Goal: Task Accomplishment & Management: Manage account settings

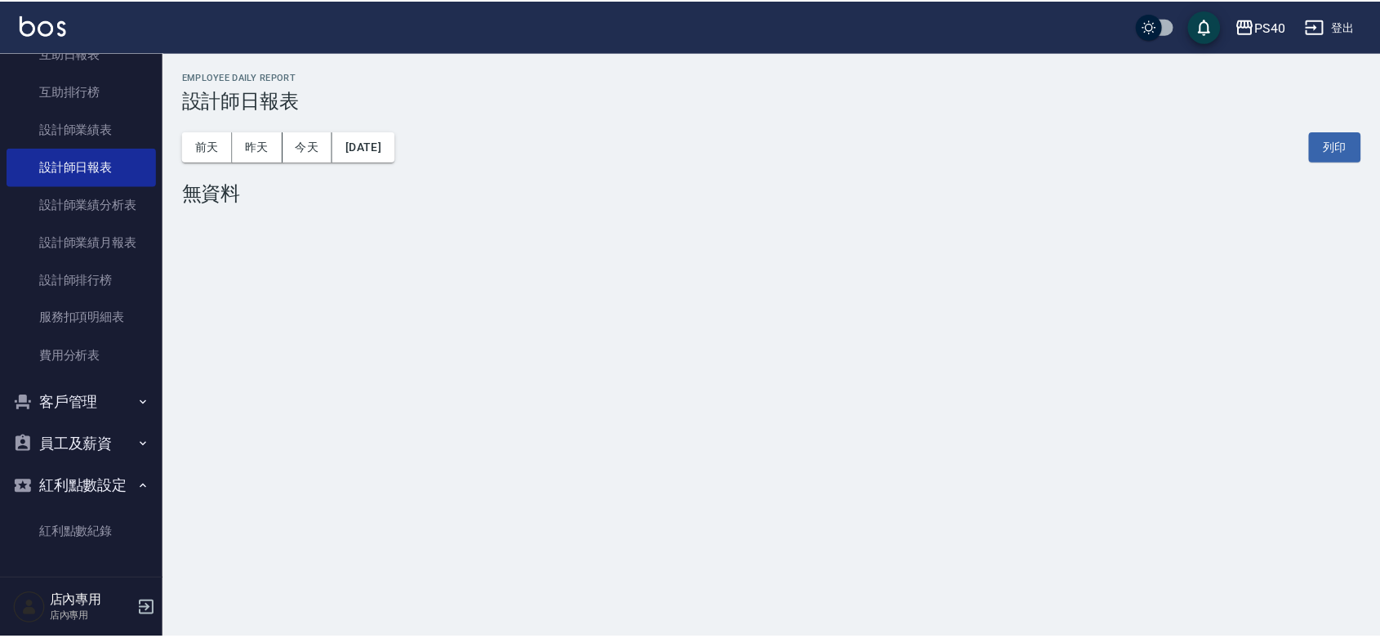
scroll to position [531, 0]
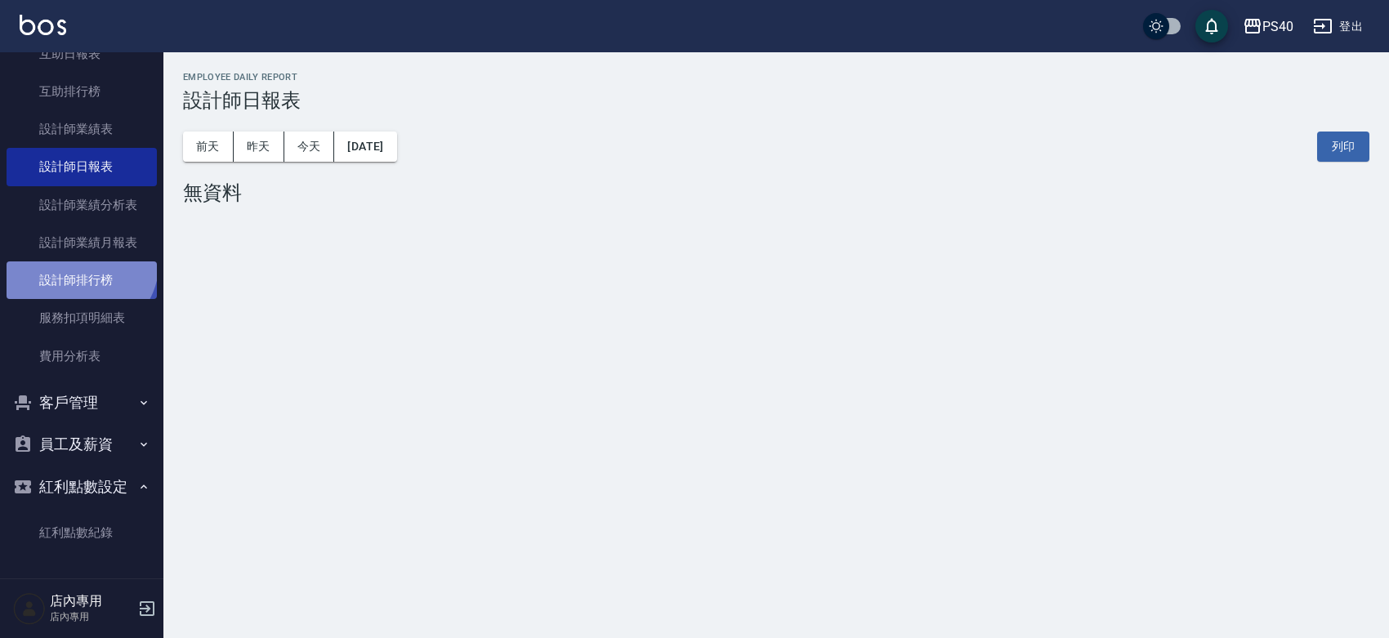
click at [76, 261] on link "設計師排行榜" at bounding box center [82, 280] width 150 height 38
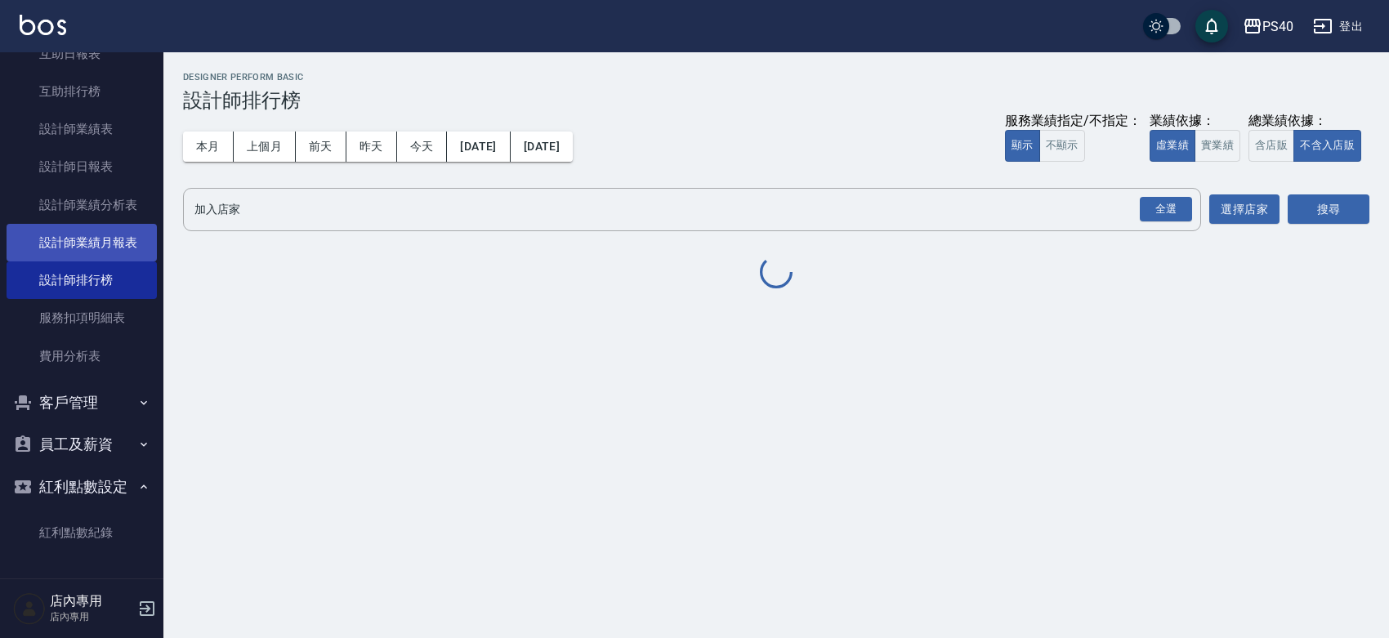
click at [88, 224] on link "設計師業績月報表" at bounding box center [82, 243] width 150 height 38
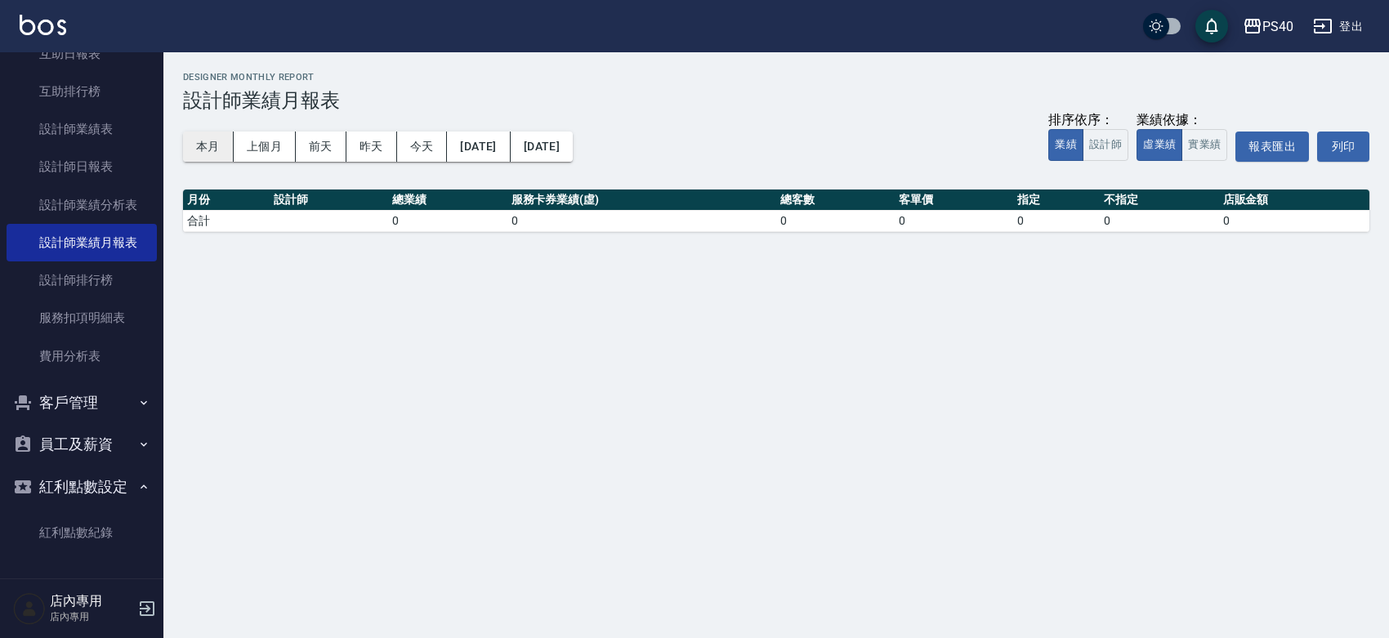
click at [209, 144] on button "本月" at bounding box center [208, 147] width 51 height 30
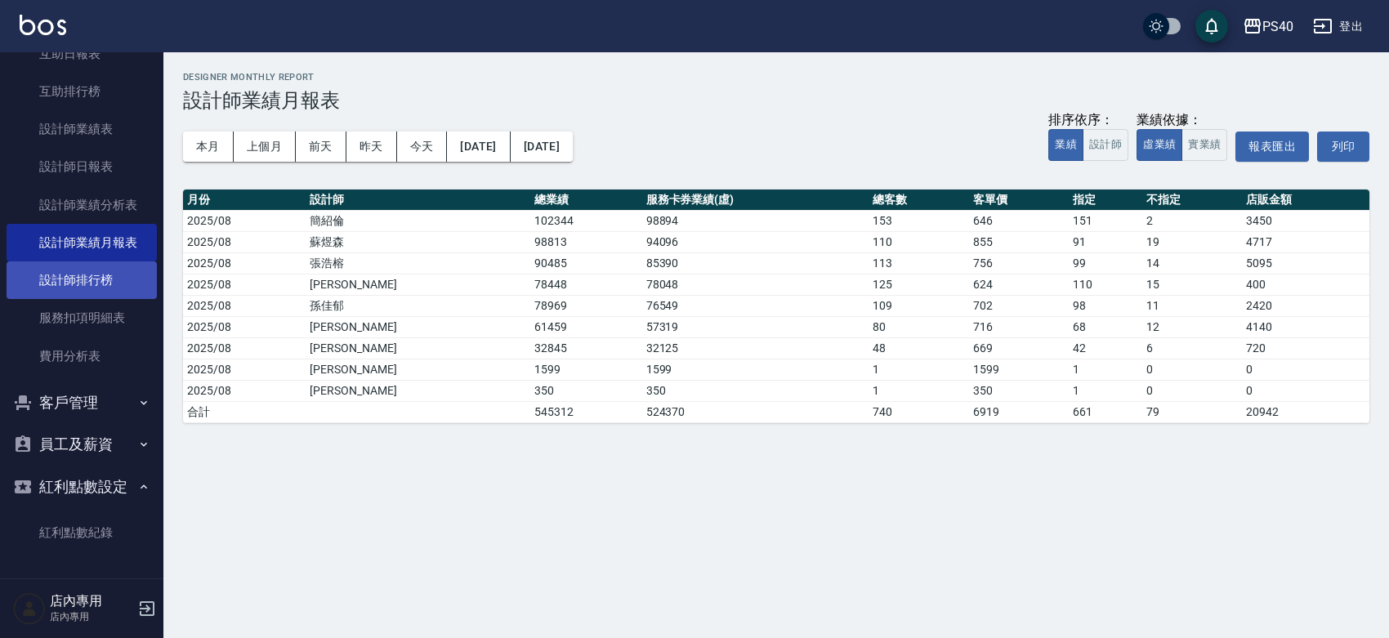
click at [86, 261] on link "設計師排行榜" at bounding box center [82, 280] width 150 height 38
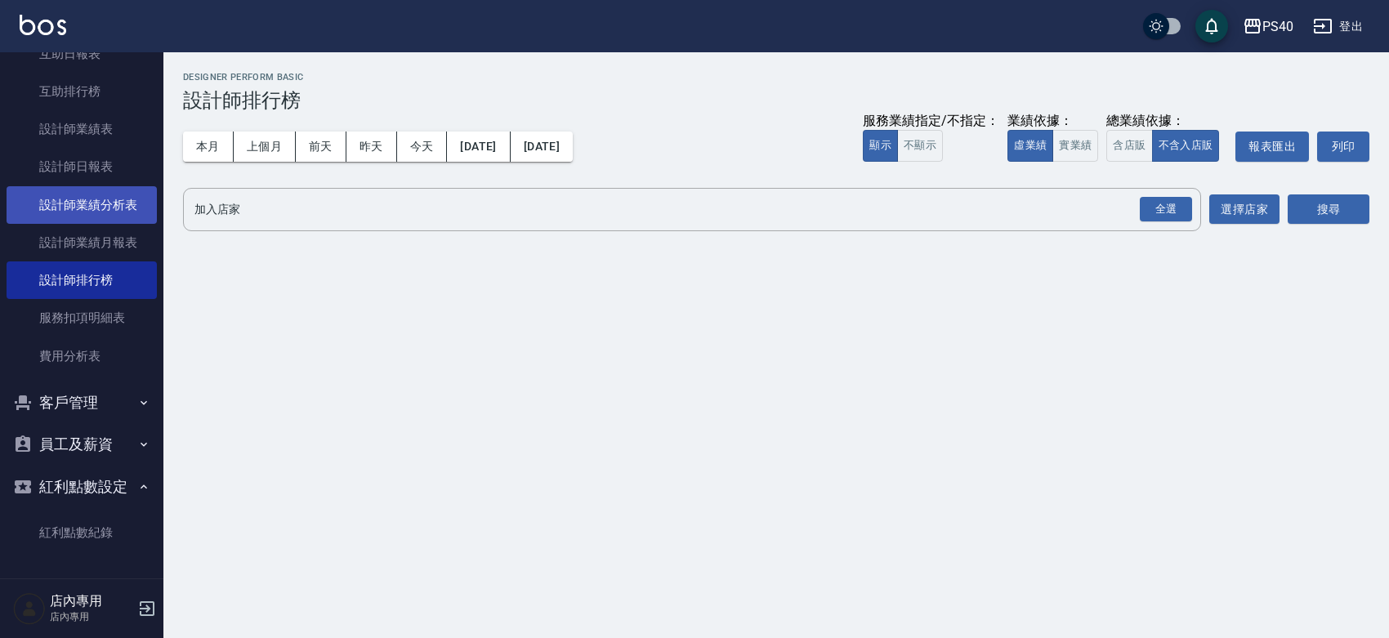
click at [113, 186] on link "設計師業績分析表" at bounding box center [82, 205] width 150 height 38
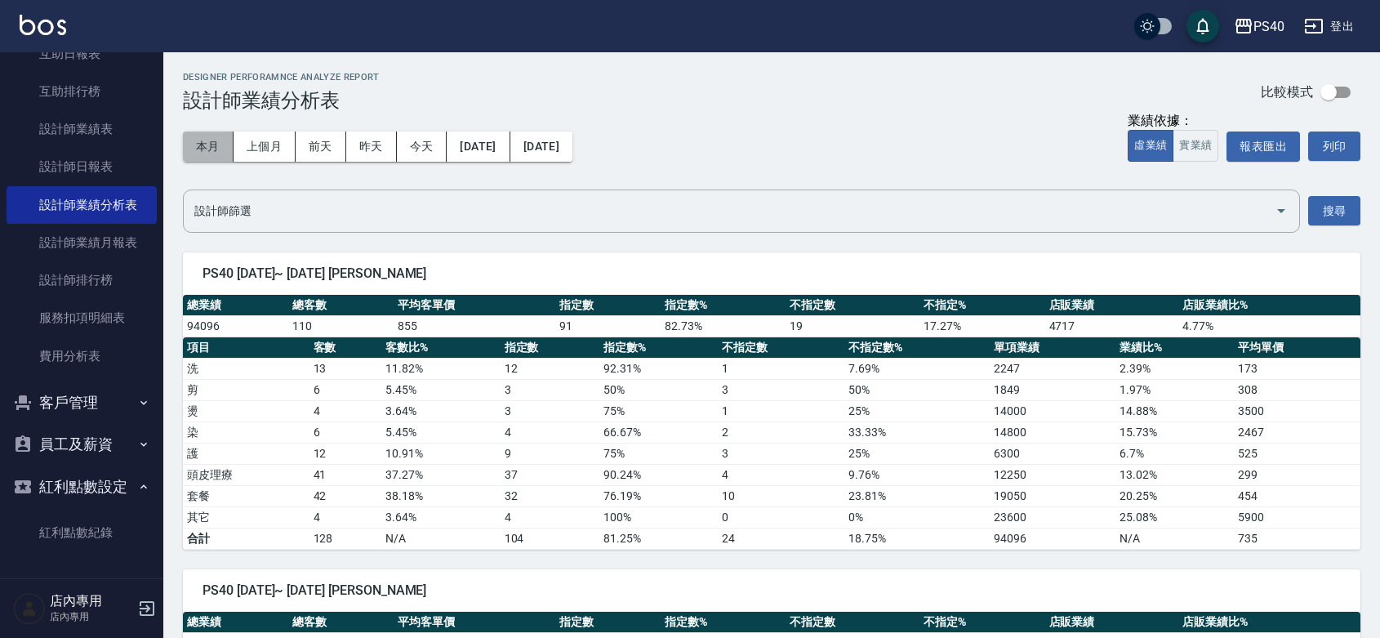
click at [203, 153] on button "本月" at bounding box center [208, 147] width 51 height 30
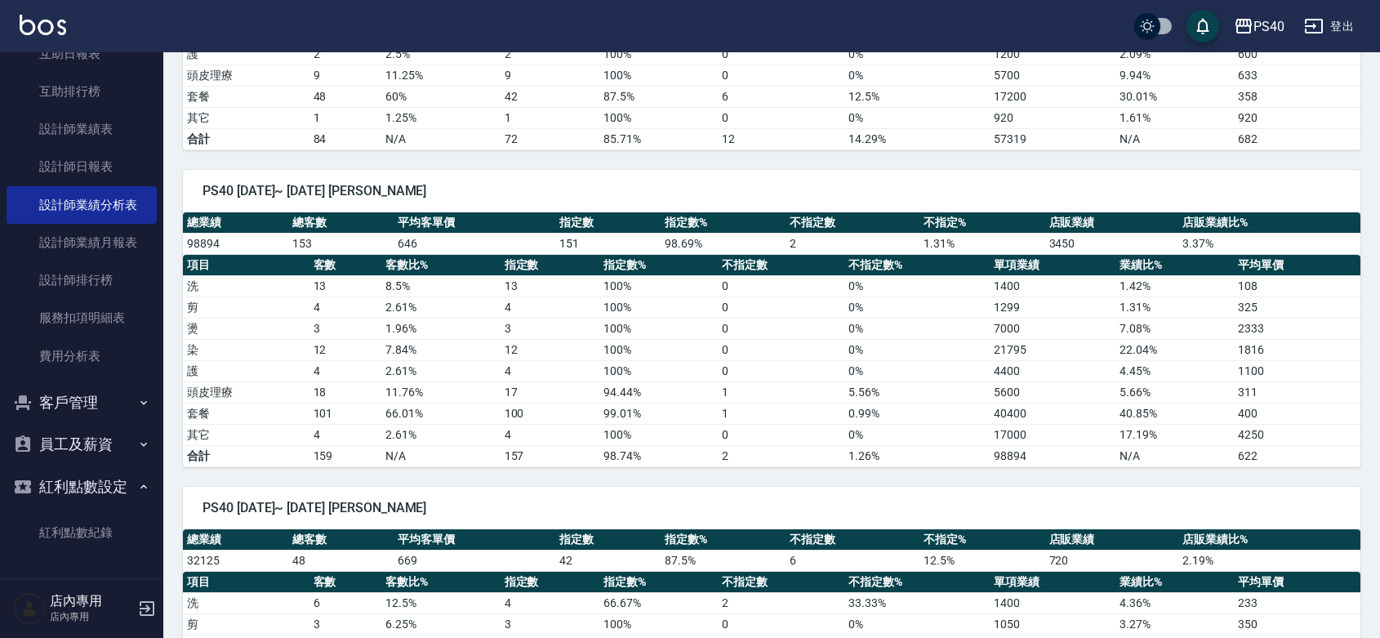
scroll to position [2142, 0]
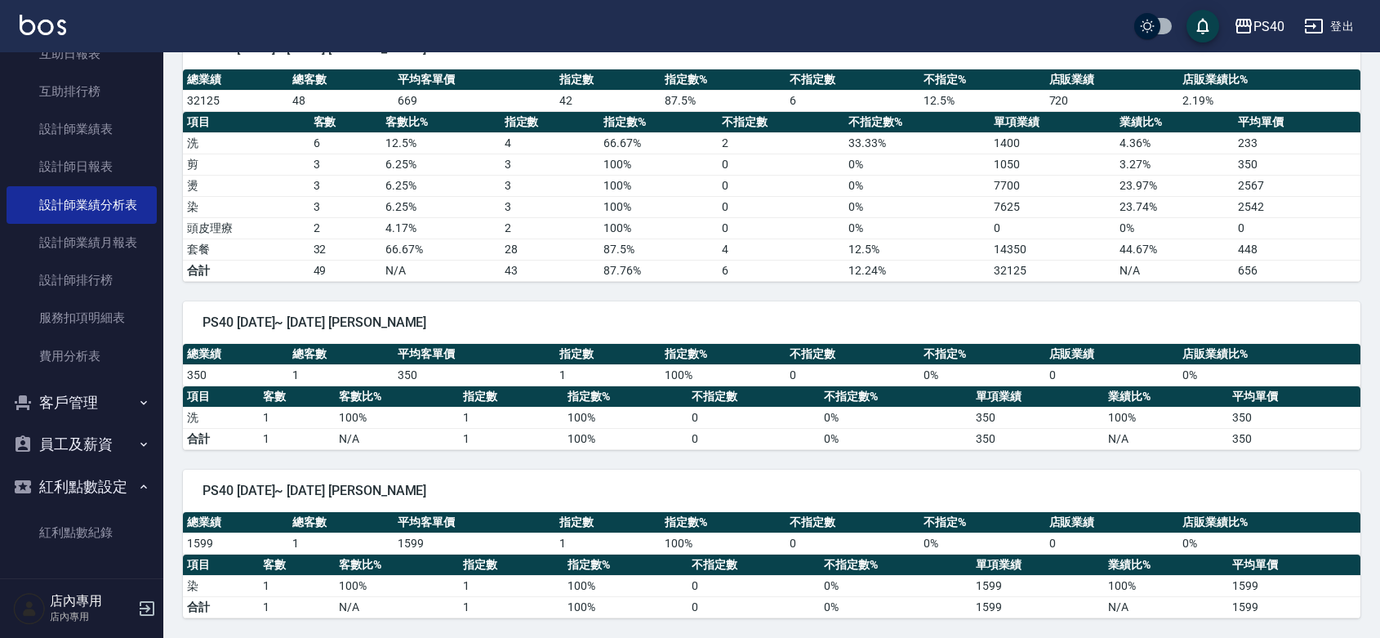
click at [87, 423] on button "員工及薪資" at bounding box center [82, 444] width 150 height 42
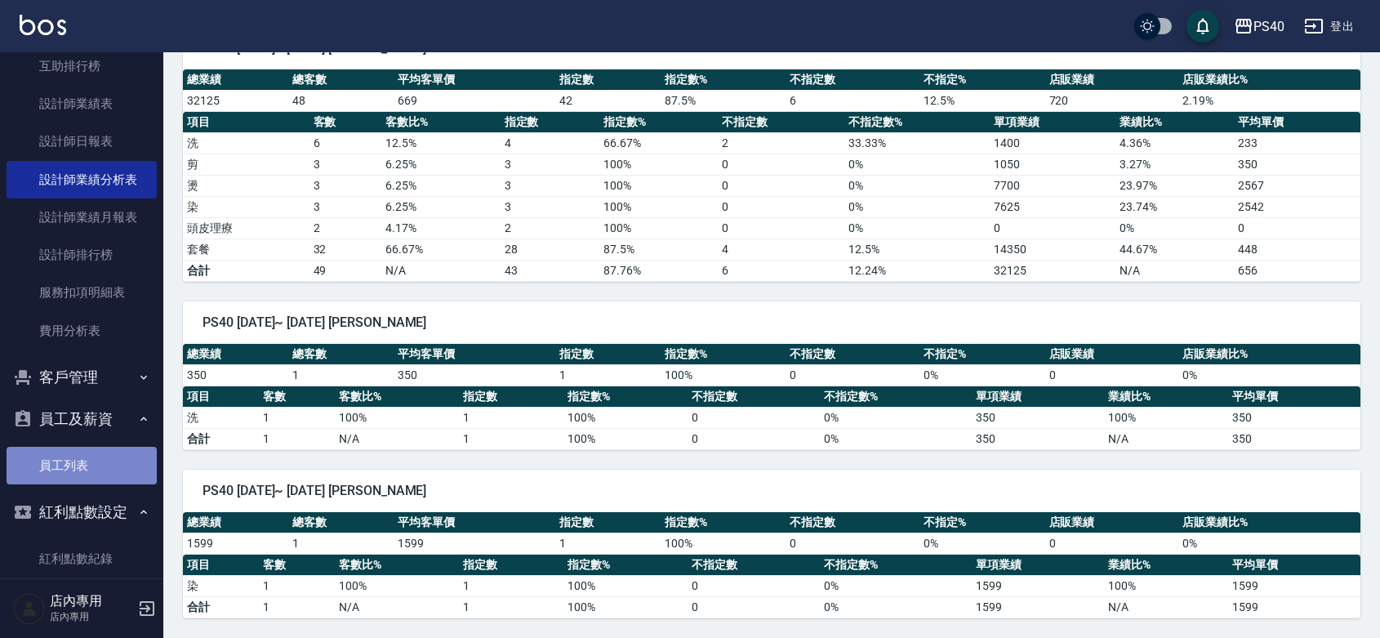
click at [84, 453] on link "員工列表" at bounding box center [82, 466] width 150 height 38
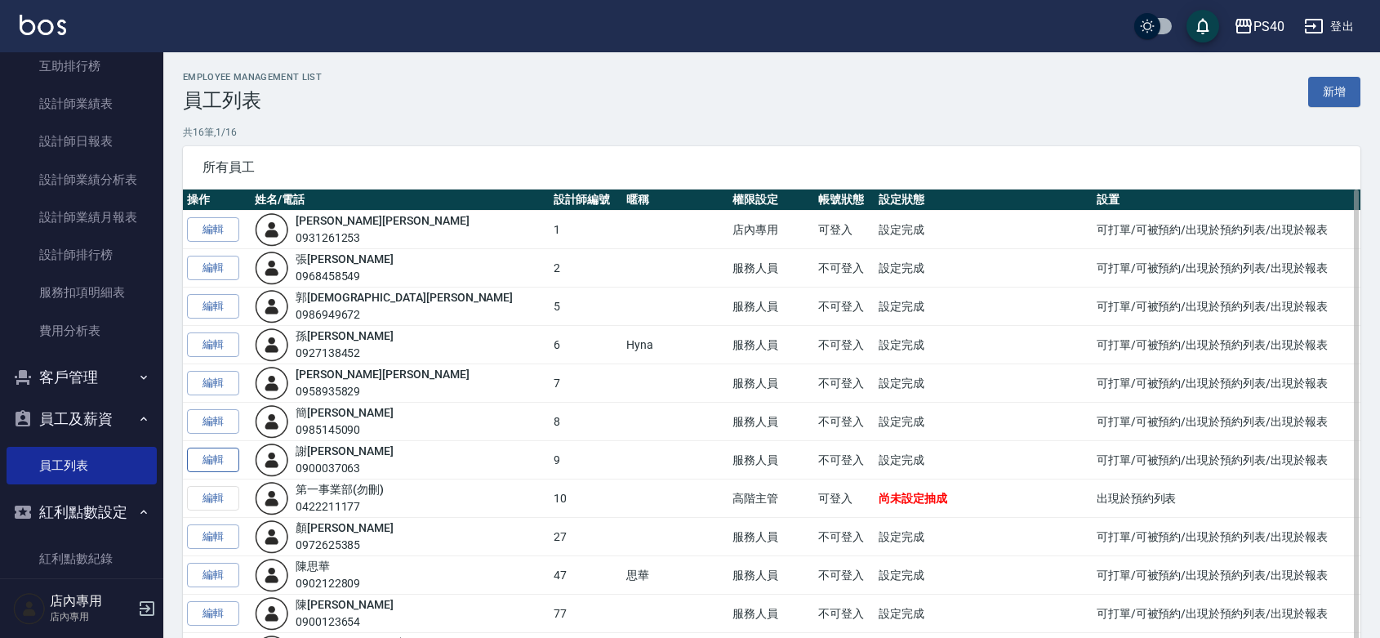
click at [219, 461] on link "編輯" at bounding box center [213, 460] width 52 height 25
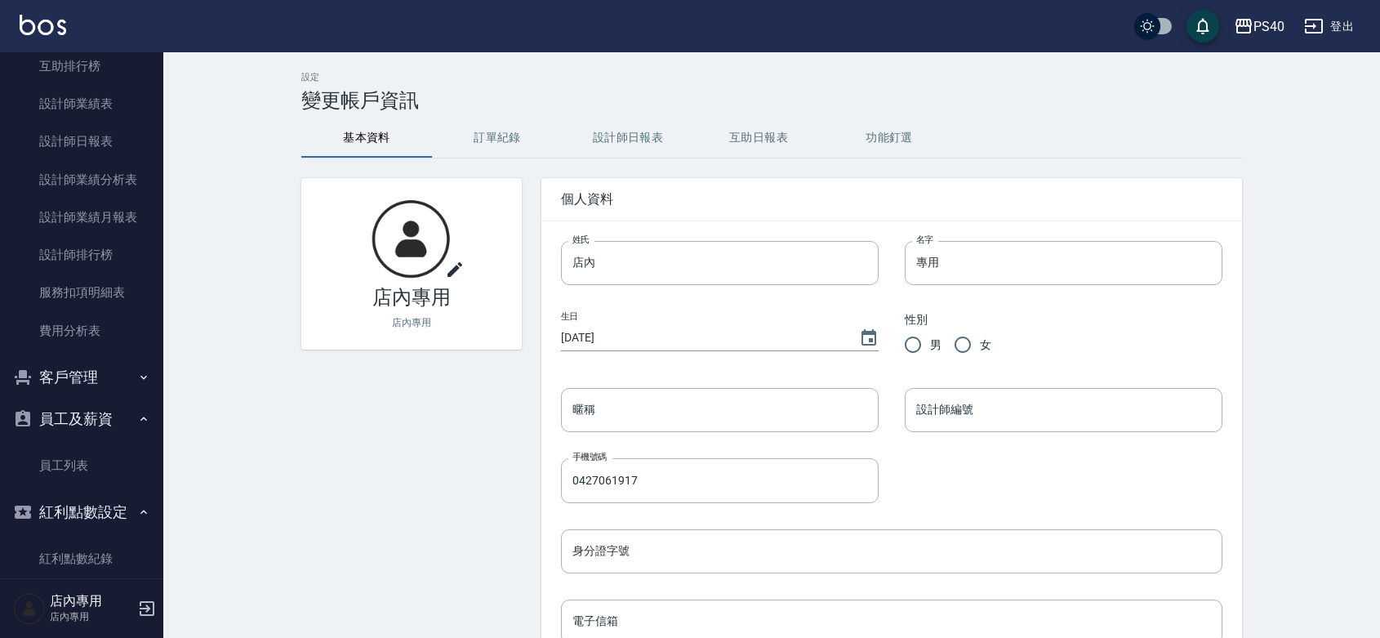
click at [454, 270] on icon at bounding box center [455, 270] width 20 height 20
click at [0, 0] on input "file" at bounding box center [0, 0] width 0 height 0
click at [478, 135] on button "訂單紀錄" at bounding box center [497, 137] width 131 height 39
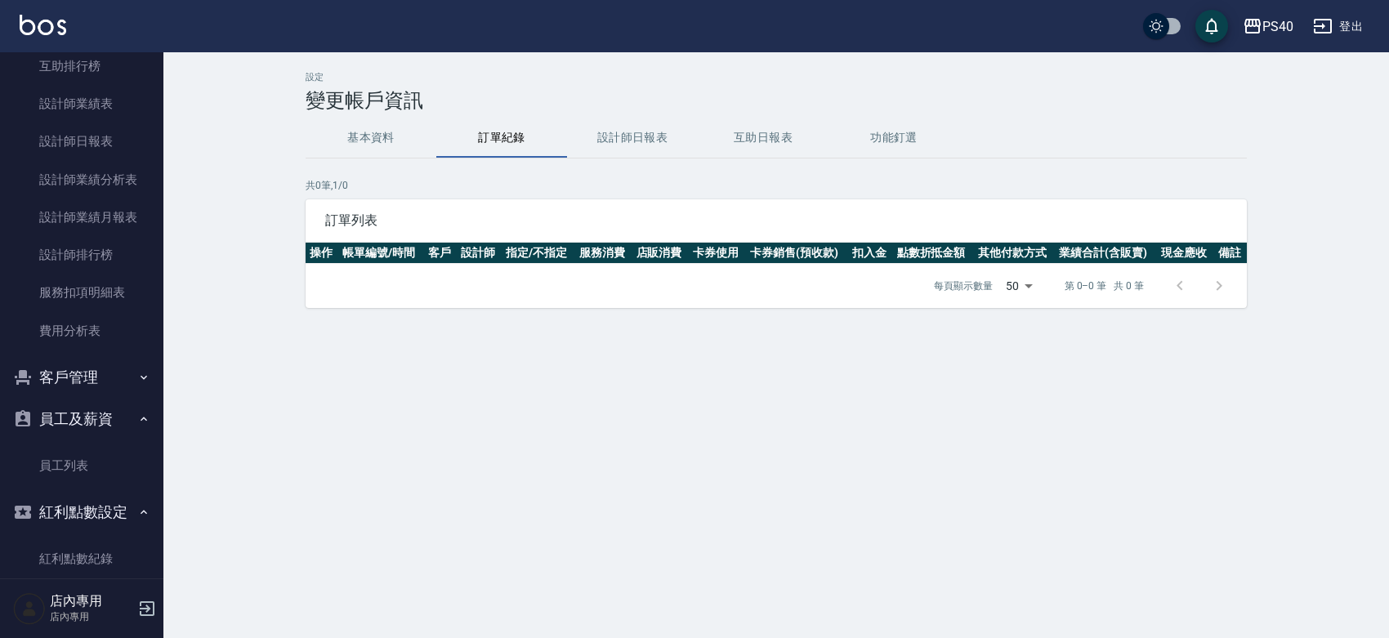
click at [653, 135] on button "設計師日報表" at bounding box center [632, 137] width 131 height 39
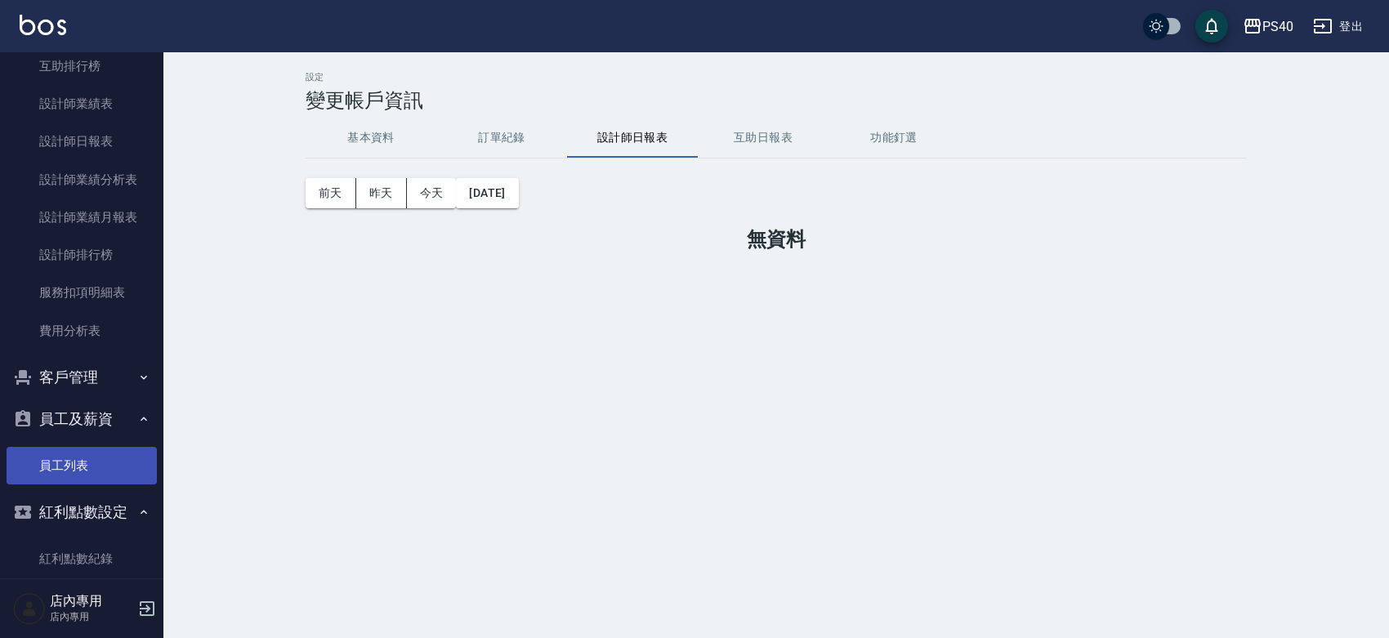
click at [83, 470] on link "員工列表" at bounding box center [82, 466] width 150 height 38
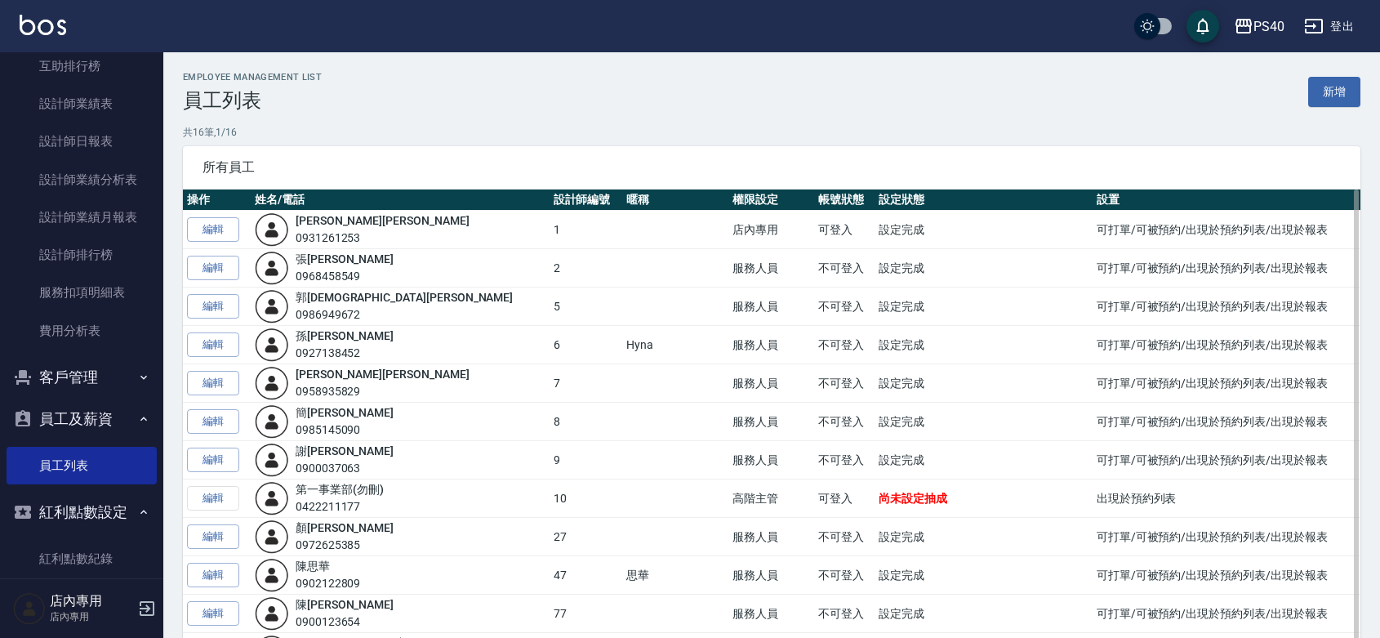
click at [303, 451] on div "[PERSON_NAME]0900037063" at bounding box center [400, 460] width 291 height 34
click at [215, 459] on link "編輯" at bounding box center [213, 460] width 52 height 25
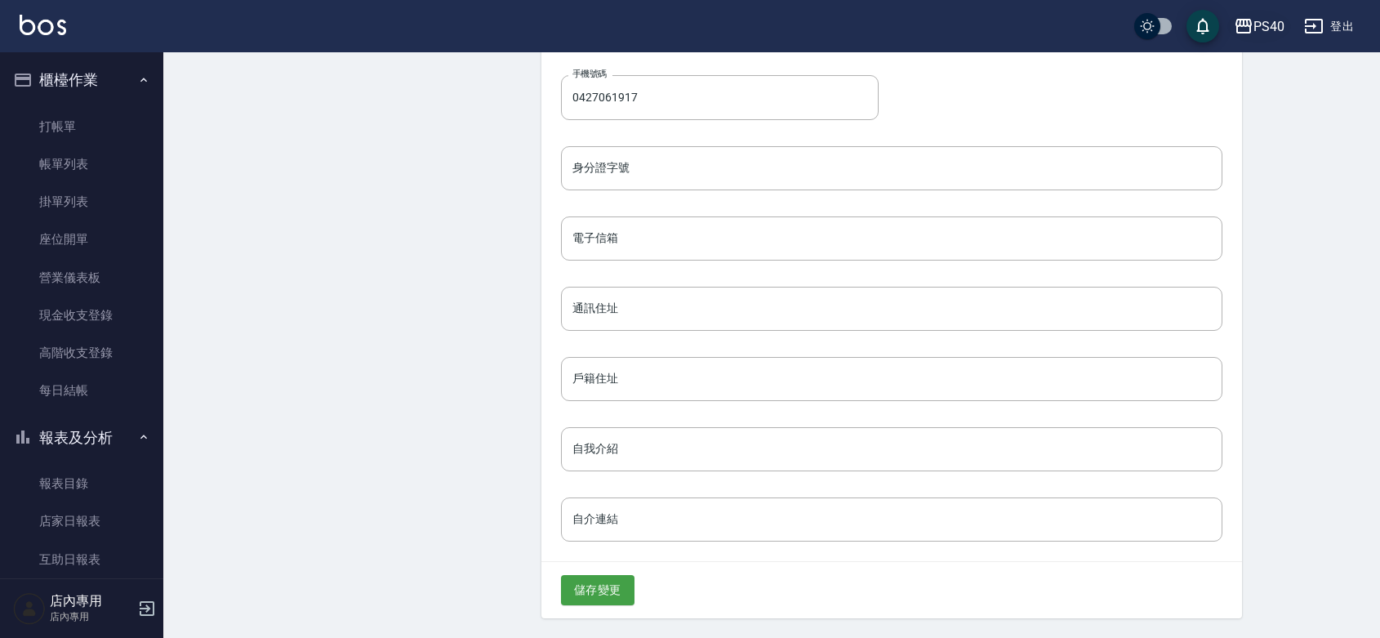
click at [1240, 23] on icon "button" at bounding box center [1244, 26] width 20 height 20
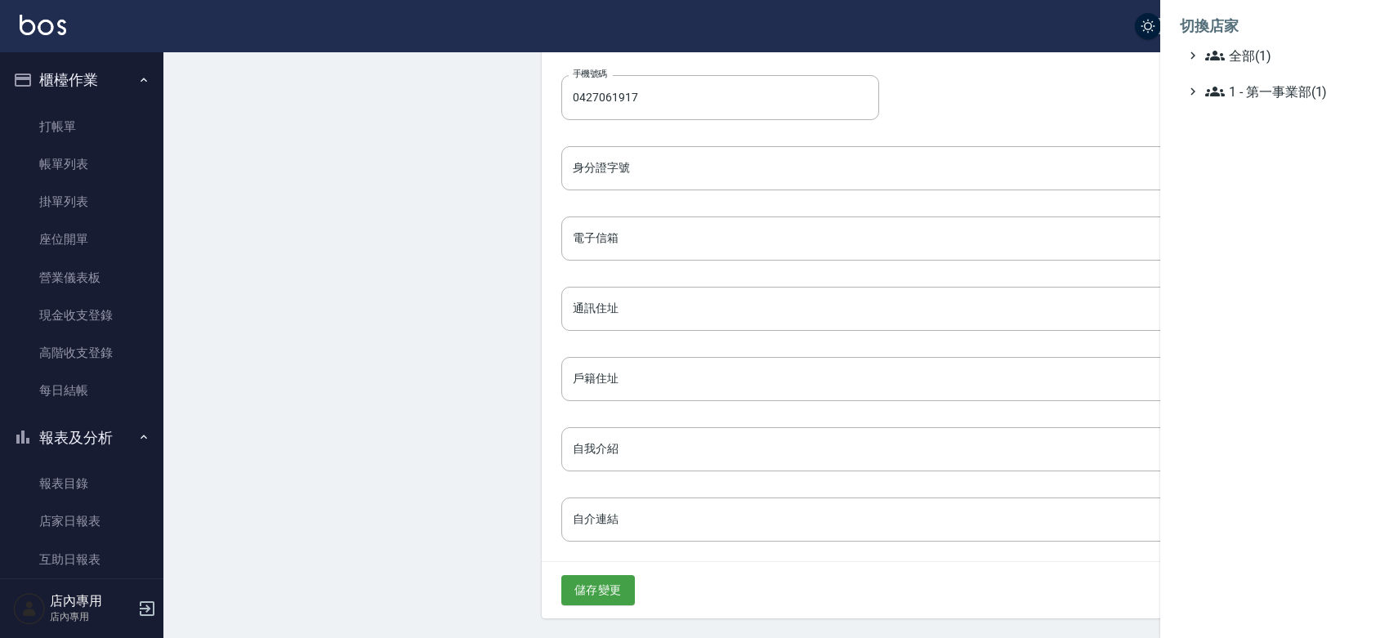
click at [1066, 100] on div at bounding box center [694, 319] width 1389 height 638
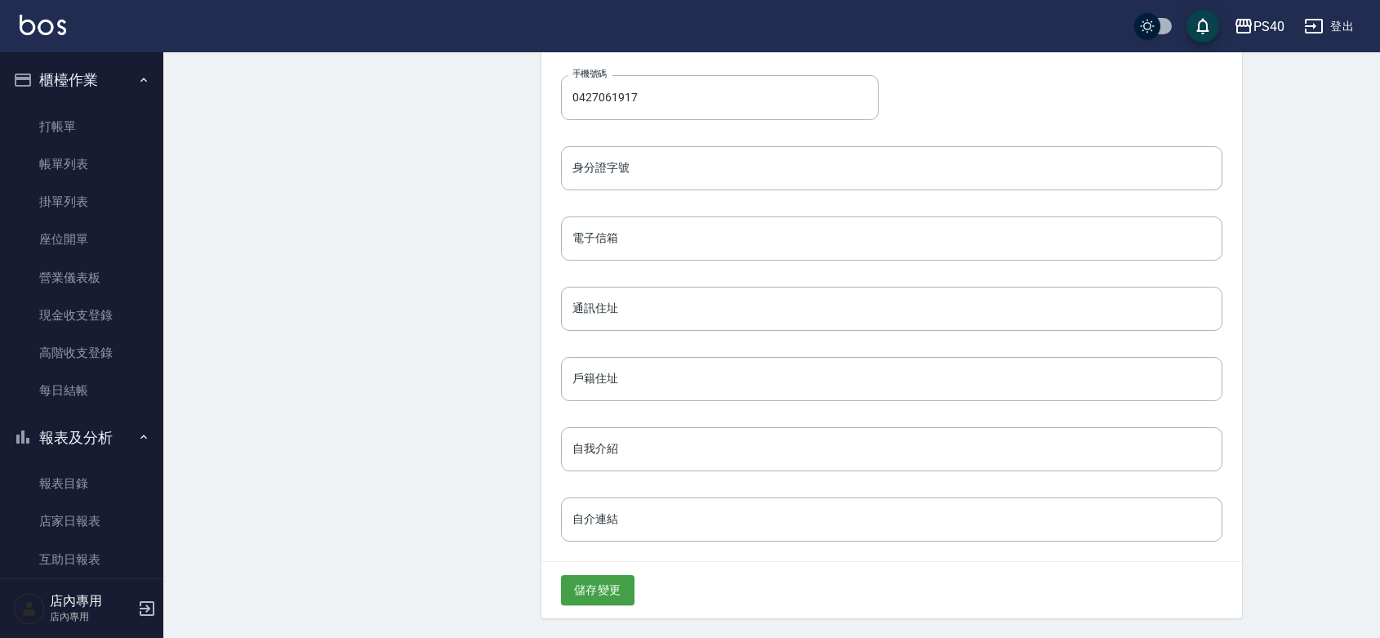
click at [1321, 25] on icon "button" at bounding box center [1314, 26] width 20 height 20
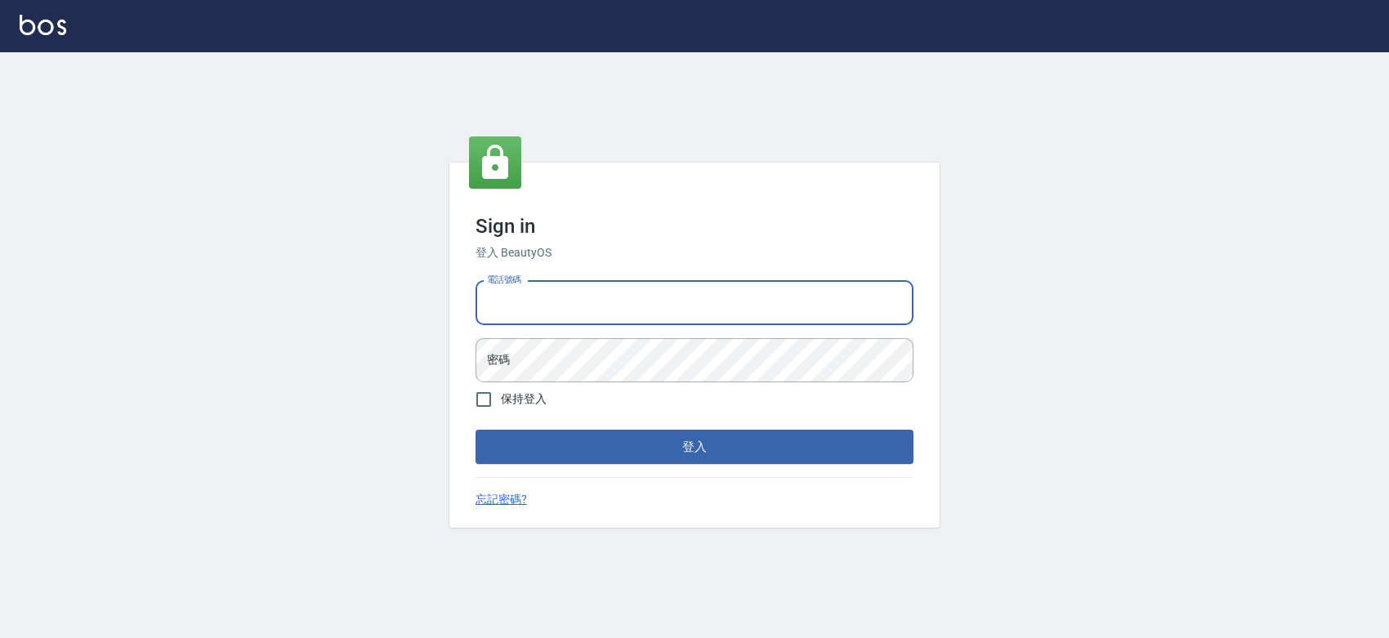
click at [539, 297] on input "電話號碼" at bounding box center [694, 303] width 438 height 44
type input "0963001110"
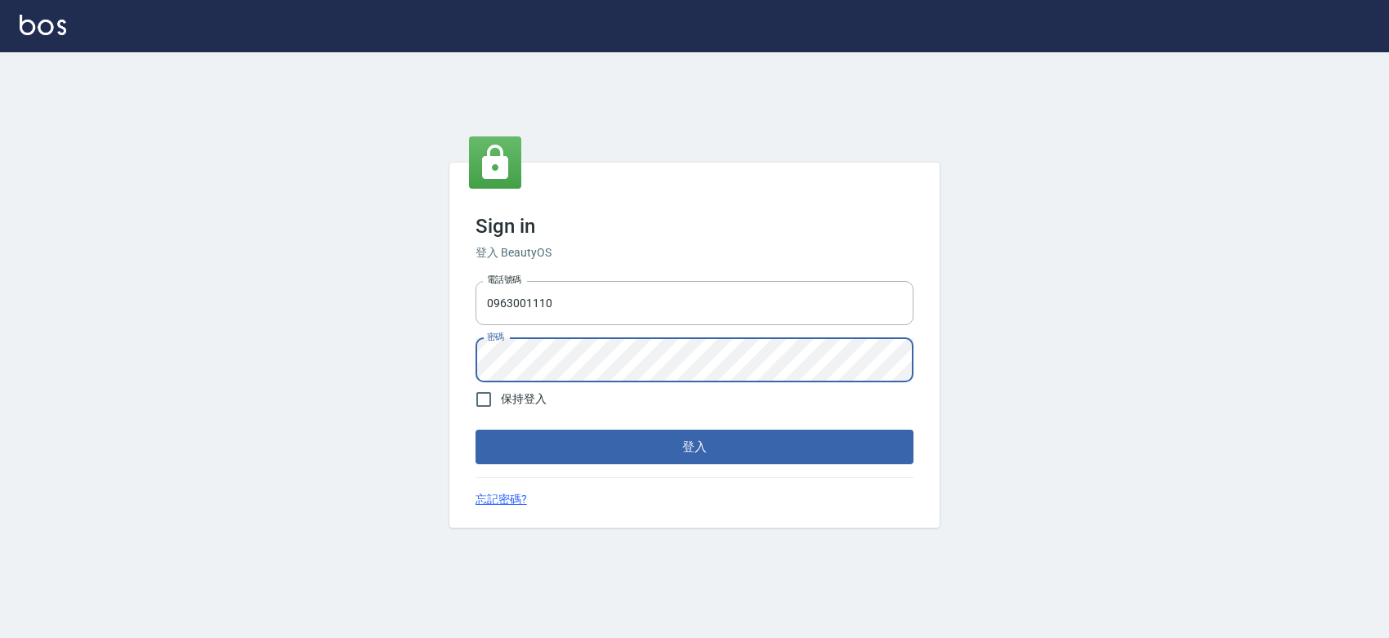
click at [475, 430] on button "登入" at bounding box center [694, 447] width 438 height 34
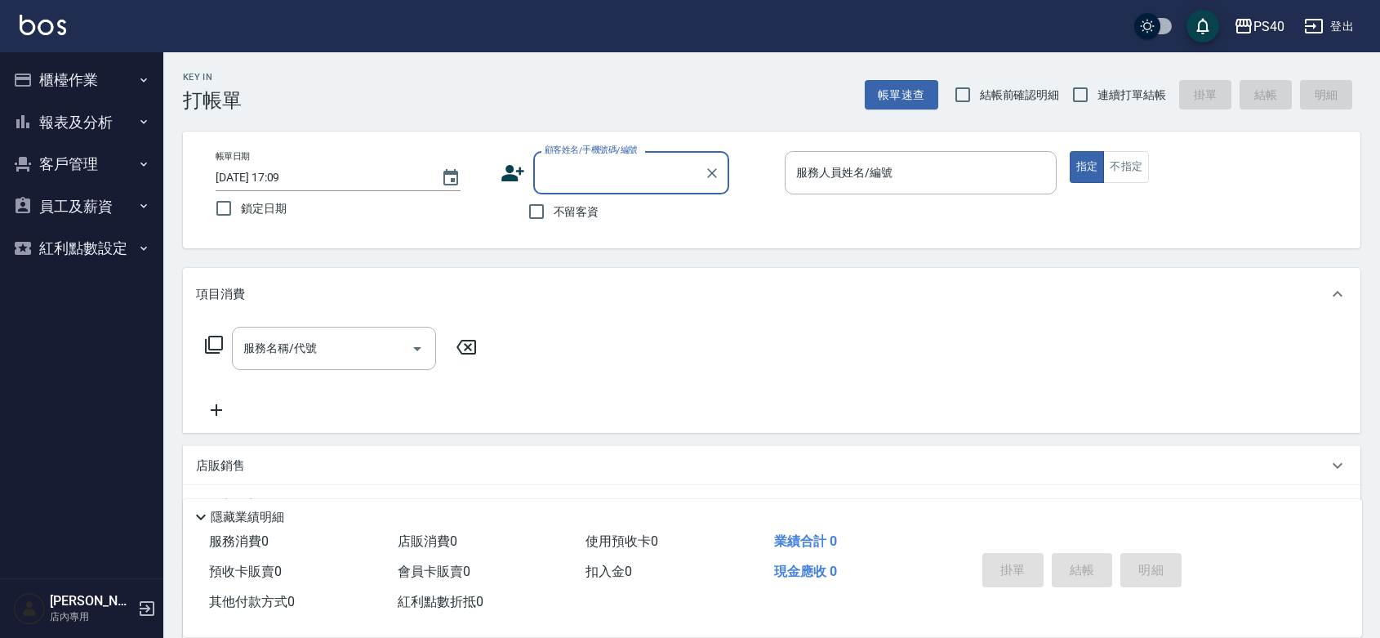
click at [88, 125] on button "報表及分析" at bounding box center [82, 122] width 150 height 42
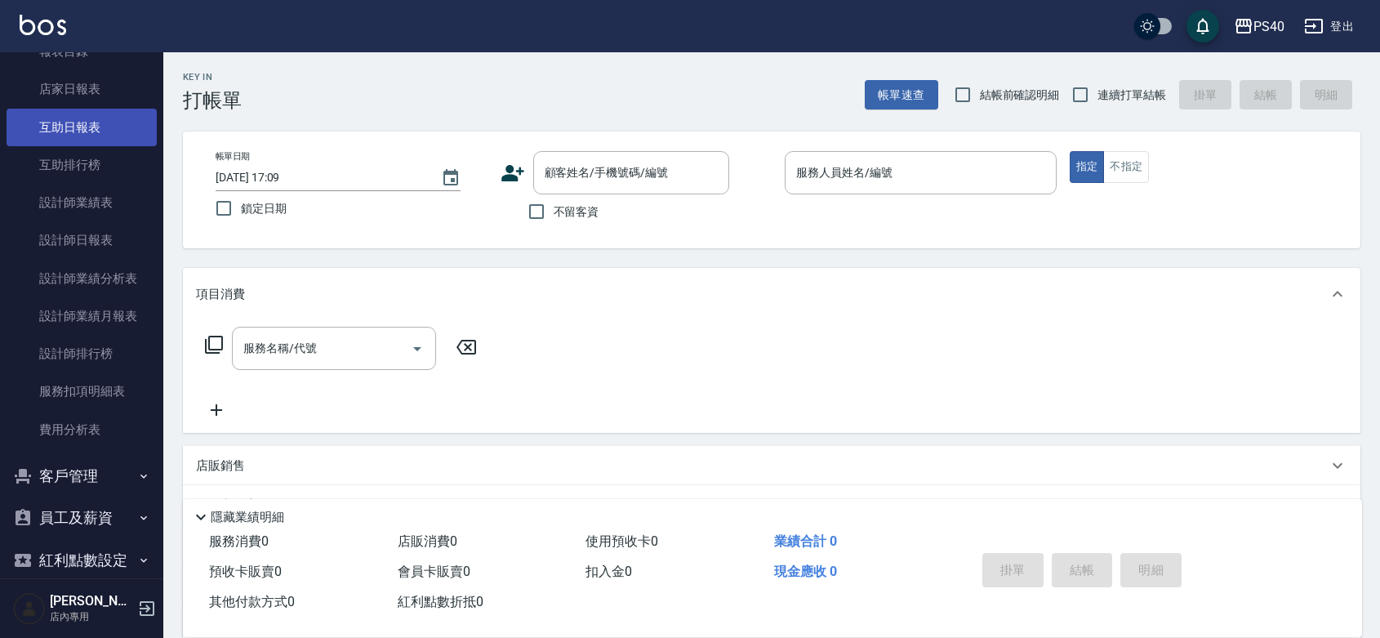
scroll to position [165, 0]
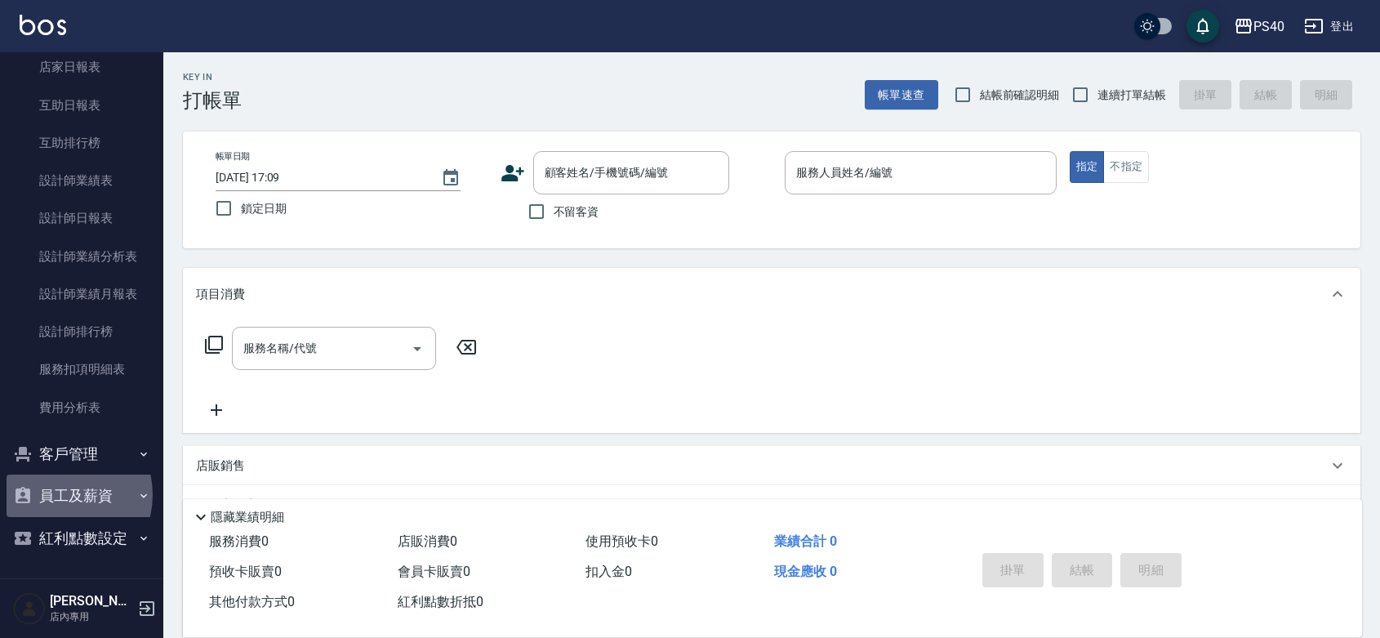
click at [58, 475] on button "員工及薪資" at bounding box center [82, 496] width 150 height 42
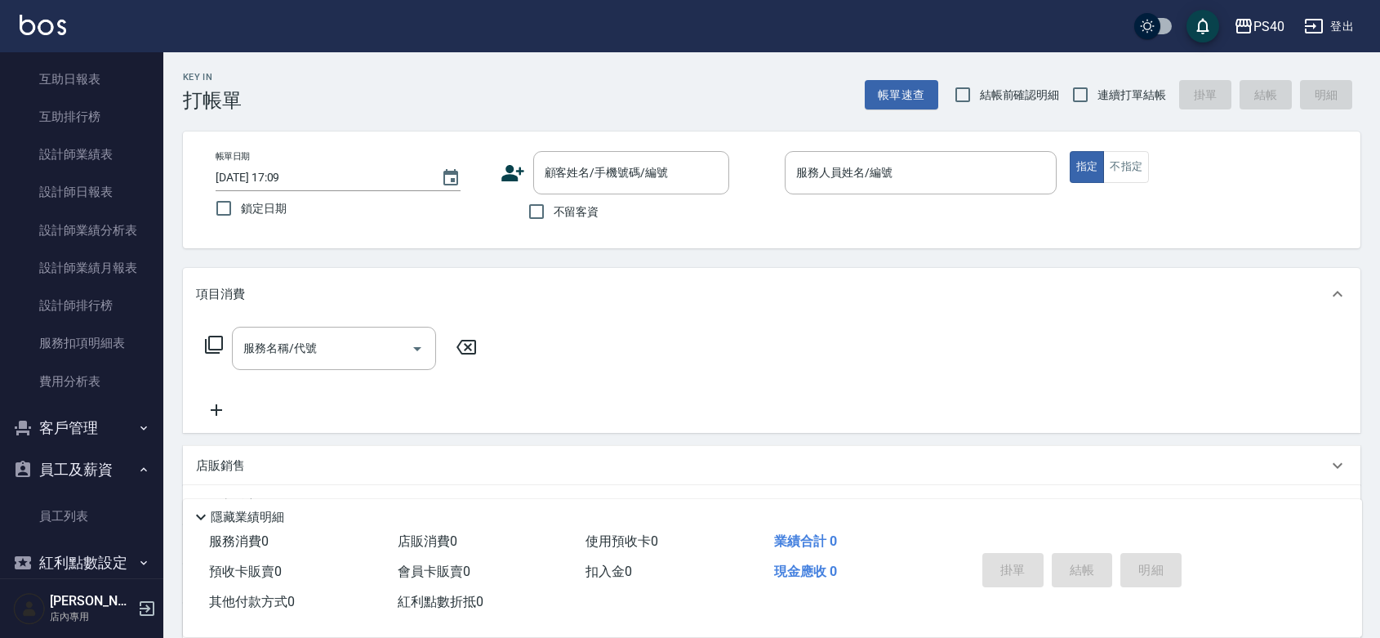
click at [83, 422] on button "客戶管理" at bounding box center [82, 428] width 150 height 42
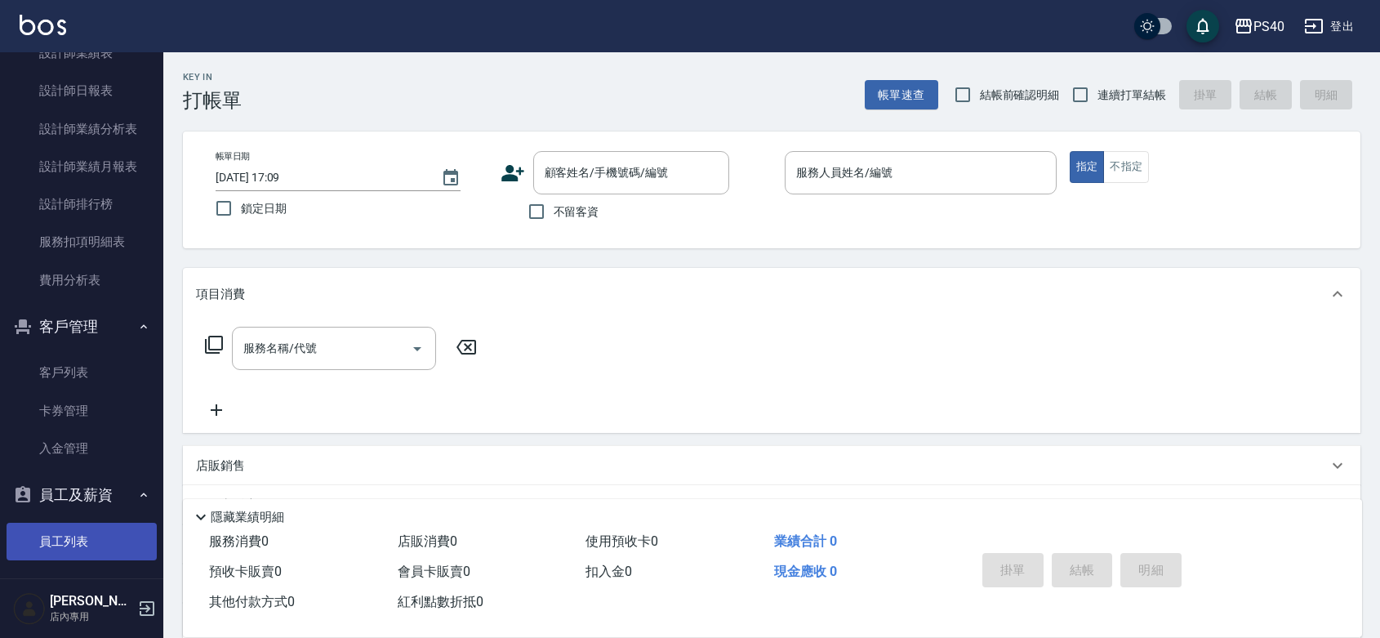
scroll to position [341, 0]
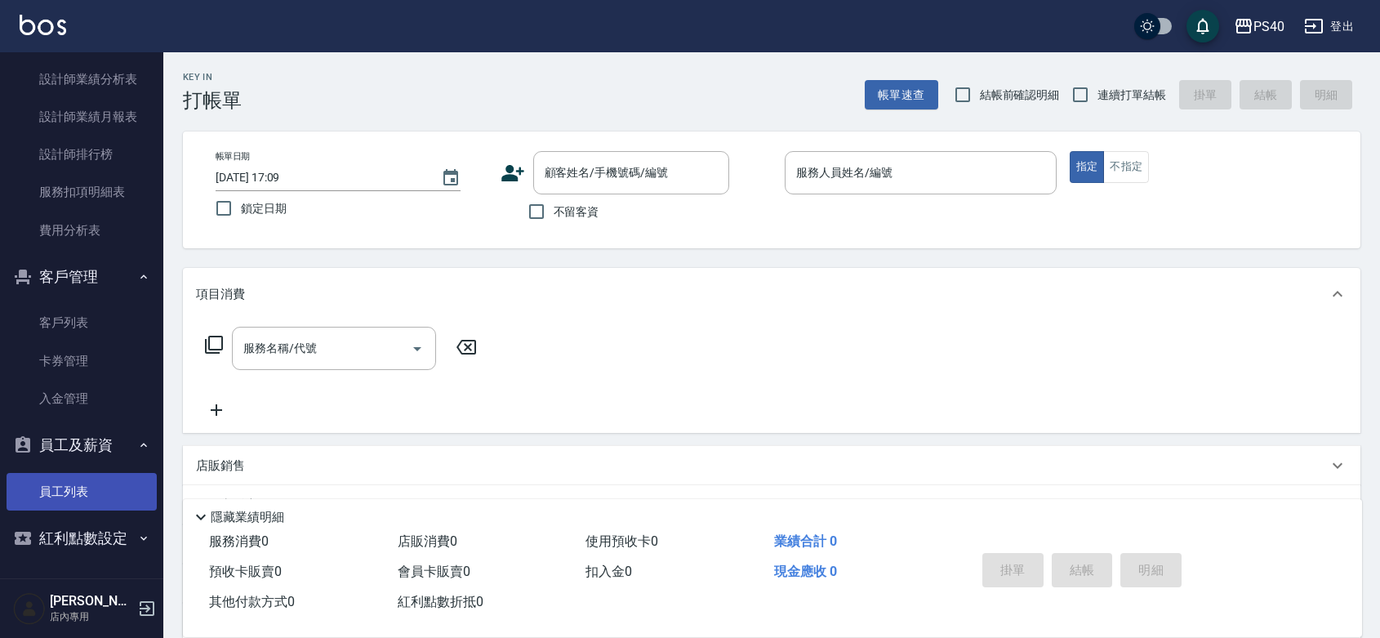
click at [78, 473] on link "員工列表" at bounding box center [82, 492] width 150 height 38
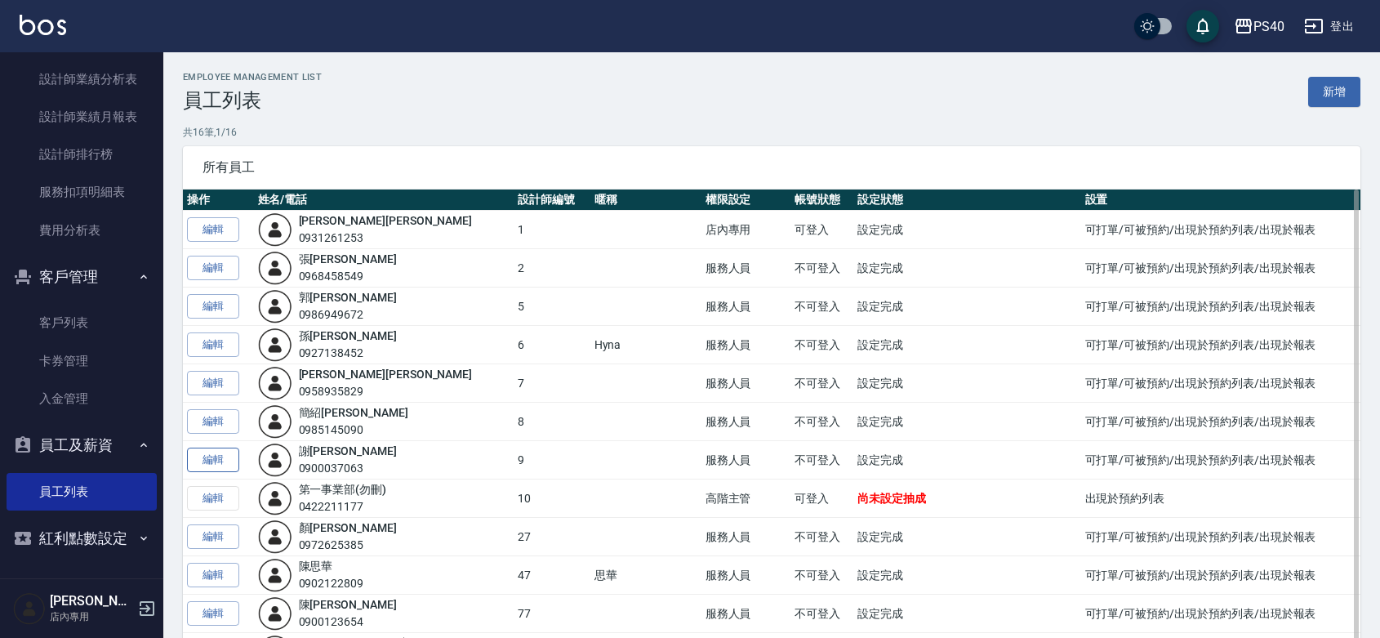
click at [215, 458] on link "編輯" at bounding box center [213, 460] width 52 height 25
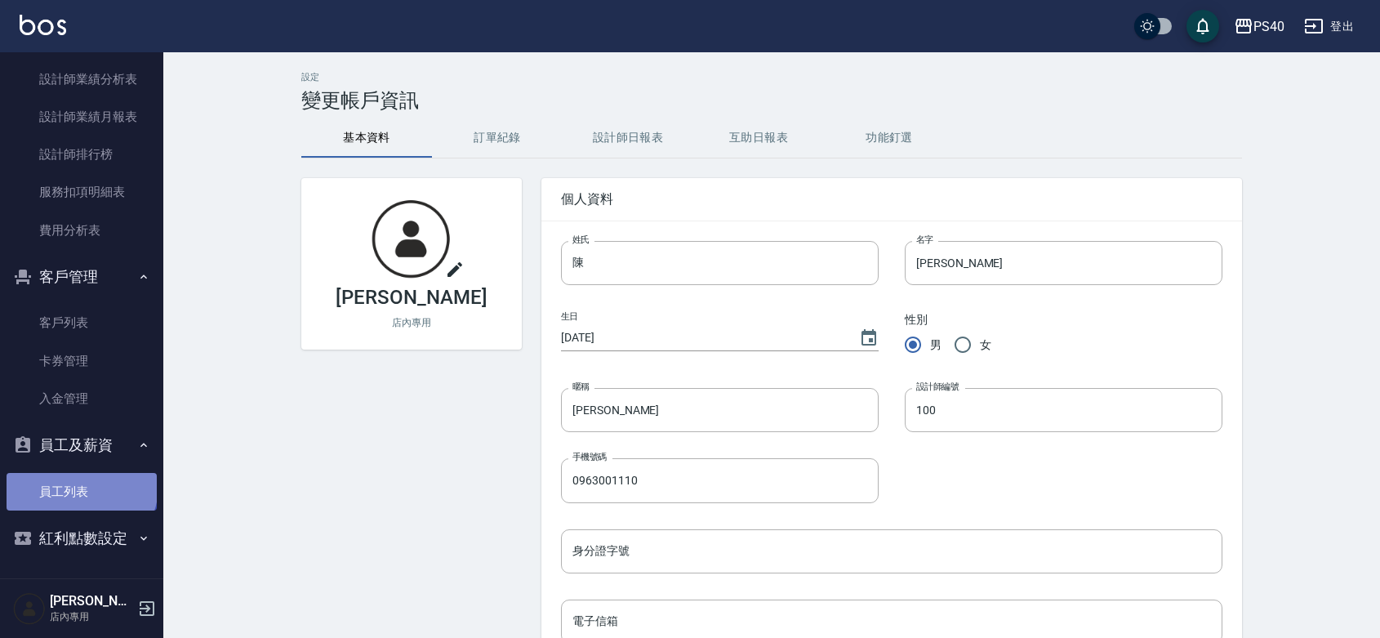
click at [80, 473] on link "員工列表" at bounding box center [82, 492] width 150 height 38
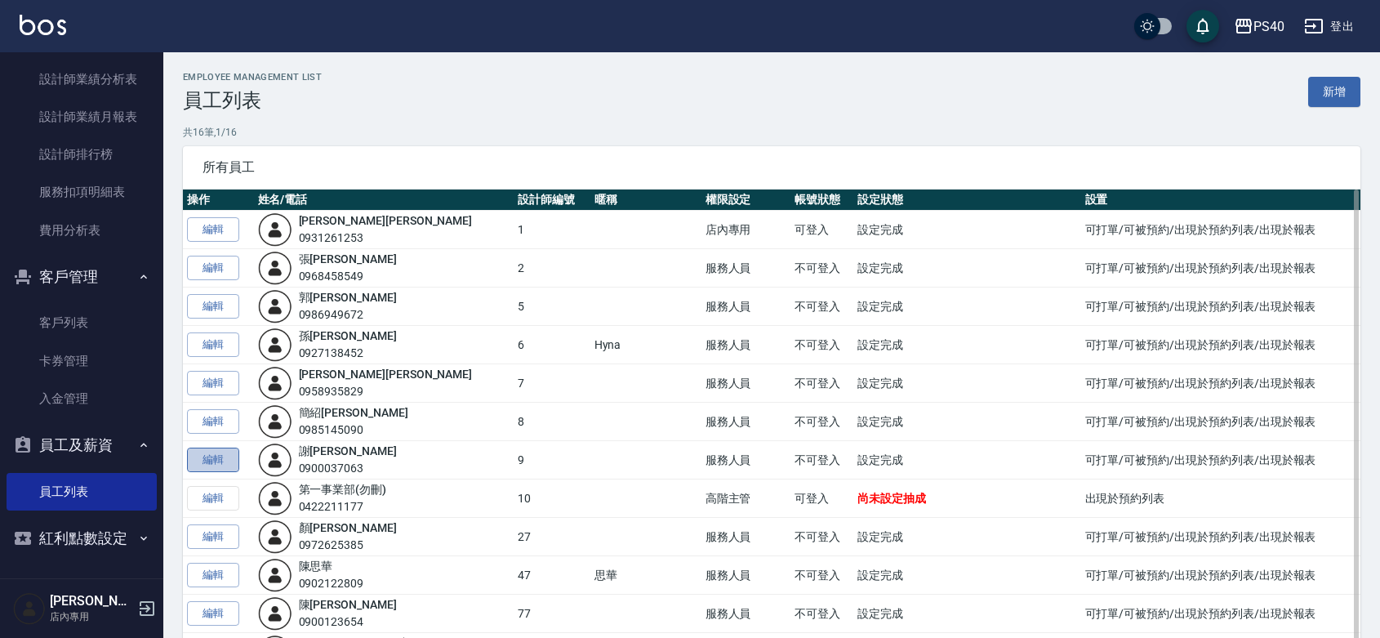
click at [226, 463] on link "編輯" at bounding box center [213, 460] width 52 height 25
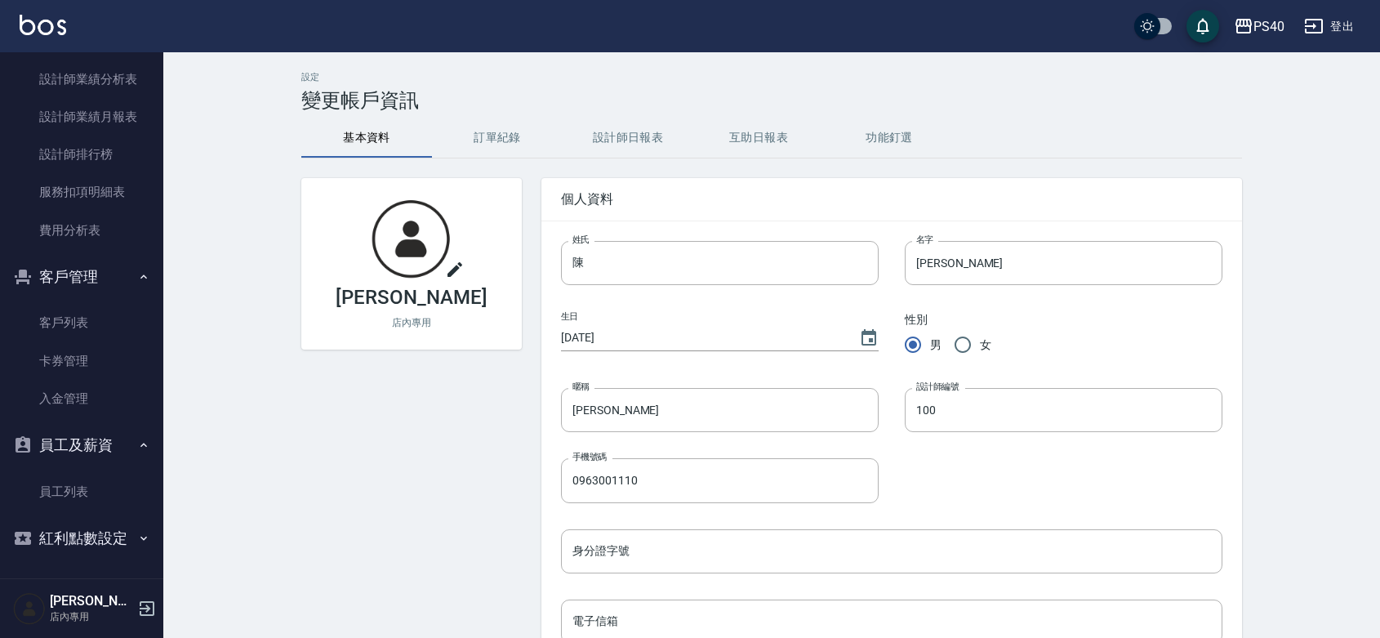
scroll to position [238, 0]
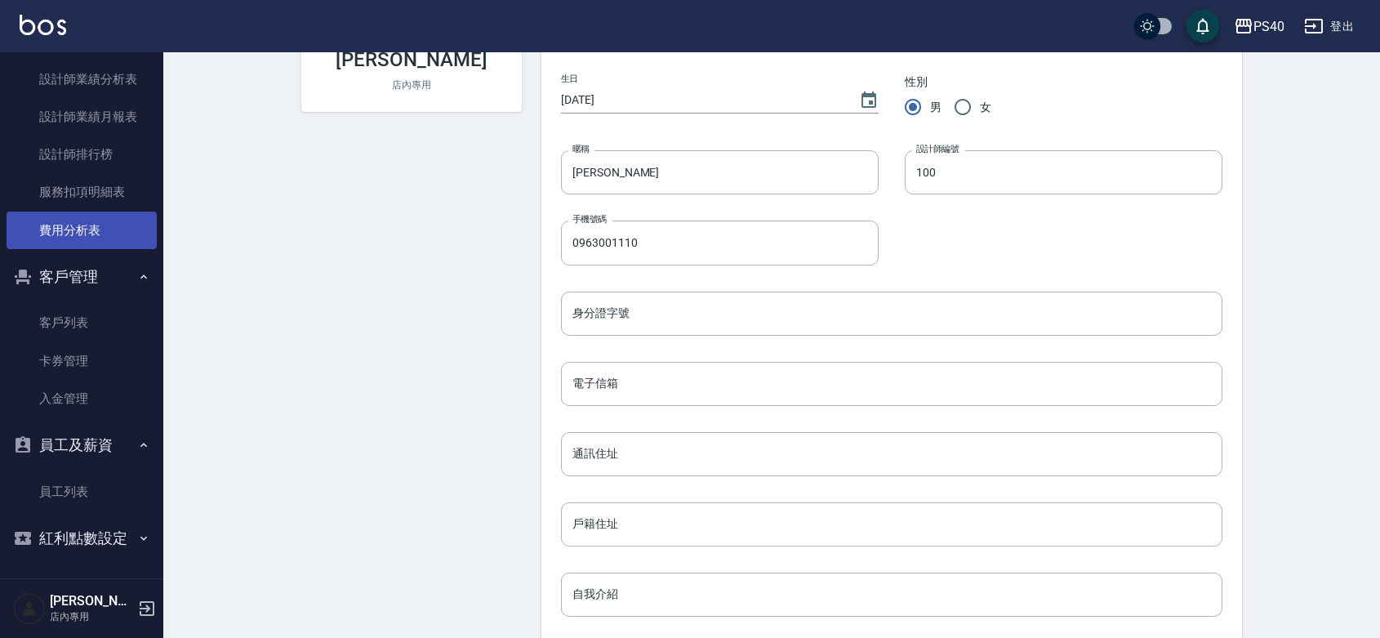
click at [96, 212] on link "費用分析表" at bounding box center [82, 231] width 150 height 38
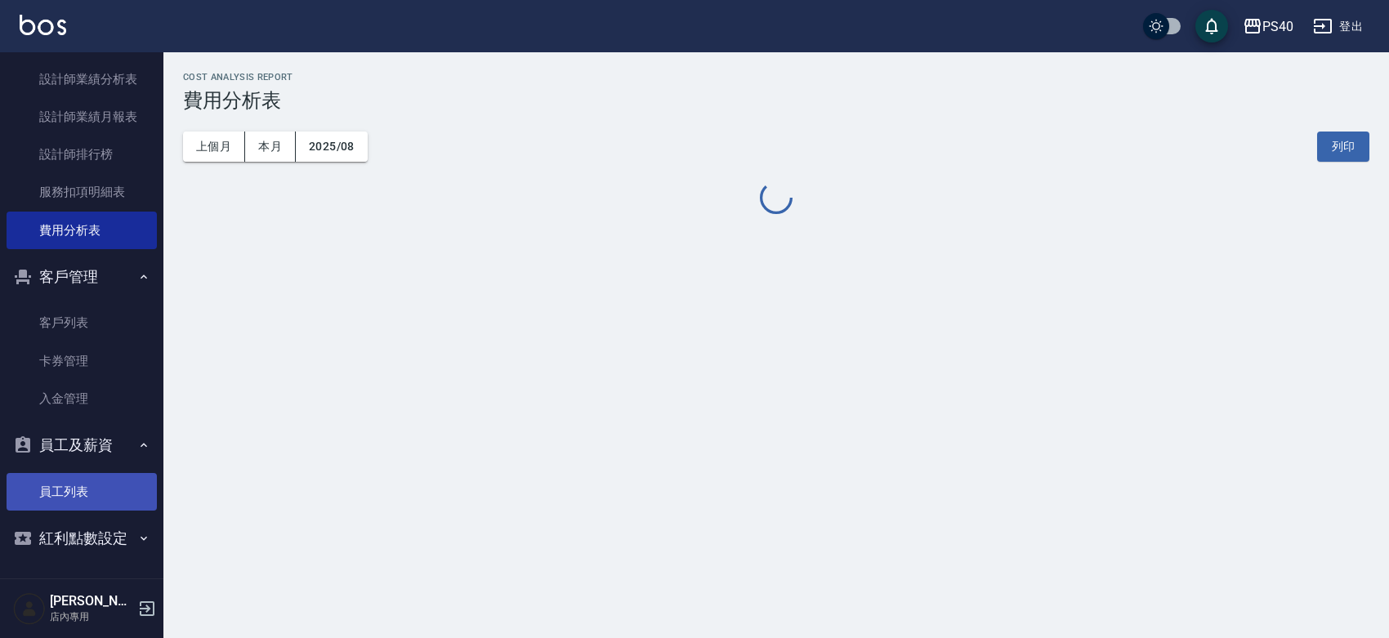
click at [65, 473] on link "員工列表" at bounding box center [82, 492] width 150 height 38
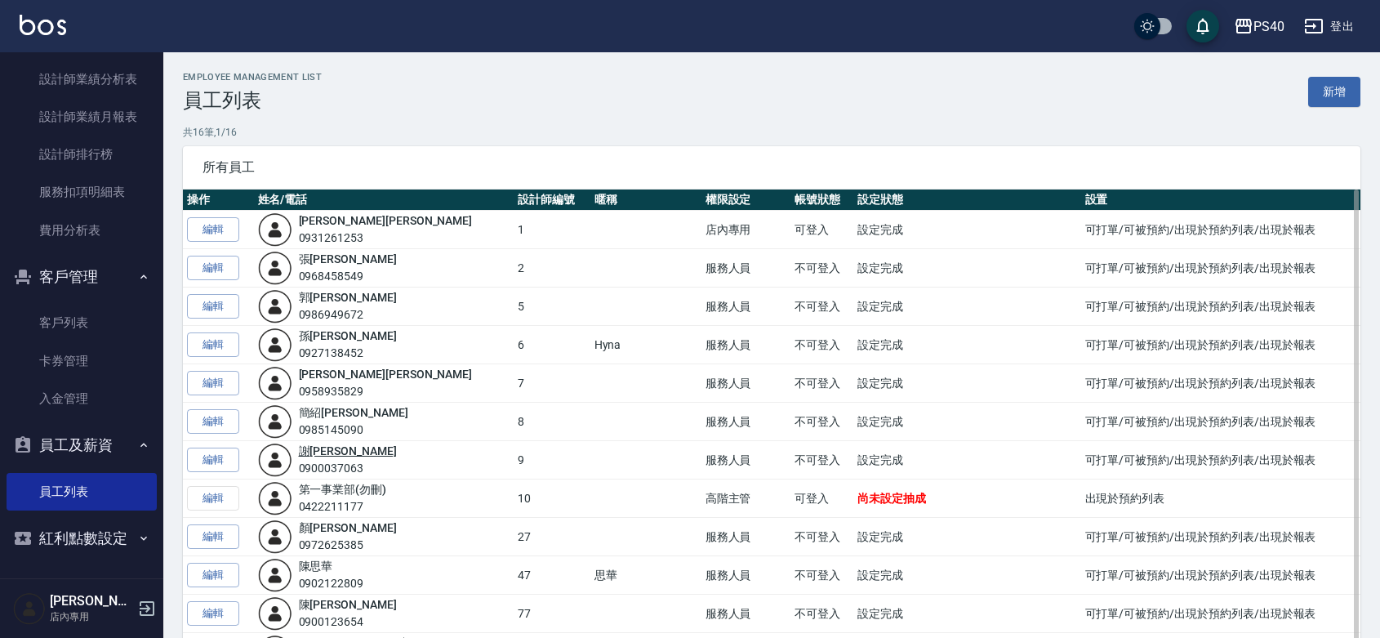
click at [332, 452] on link "謝 玉浩" at bounding box center [348, 450] width 98 height 13
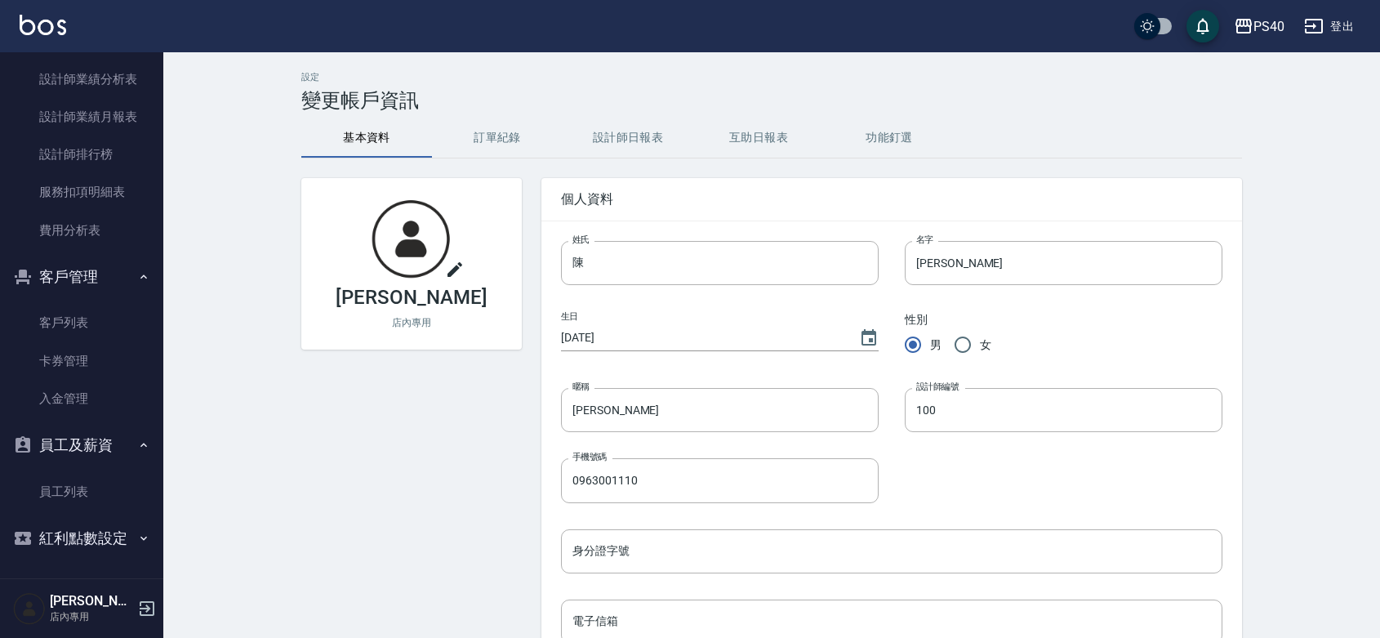
click at [618, 139] on button "設計師日報表" at bounding box center [628, 137] width 131 height 39
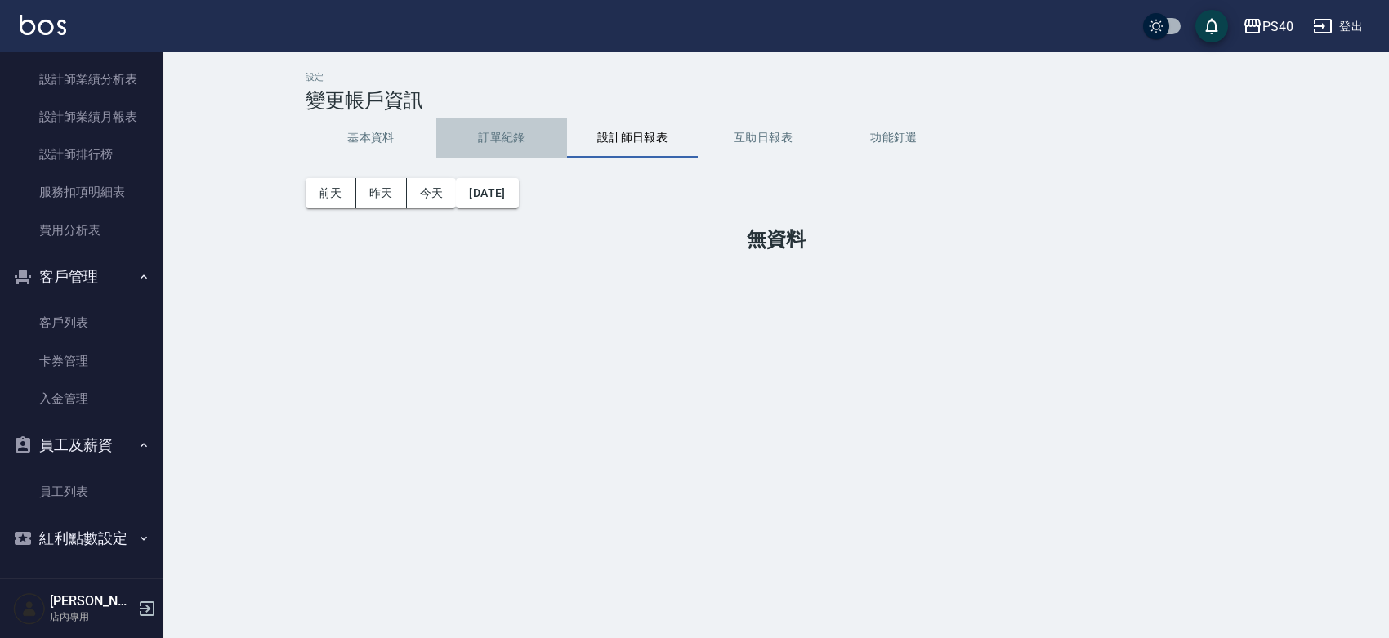
click at [513, 136] on button "訂單紀錄" at bounding box center [501, 137] width 131 height 39
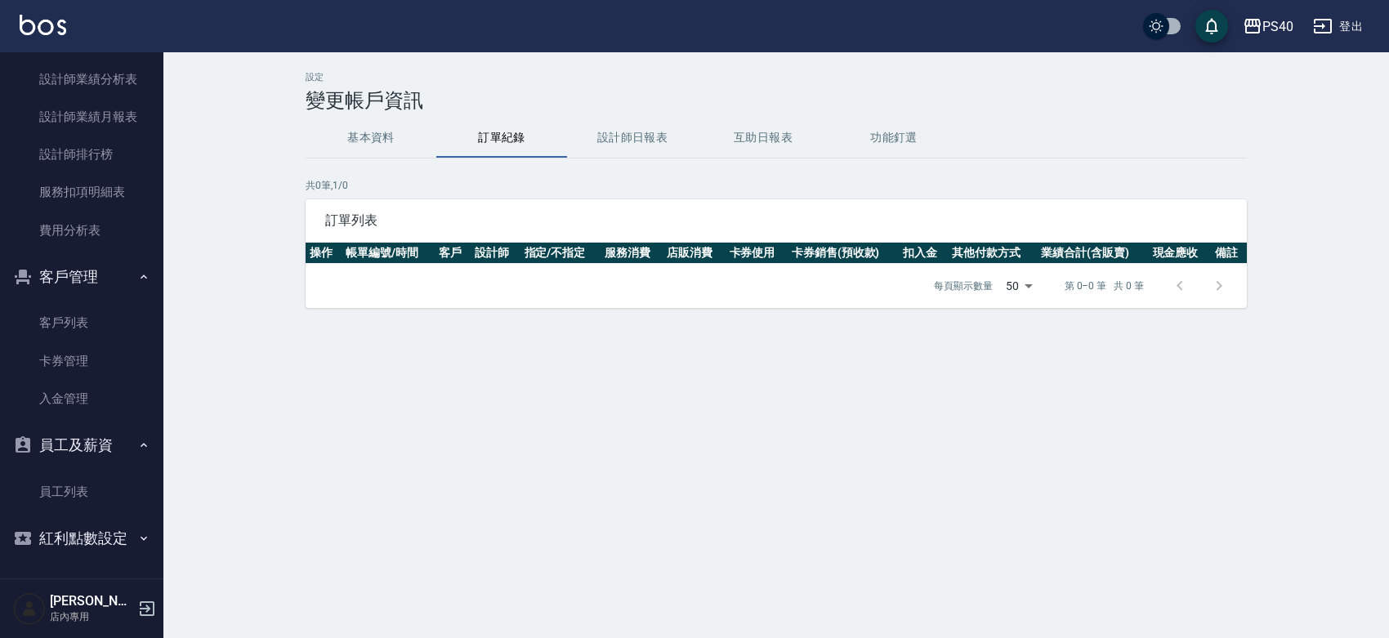
click at [365, 137] on button "基本資料" at bounding box center [370, 137] width 131 height 39
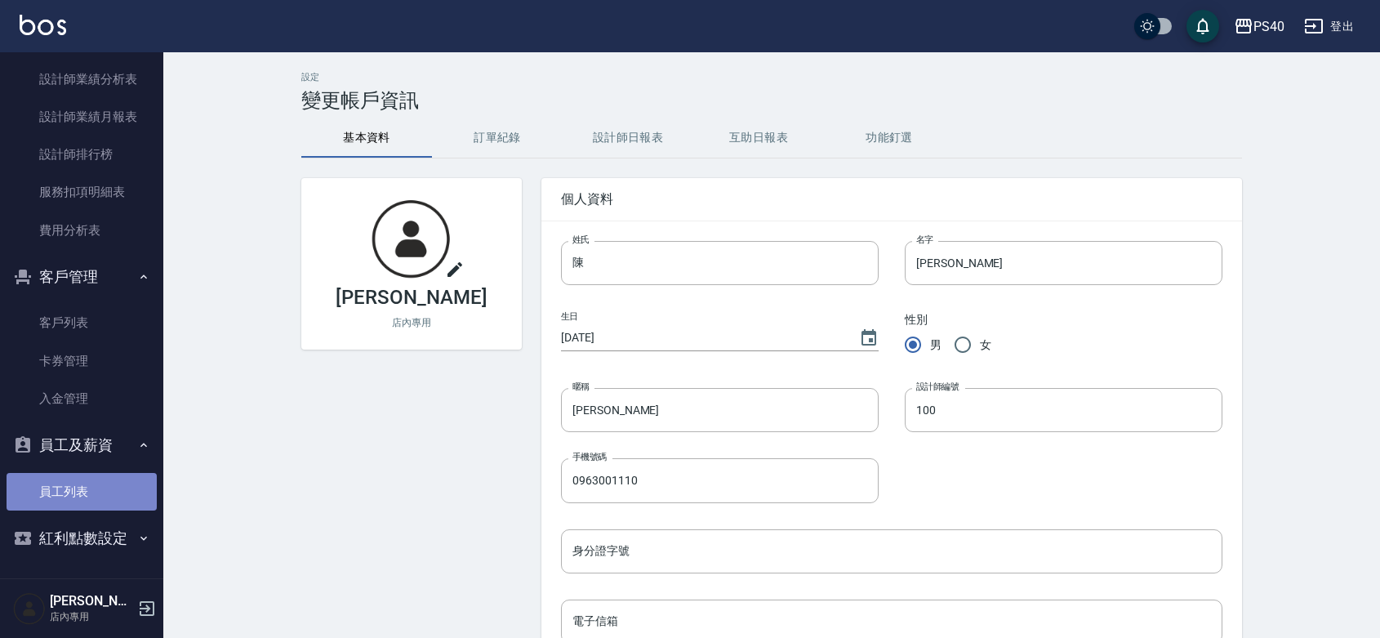
click at [91, 473] on link "員工列表" at bounding box center [82, 492] width 150 height 38
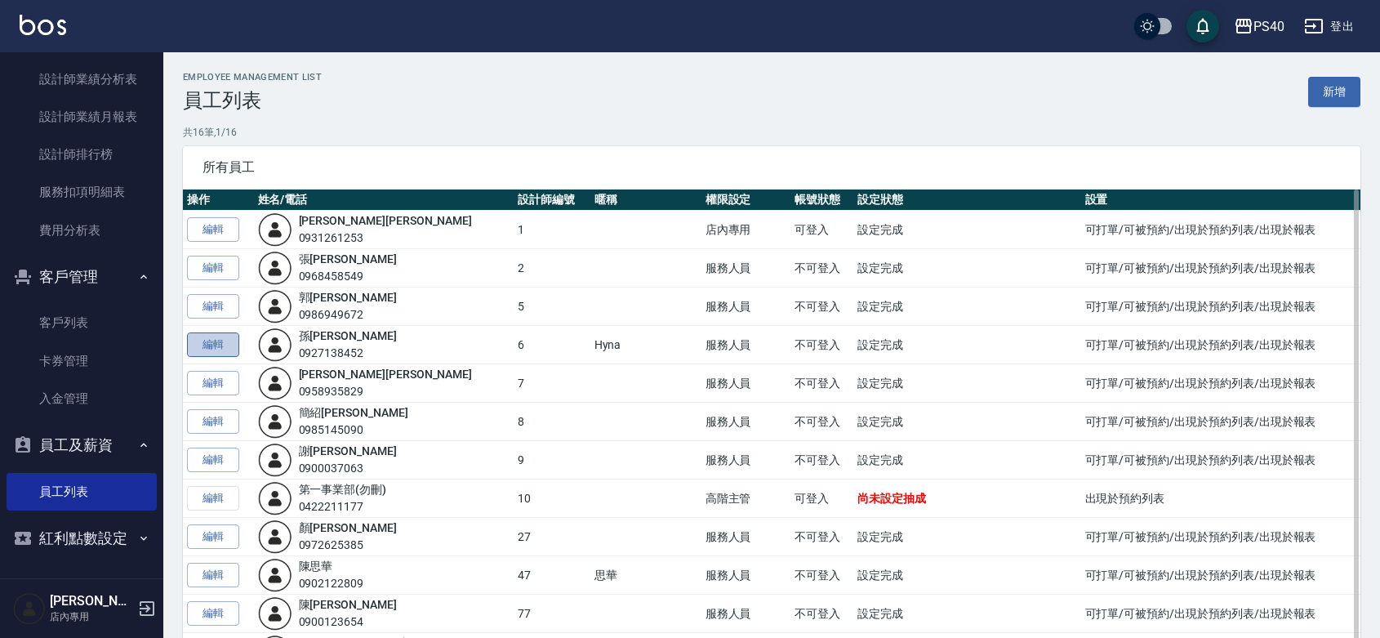
click at [221, 341] on link "編輯" at bounding box center [213, 344] width 52 height 25
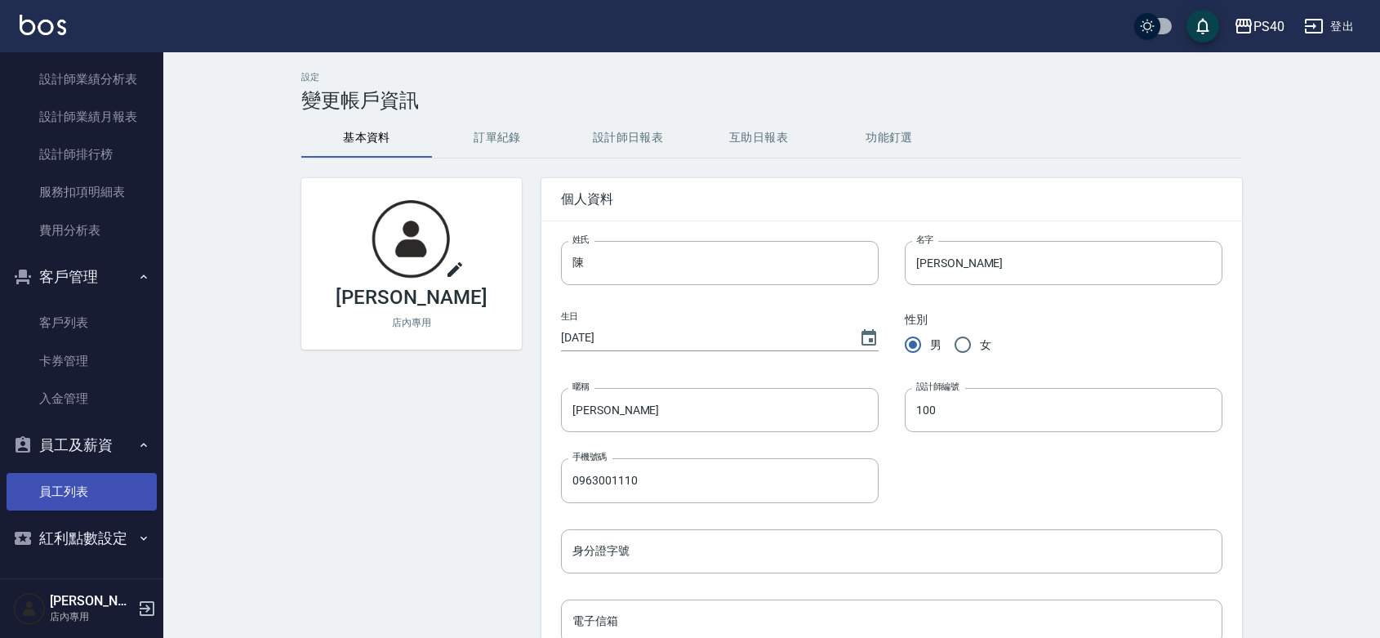
click at [62, 473] on link "員工列表" at bounding box center [82, 492] width 150 height 38
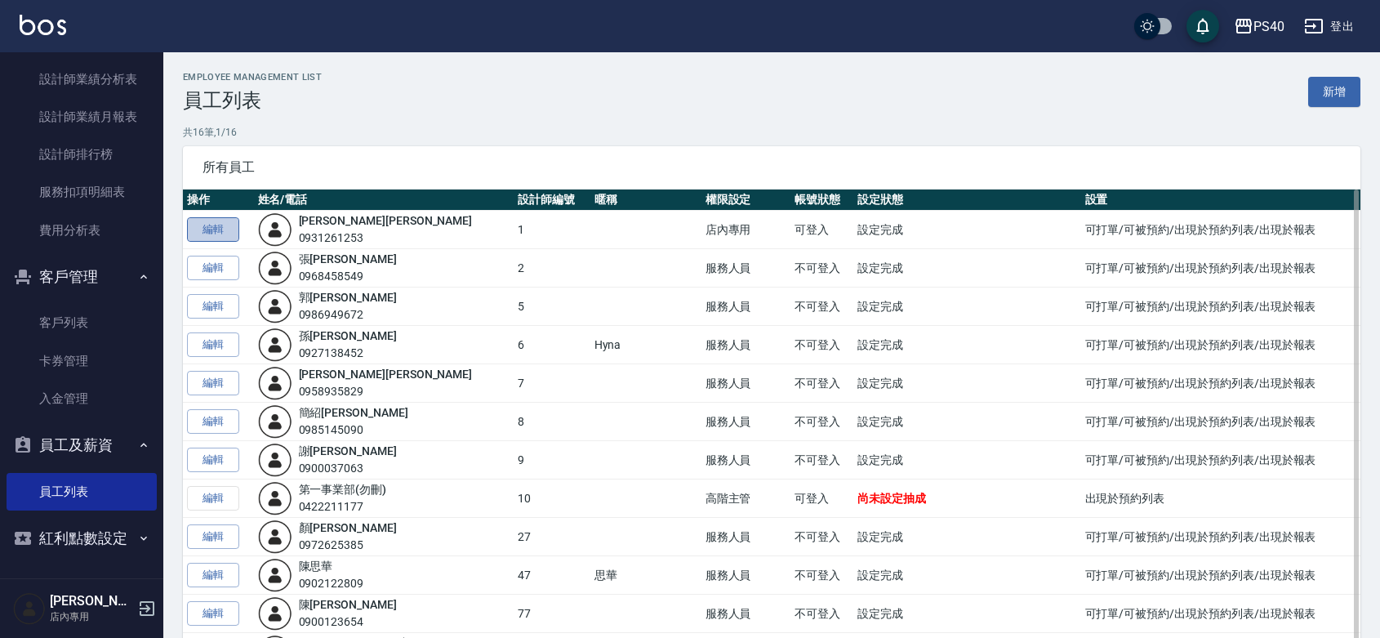
click at [212, 230] on link "編輯" at bounding box center [213, 229] width 52 height 25
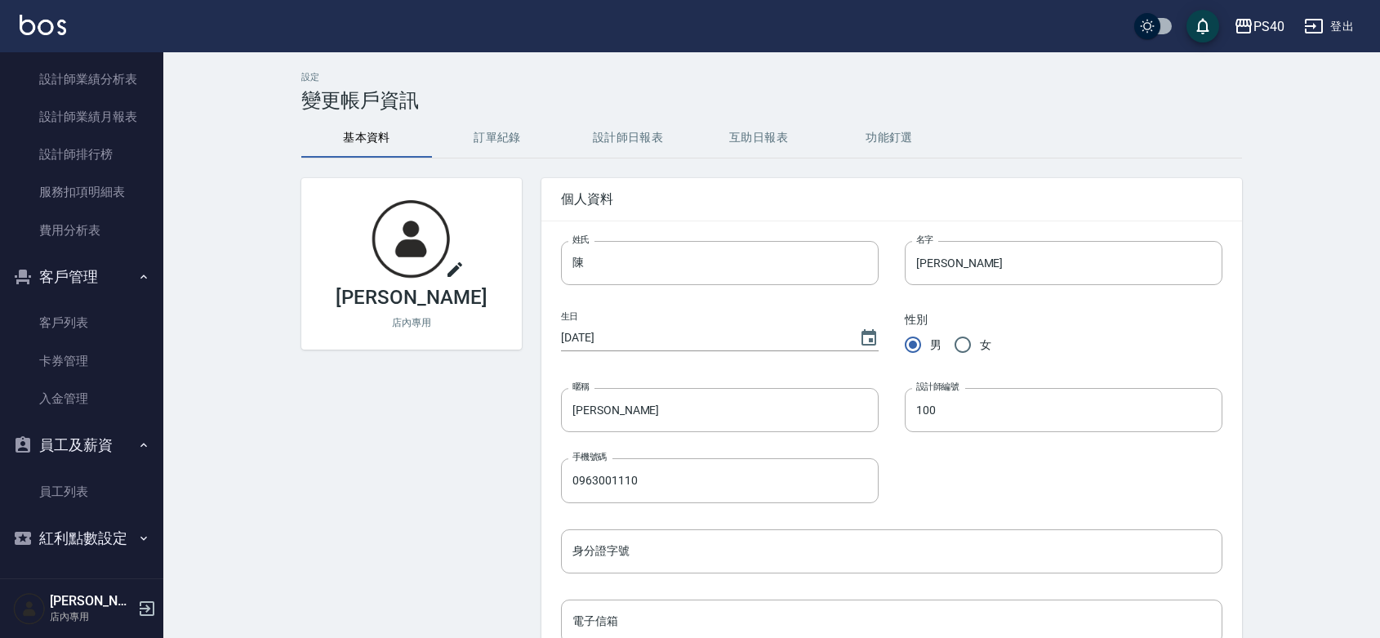
click at [454, 270] on icon at bounding box center [455, 270] width 20 height 20
click at [0, 0] on input "file" at bounding box center [0, 0] width 0 height 0
click at [680, 274] on input "陳" at bounding box center [720, 263] width 318 height 44
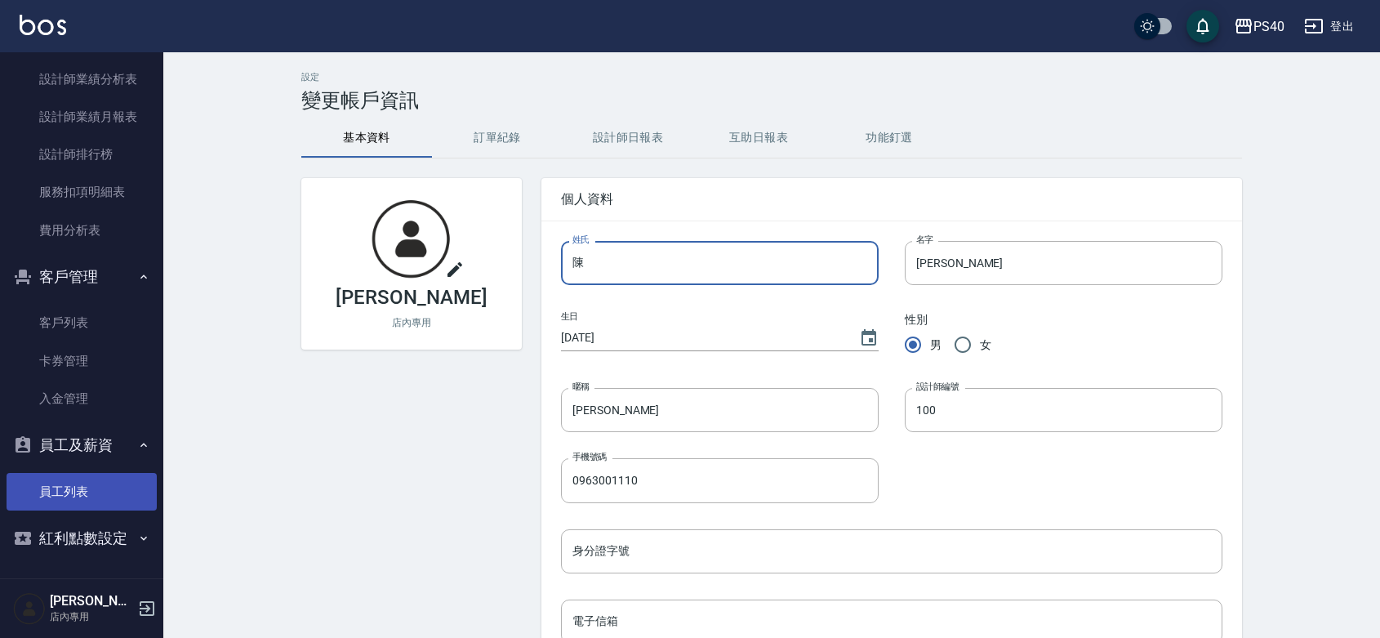
click at [74, 473] on link "員工列表" at bounding box center [82, 492] width 150 height 38
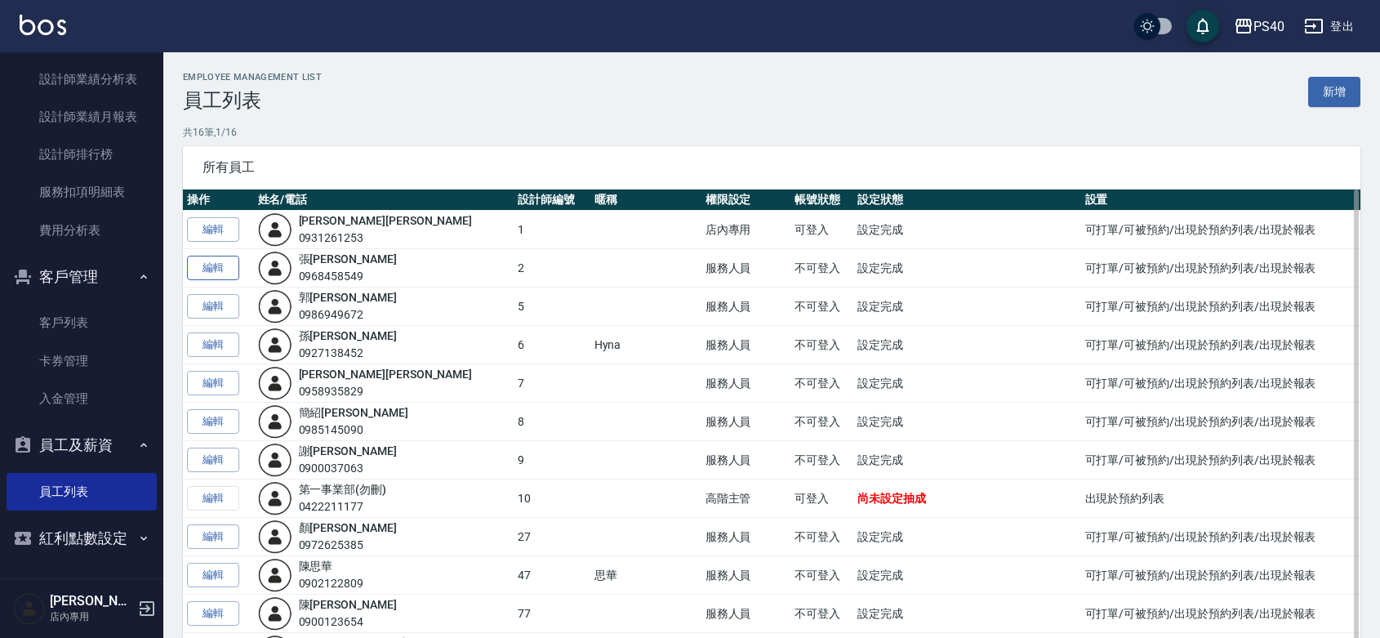
click at [217, 264] on link "編輯" at bounding box center [213, 268] width 52 height 25
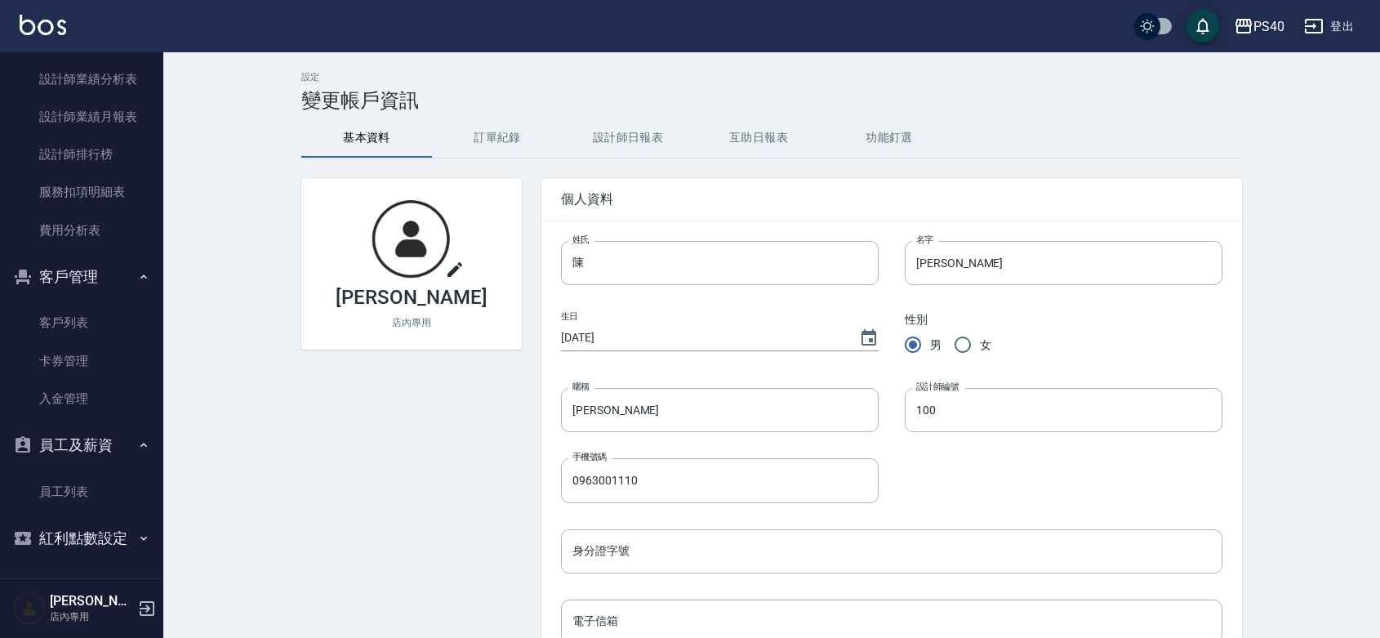
drag, startPoint x: 80, startPoint y: 459, endPoint x: 137, endPoint y: 445, distance: 58.8
click at [80, 473] on link "員工列表" at bounding box center [82, 492] width 150 height 38
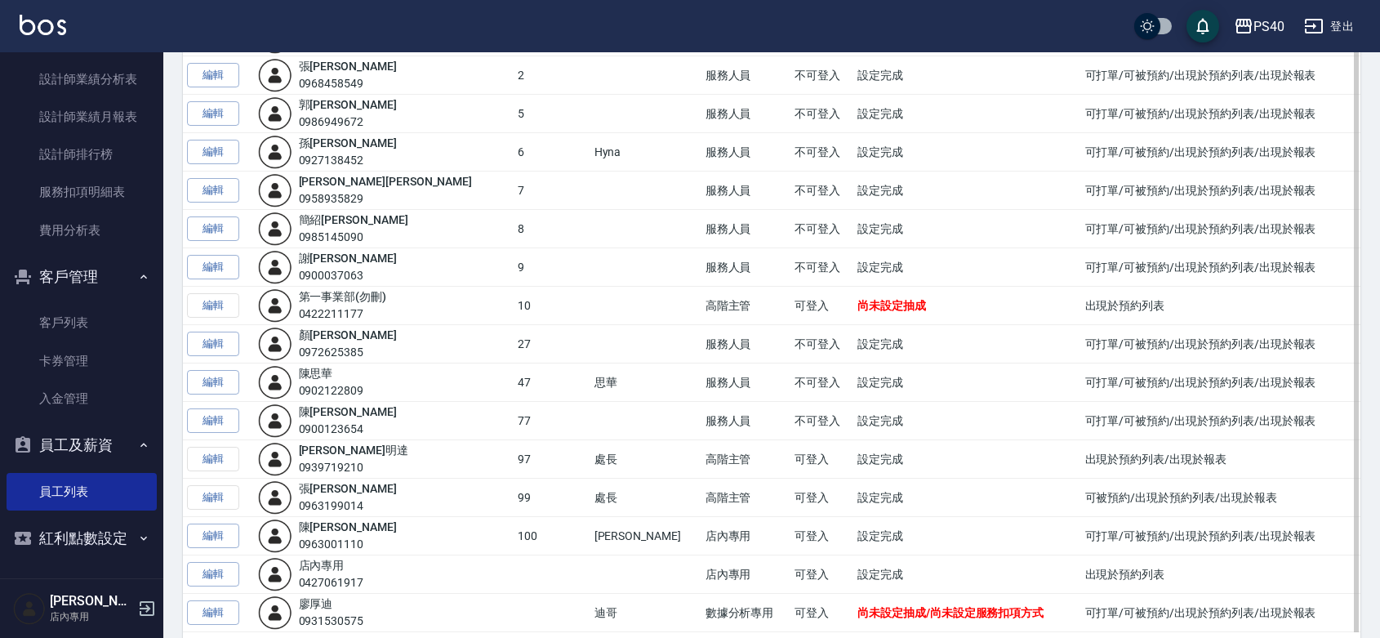
scroll to position [238, 0]
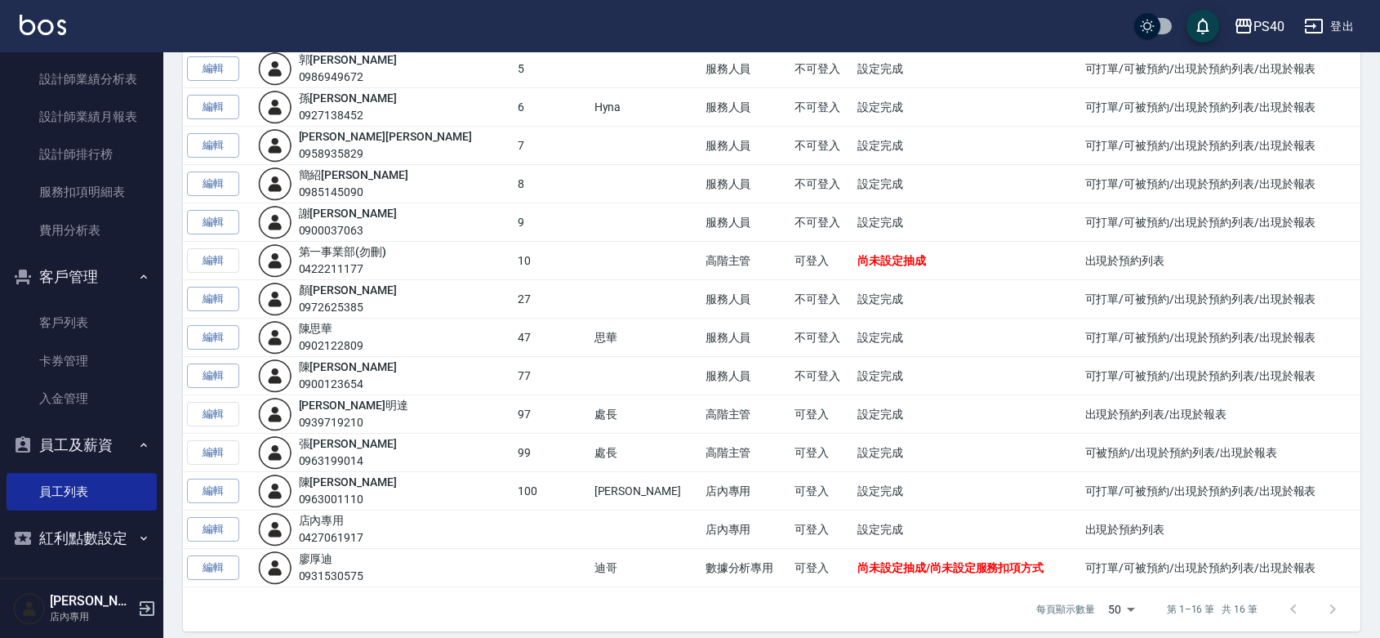
click at [215, 218] on link "編輯" at bounding box center [213, 222] width 52 height 25
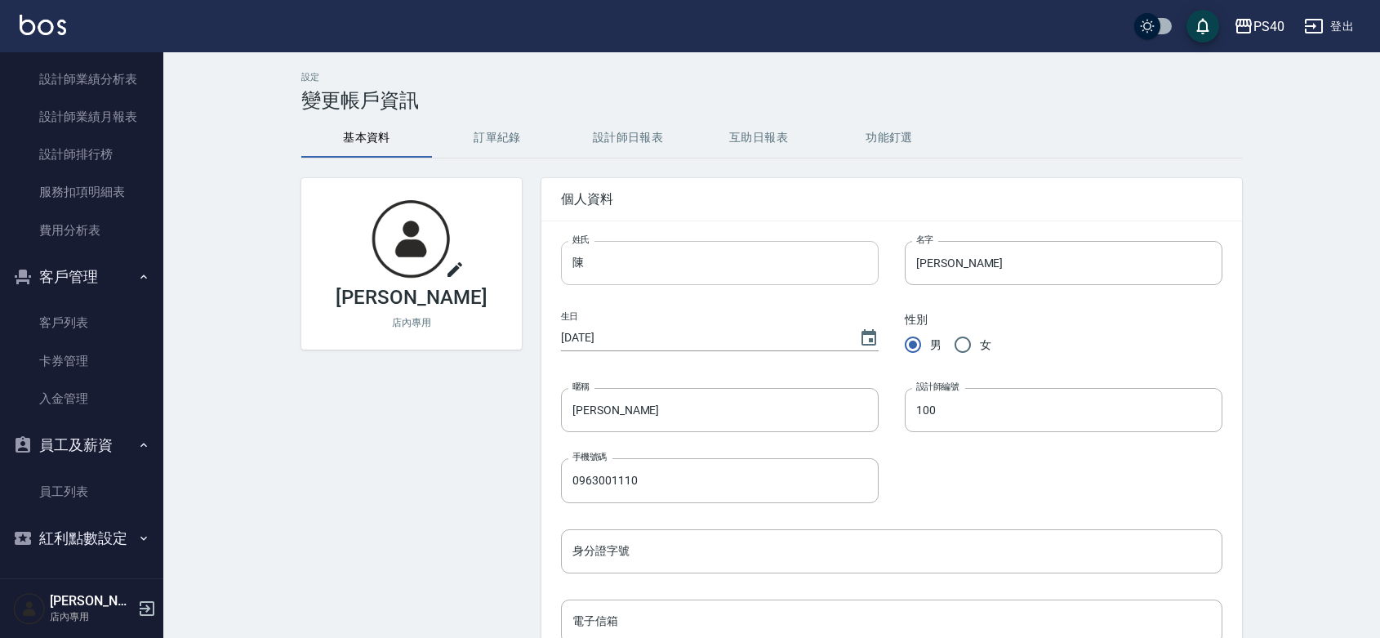
click at [609, 259] on input "陳" at bounding box center [720, 263] width 318 height 44
click at [615, 264] on input "陳" at bounding box center [720, 263] width 318 height 44
click at [366, 441] on div "陳宗志 店內專用" at bounding box center [402, 579] width 240 height 843
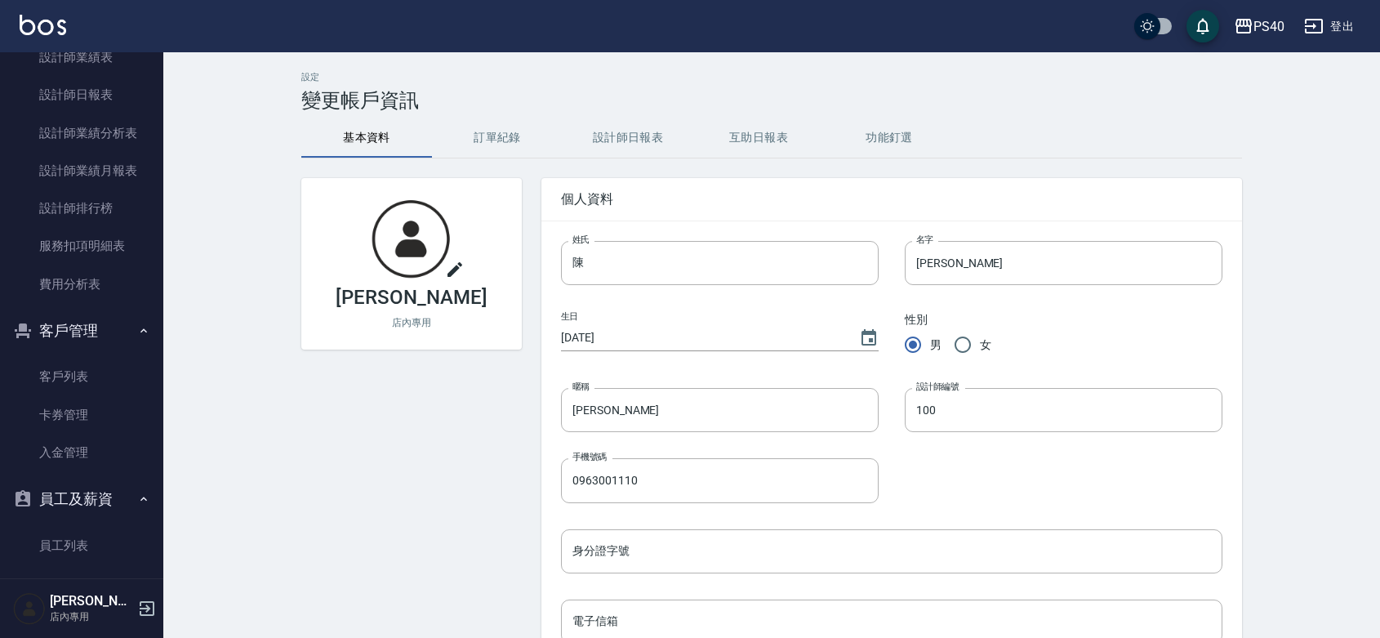
scroll to position [341, 0]
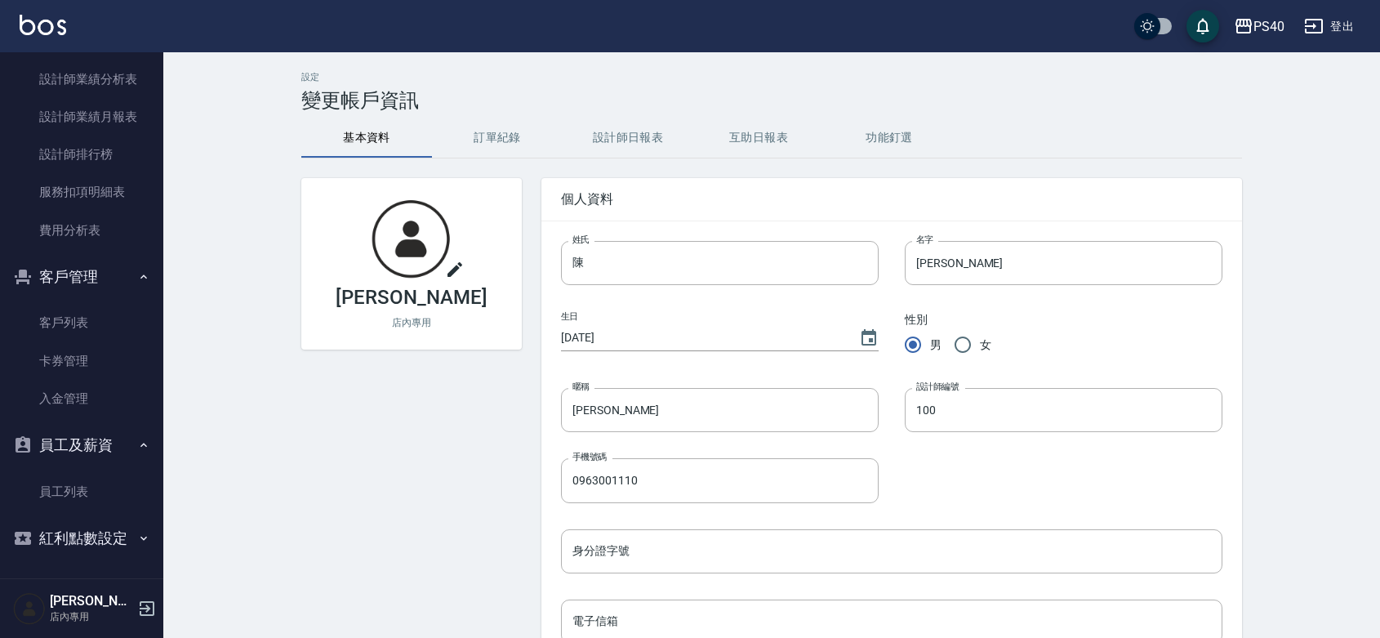
click at [72, 424] on button "員工及薪資" at bounding box center [82, 445] width 150 height 42
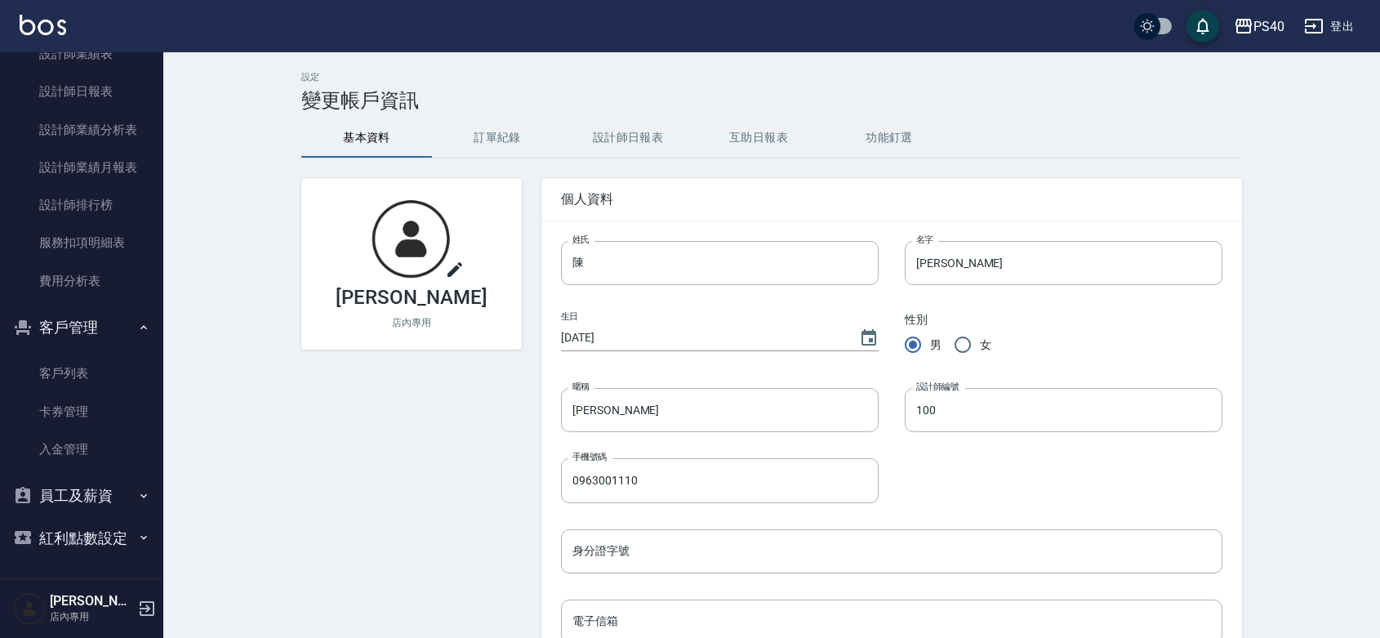
scroll to position [291, 0]
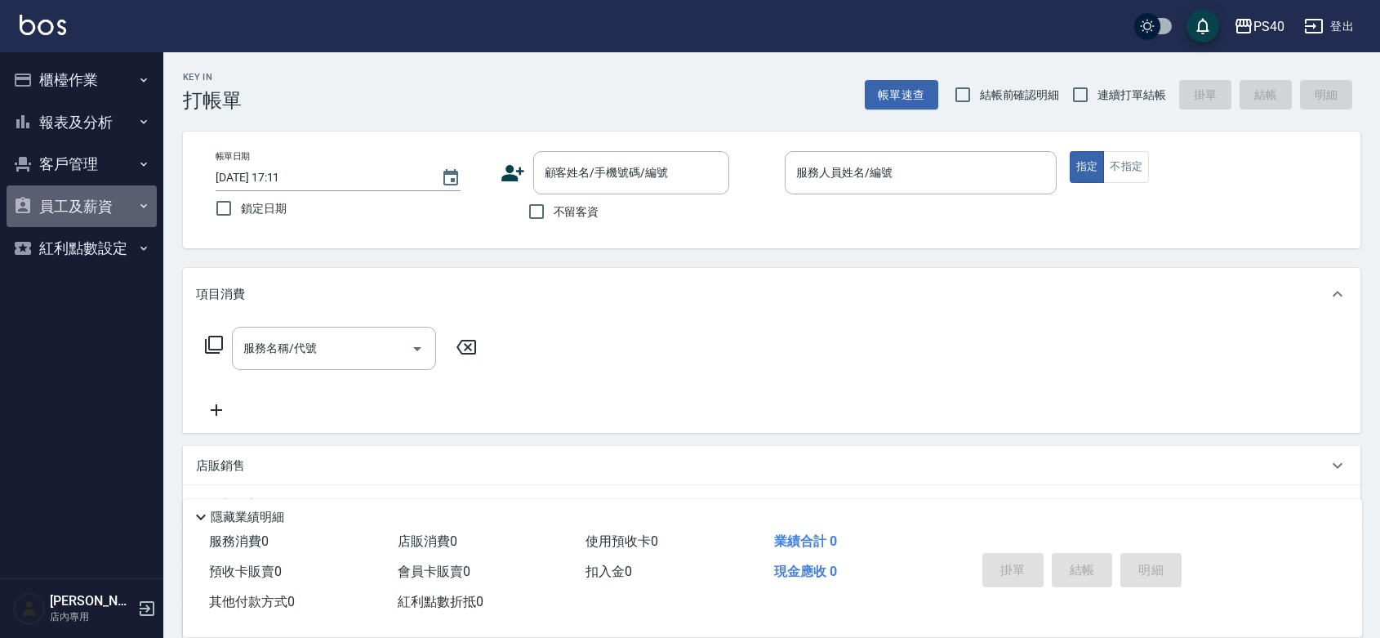
click at [105, 196] on button "員工及薪資" at bounding box center [82, 206] width 150 height 42
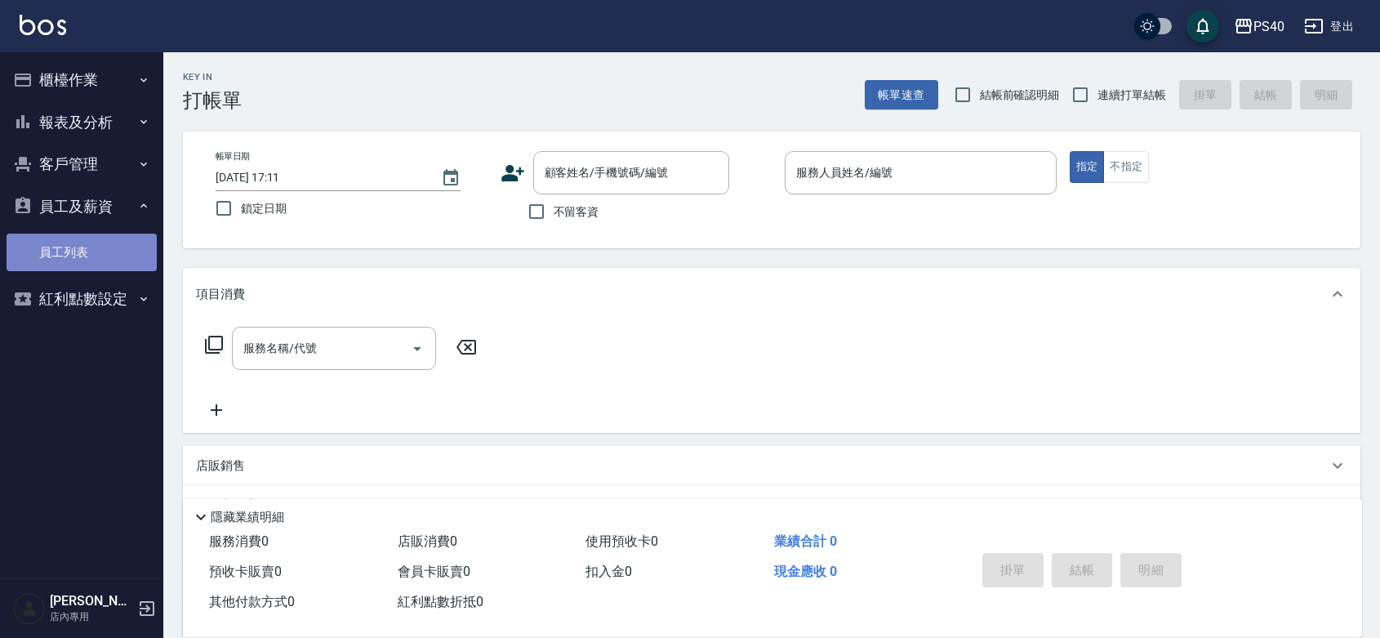
click at [96, 243] on link "員工列表" at bounding box center [82, 253] width 150 height 38
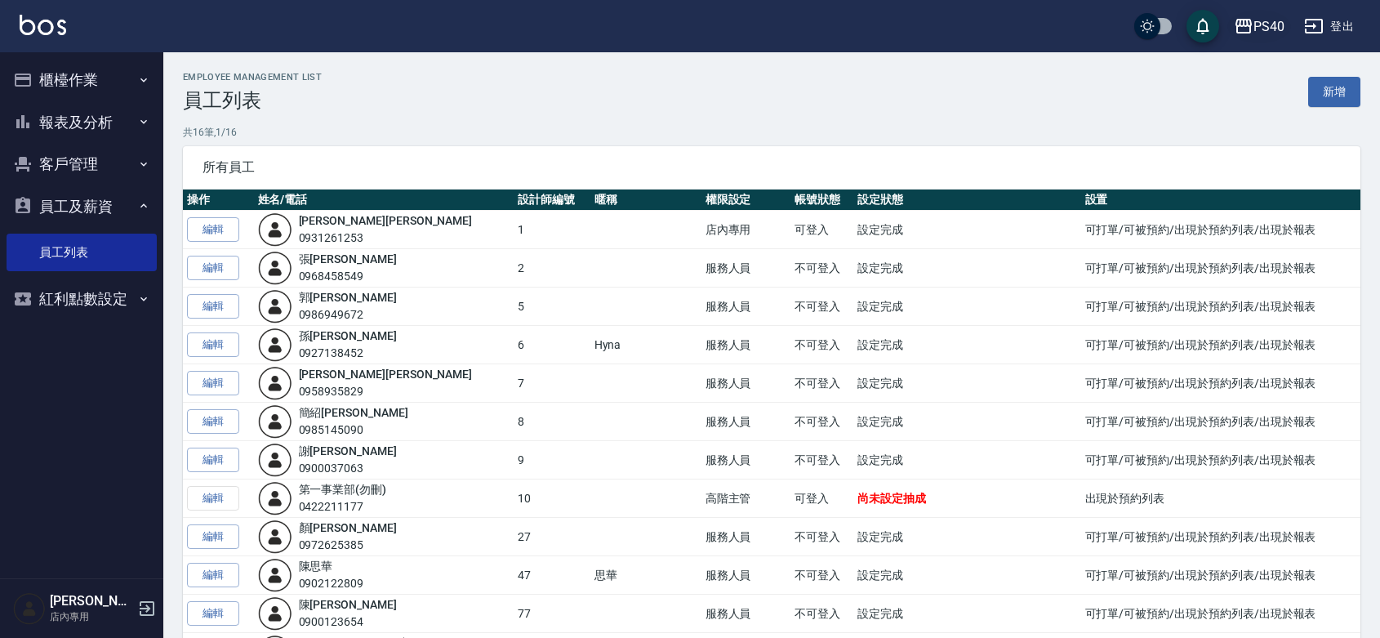
click at [1259, 22] on div "PS40" at bounding box center [1269, 26] width 31 height 20
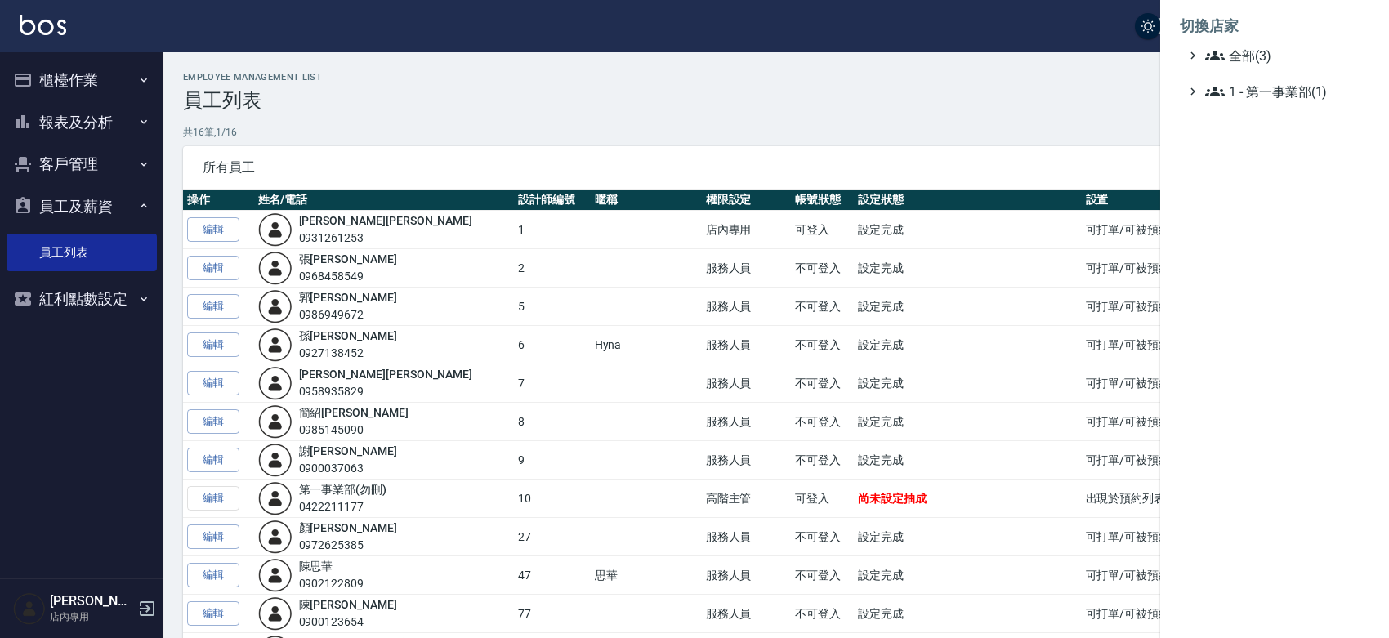
click at [609, 88] on div at bounding box center [694, 319] width 1389 height 638
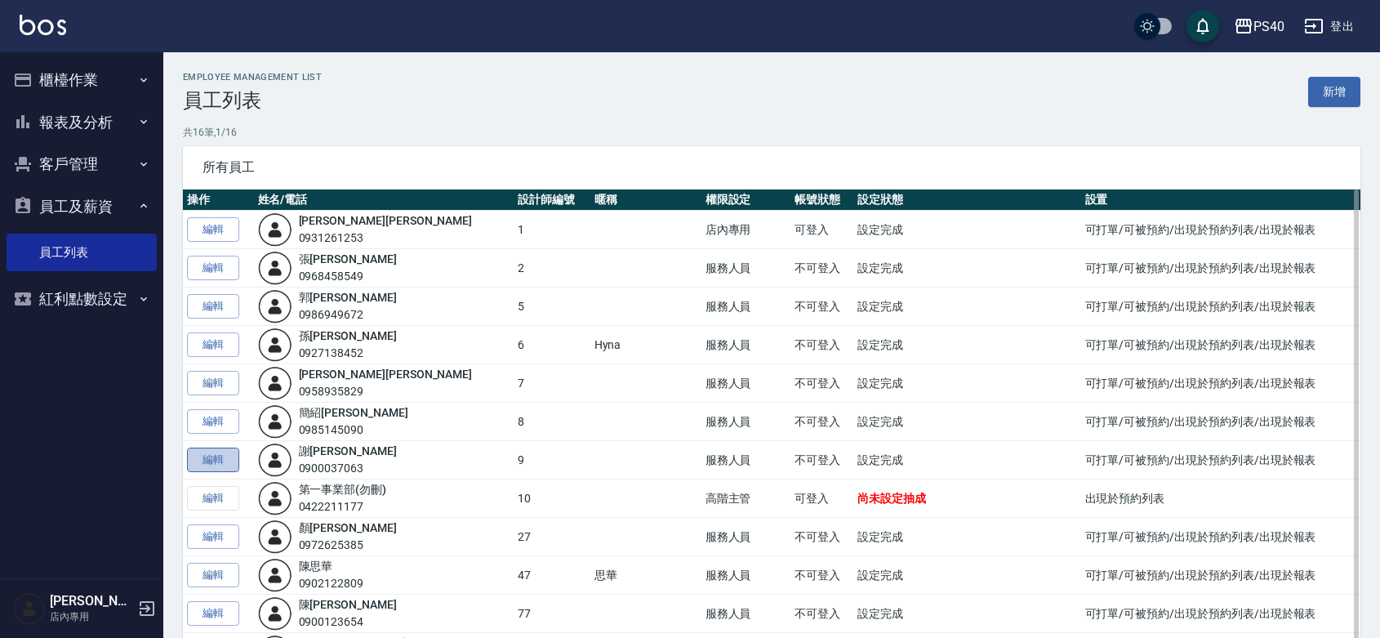
click at [202, 455] on link "編輯" at bounding box center [213, 460] width 52 height 25
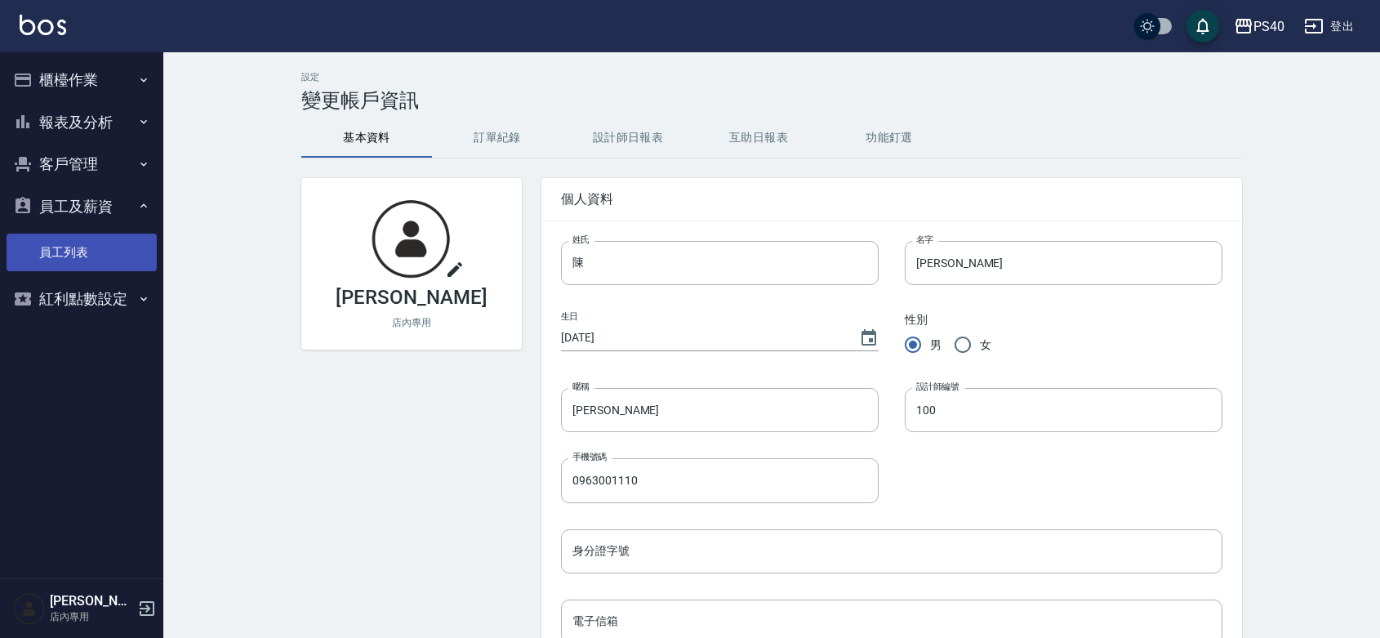
click at [59, 254] on link "員工列表" at bounding box center [82, 253] width 150 height 38
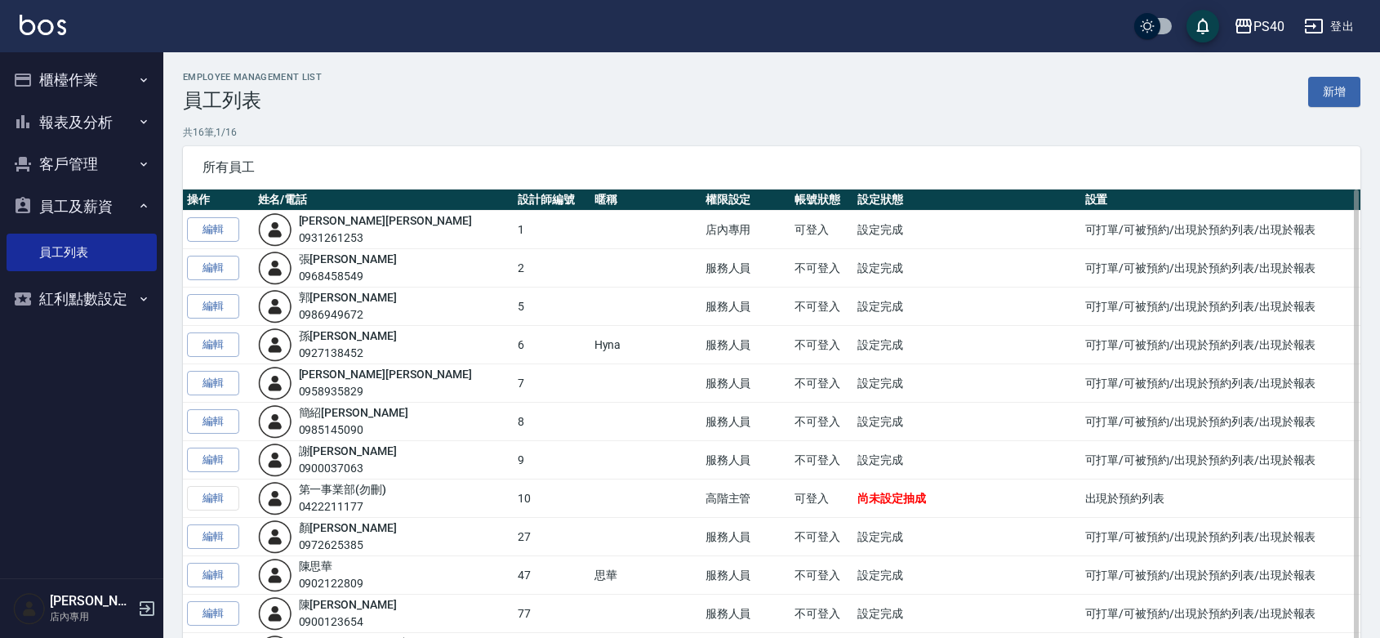
click at [215, 499] on td "編輯" at bounding box center [218, 498] width 71 height 38
click at [218, 499] on td "編輯" at bounding box center [218, 498] width 71 height 38
click at [317, 515] on div "0422211177" at bounding box center [343, 506] width 88 height 17
click at [288, 498] on img at bounding box center [275, 498] width 34 height 34
click at [202, 492] on td "編輯" at bounding box center [218, 498] width 71 height 38
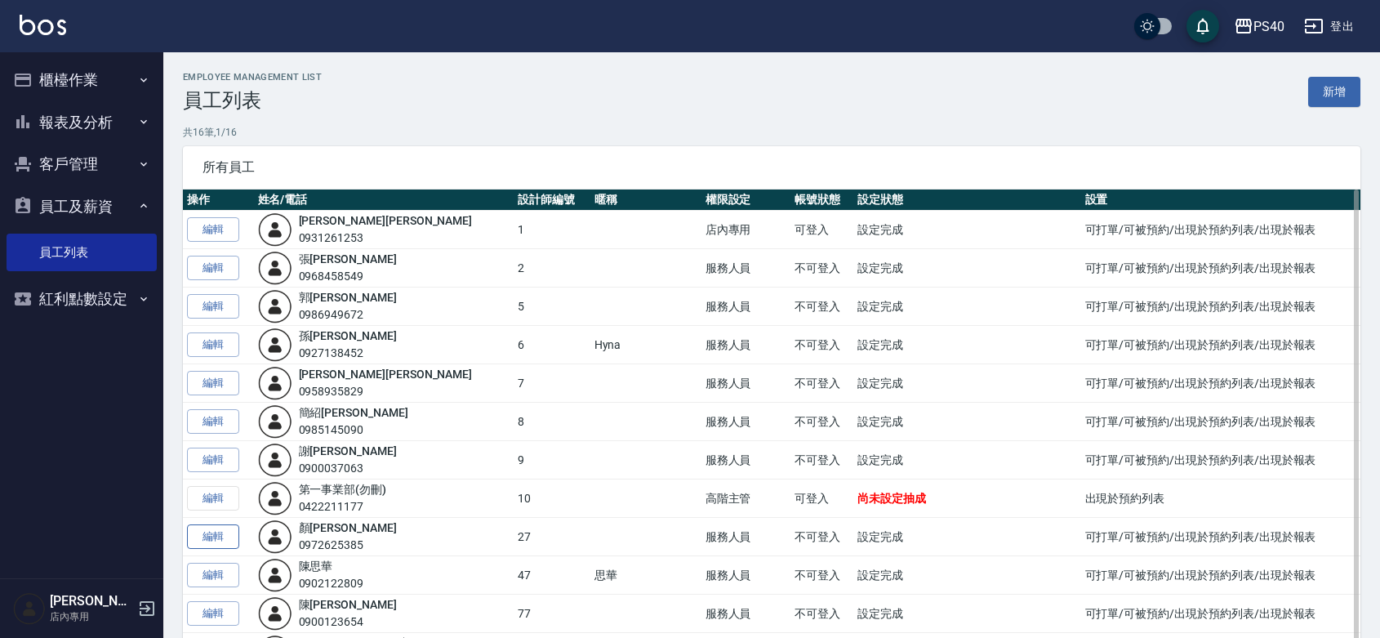
click at [219, 540] on link "編輯" at bounding box center [213, 536] width 52 height 25
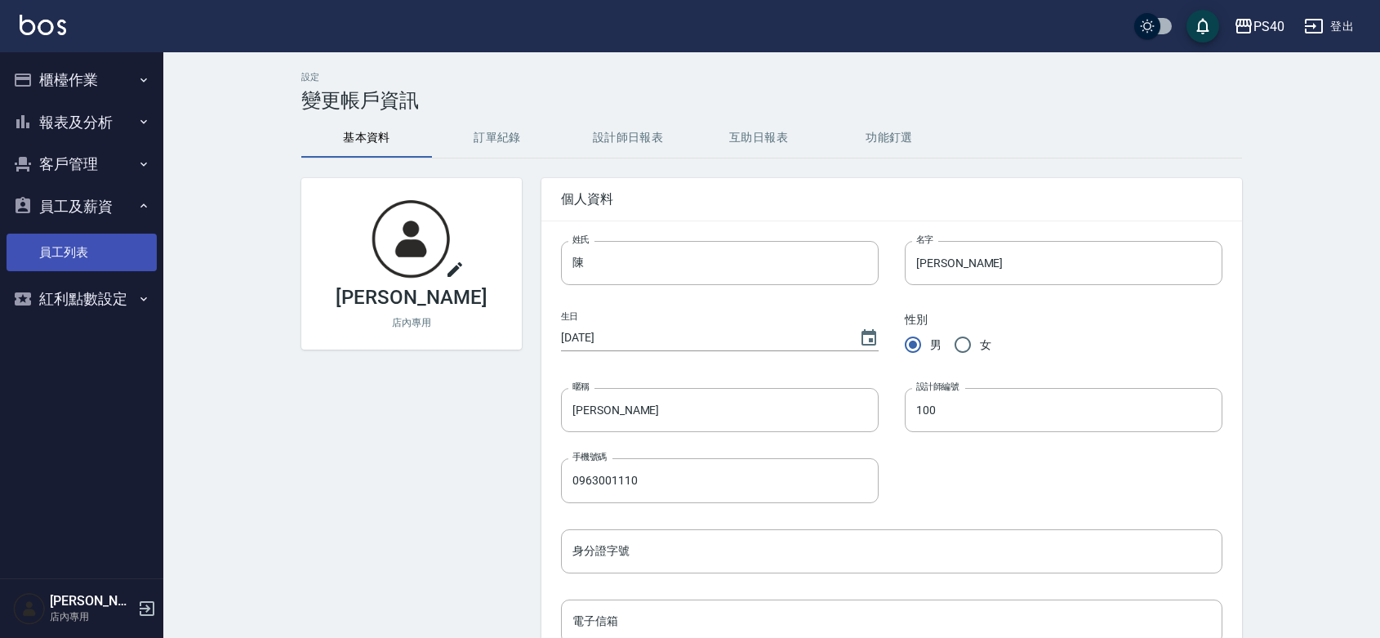
click at [78, 261] on link "員工列表" at bounding box center [82, 253] width 150 height 38
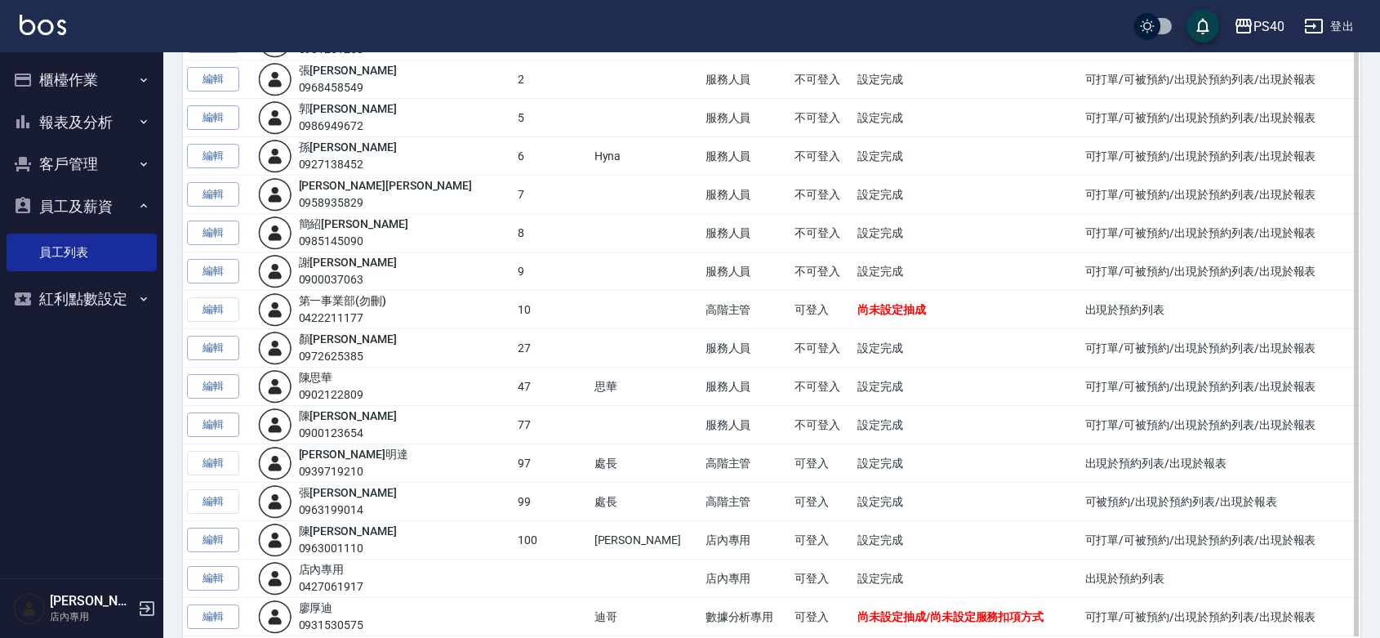
scroll to position [258, 0]
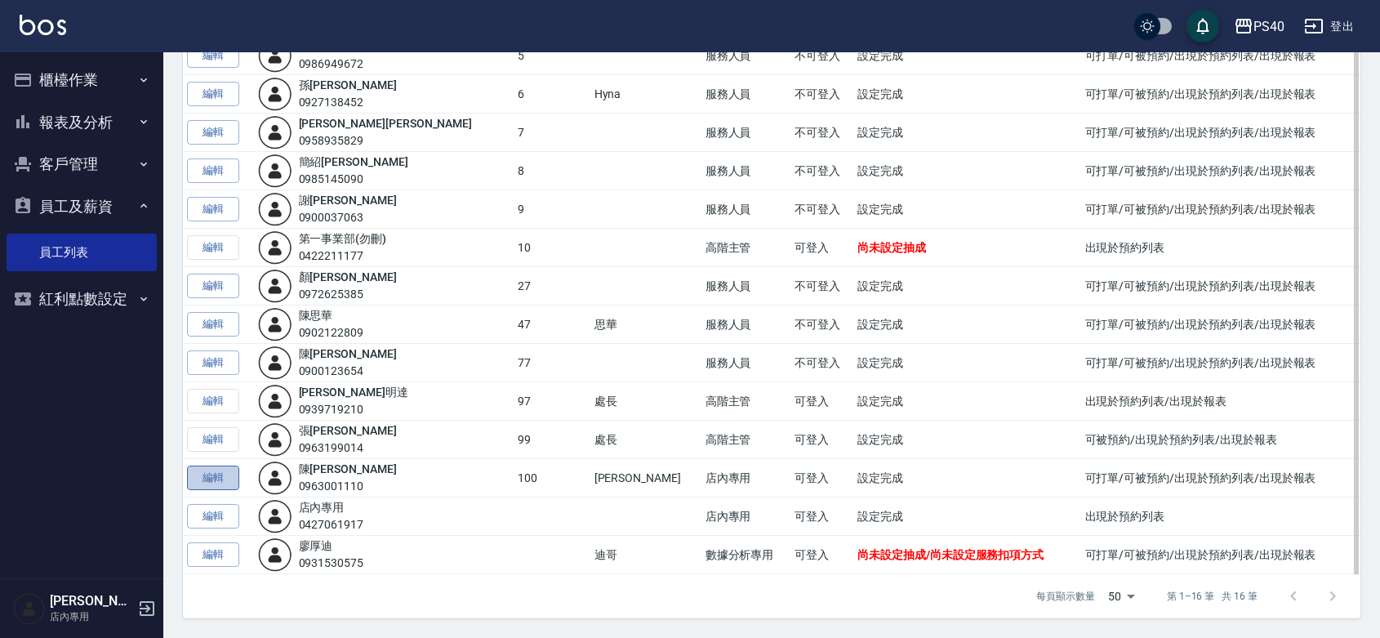
click at [219, 471] on link "編輯" at bounding box center [213, 478] width 52 height 25
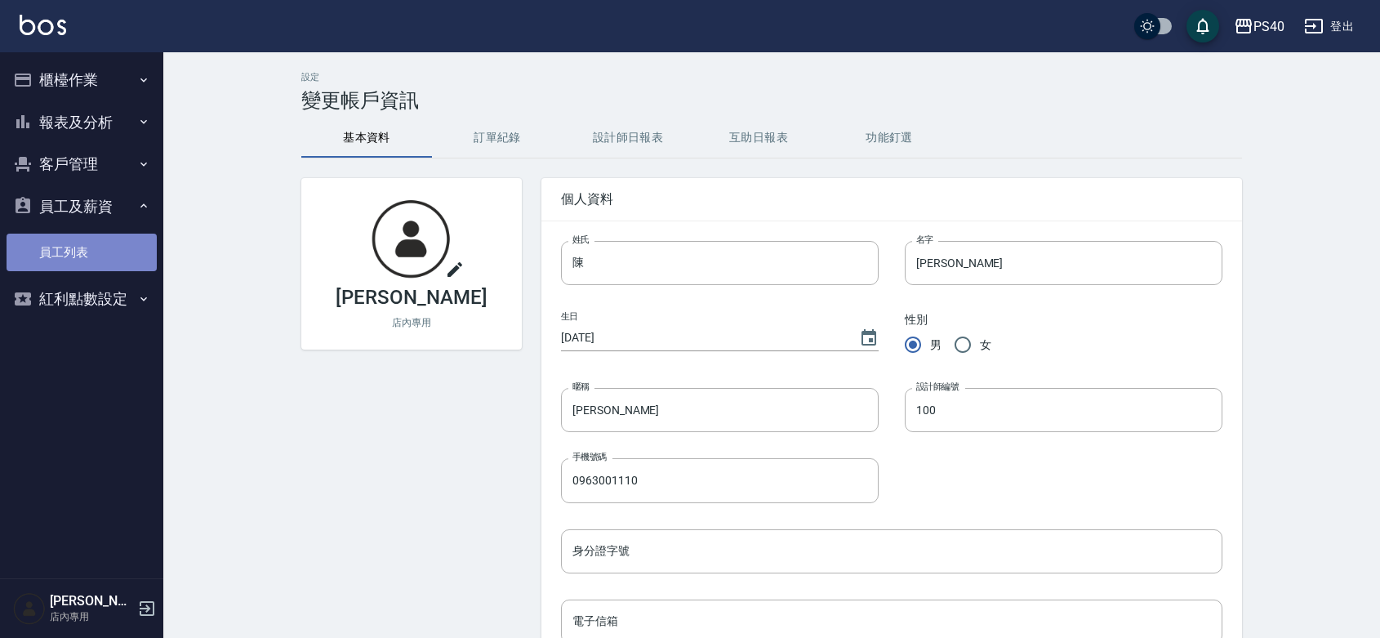
click at [72, 253] on link "員工列表" at bounding box center [82, 253] width 150 height 38
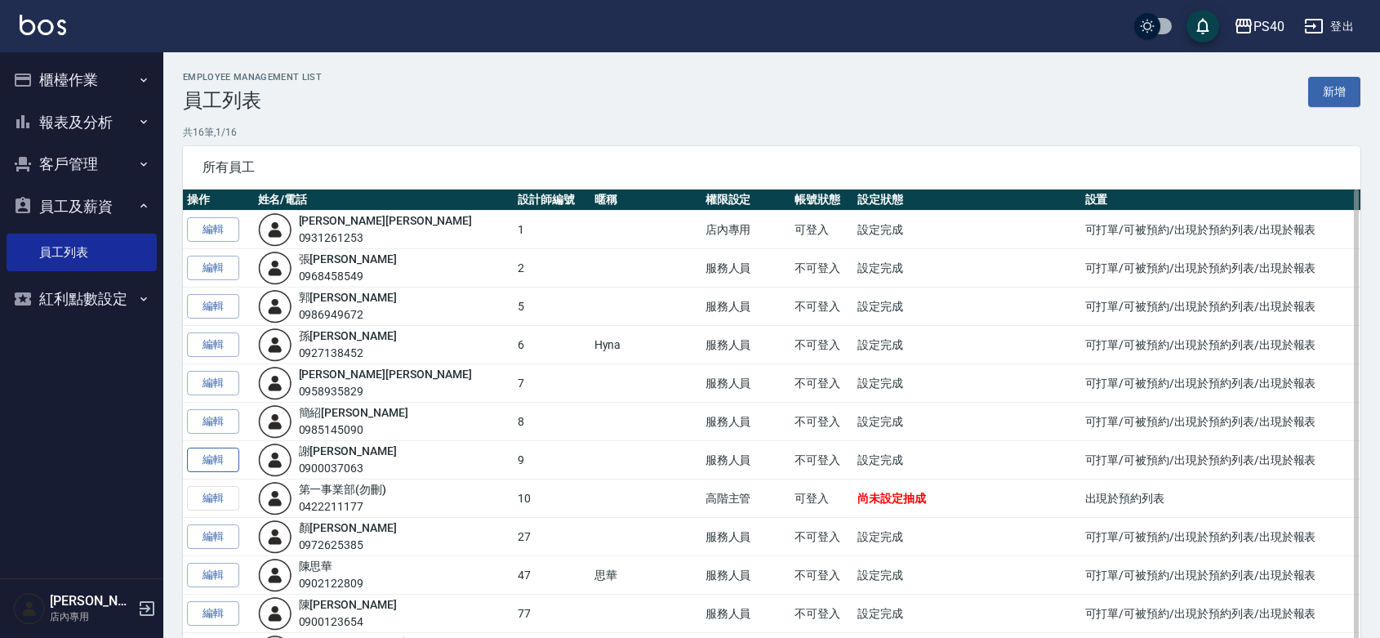
click at [229, 461] on link "編輯" at bounding box center [213, 460] width 52 height 25
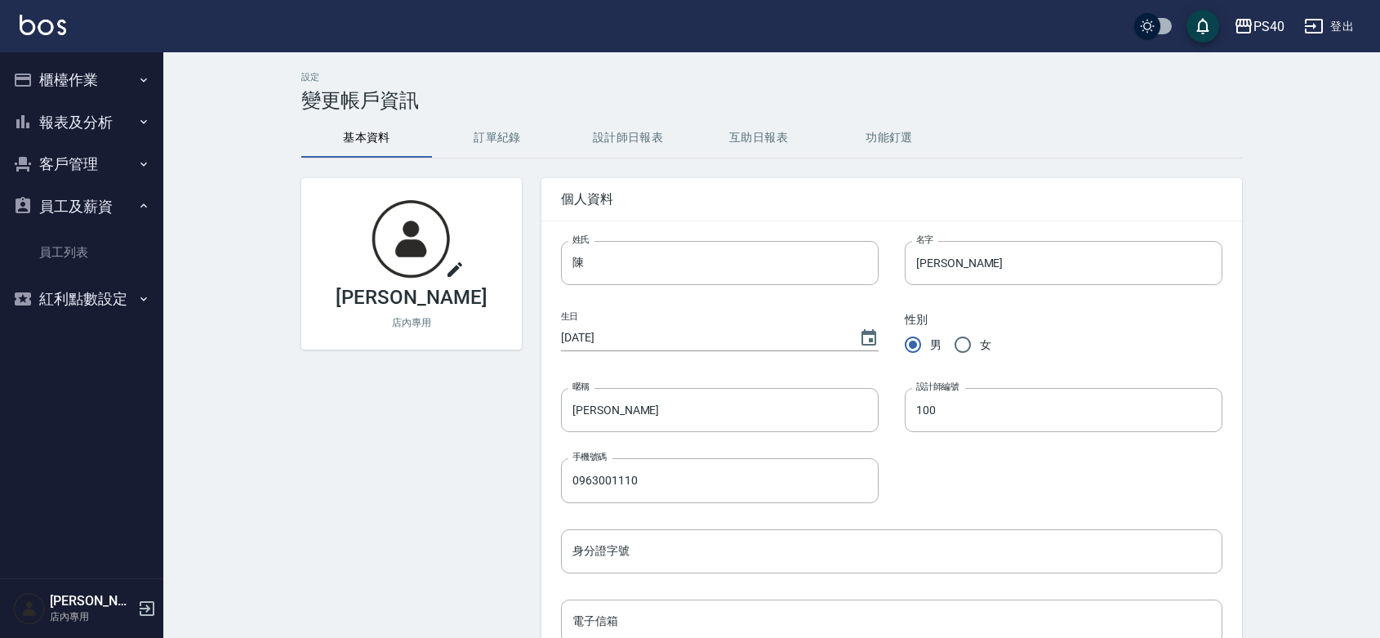
click at [414, 332] on div "陳宗志 店內專用" at bounding box center [411, 264] width 221 height 172
click at [414, 317] on p "店內專用" at bounding box center [411, 322] width 39 height 15
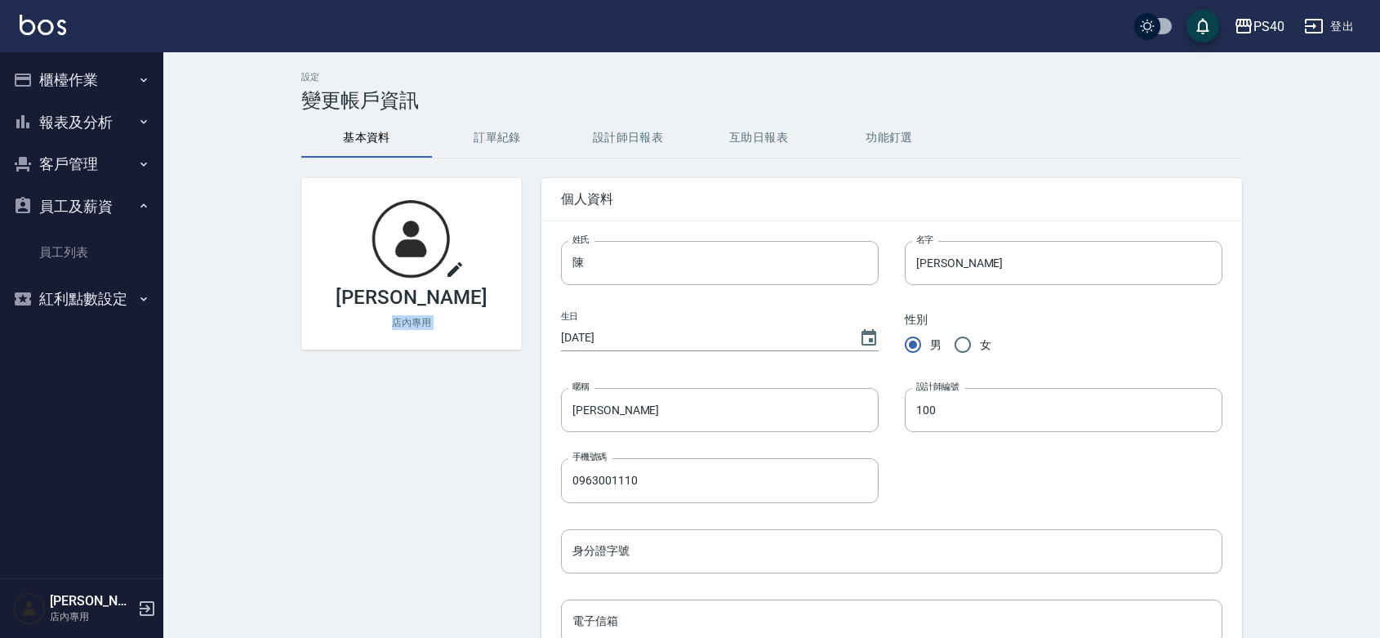
click at [414, 317] on p "店內專用" at bounding box center [411, 322] width 39 height 15
click at [395, 390] on div "陳宗志 店內專用" at bounding box center [402, 579] width 240 height 843
click at [61, 252] on link "員工列表" at bounding box center [82, 253] width 150 height 38
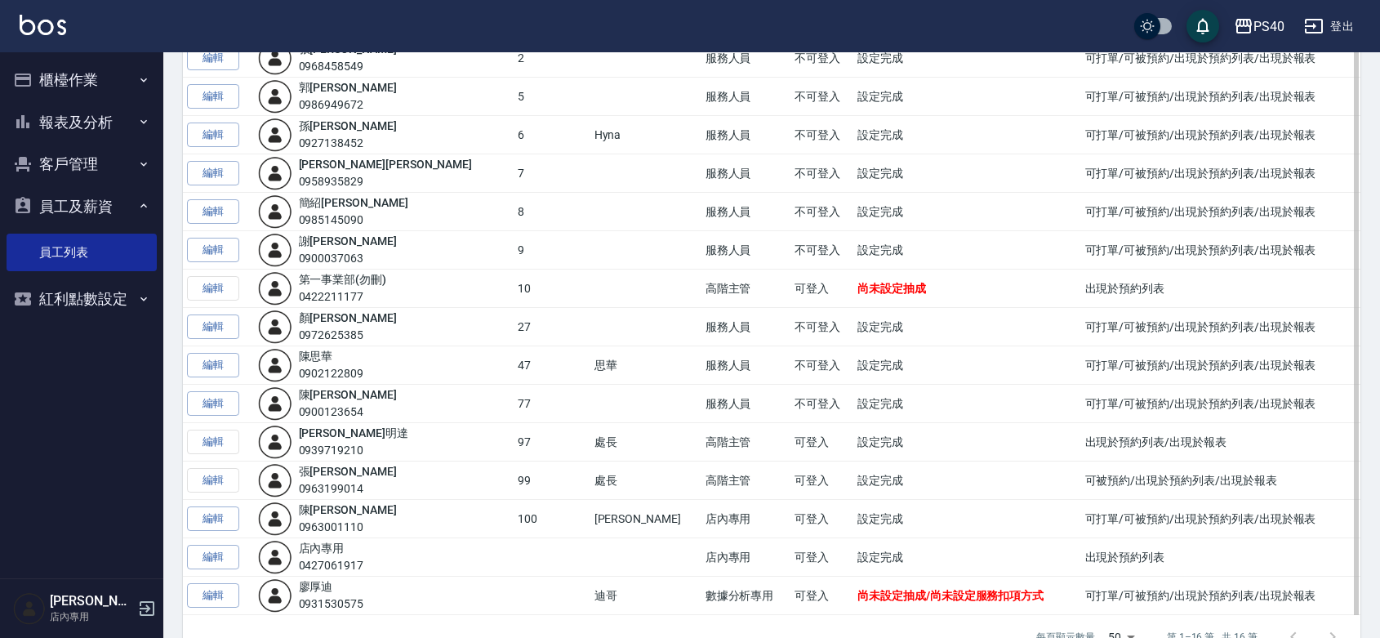
scroll to position [238, 0]
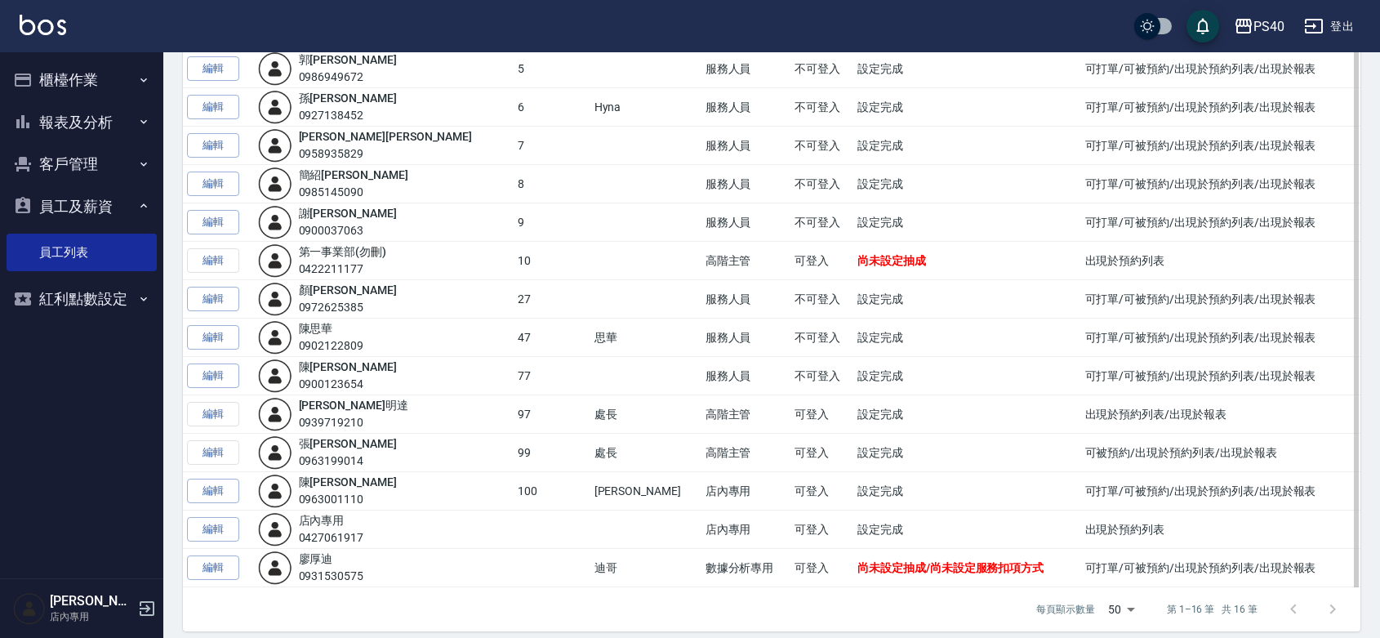
click at [702, 573] on td "數據分析專用" at bounding box center [747, 568] width 90 height 38
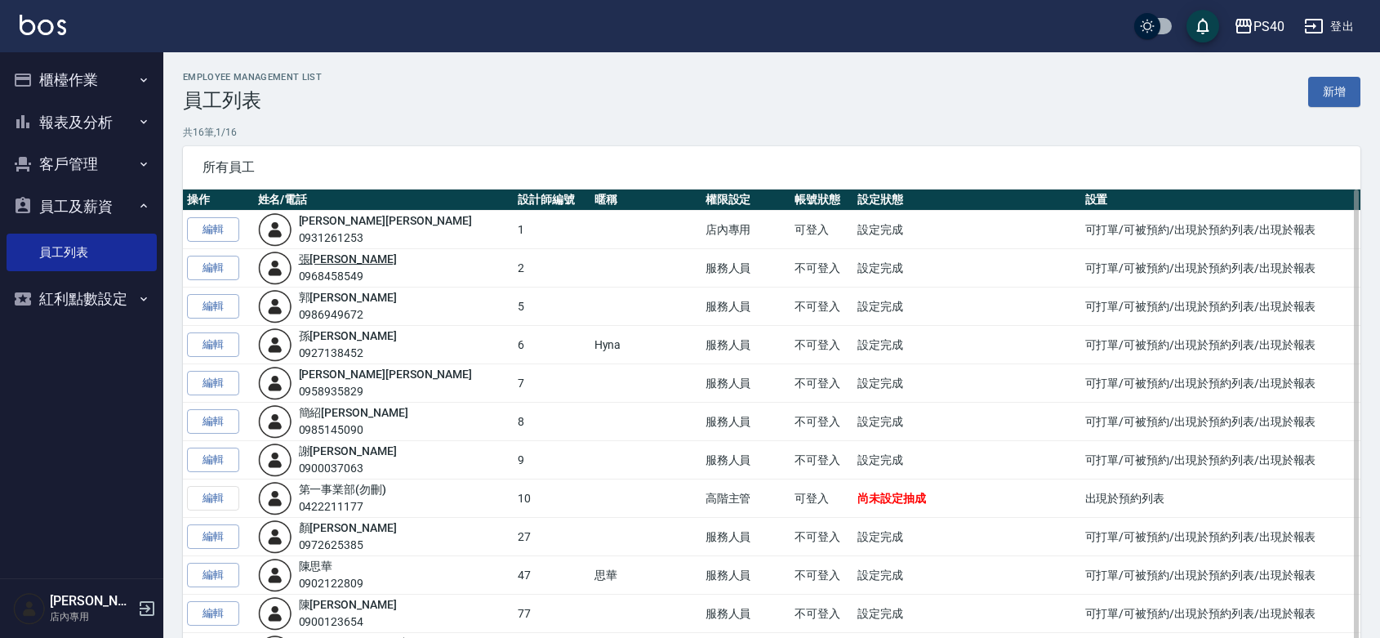
click at [329, 258] on link "張 浩榕" at bounding box center [348, 258] width 98 height 13
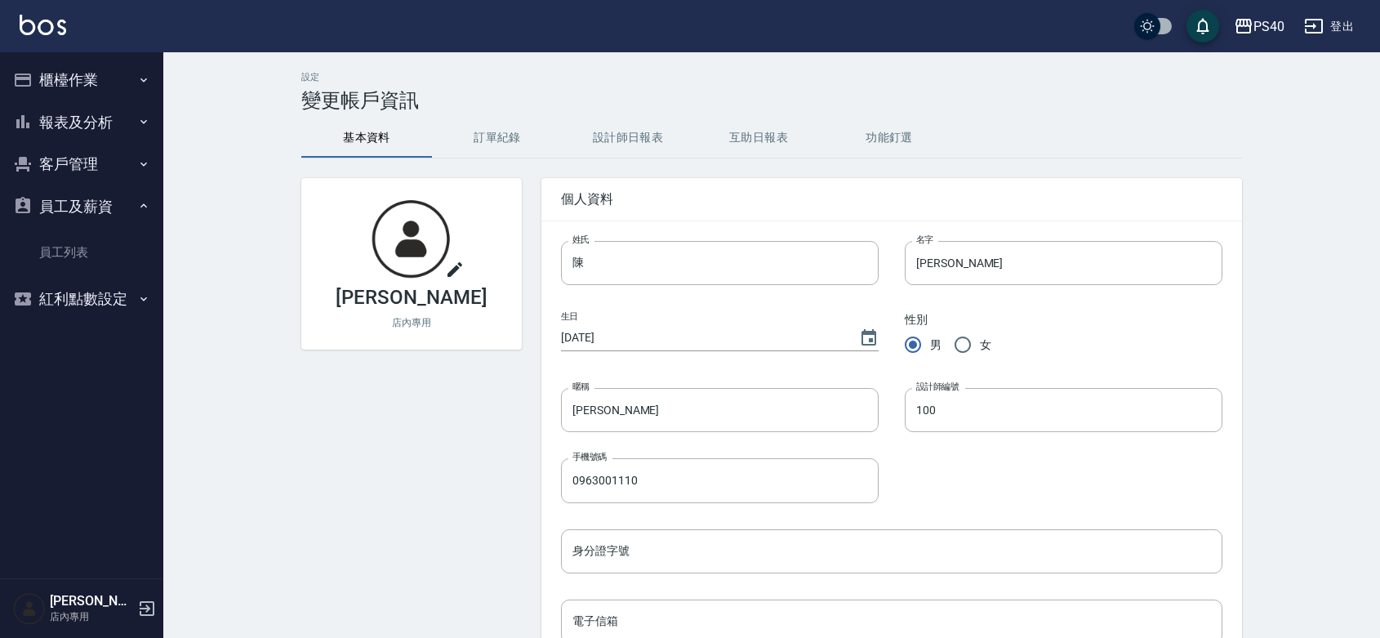
click at [66, 108] on button "報表及分析" at bounding box center [82, 122] width 150 height 42
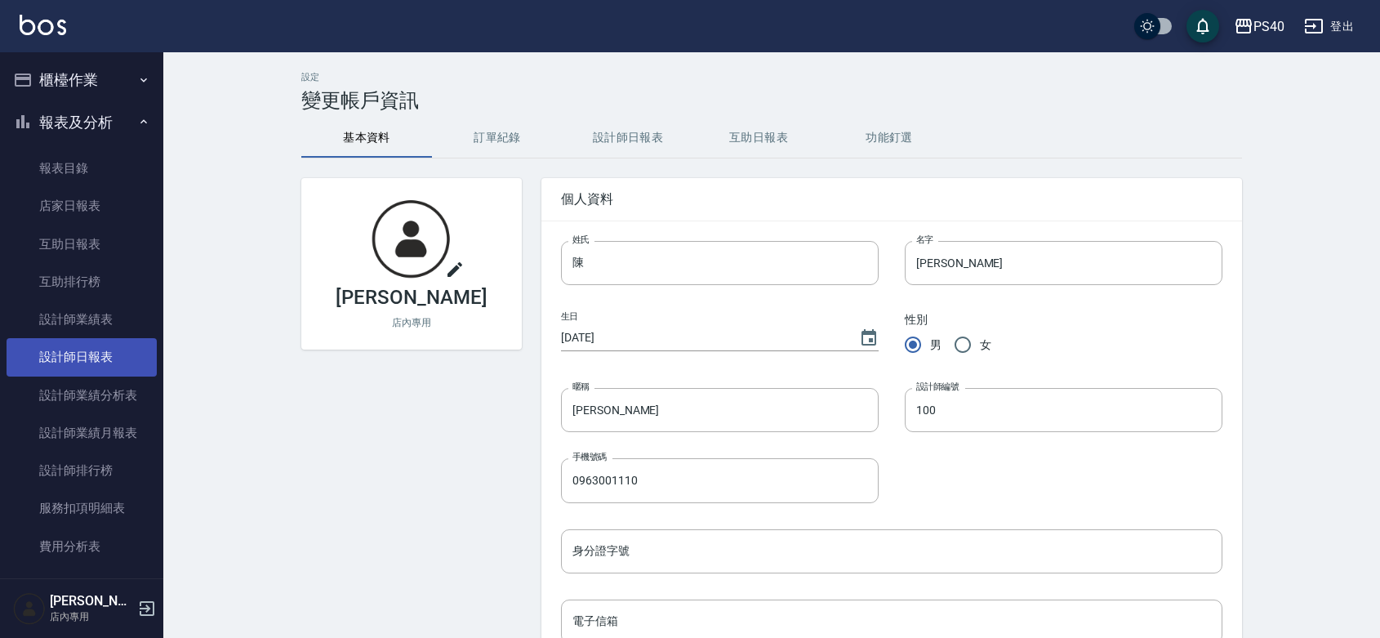
drag, startPoint x: 80, startPoint y: 359, endPoint x: 83, endPoint y: 344, distance: 15.9
click at [80, 359] on link "設計師日報表" at bounding box center [82, 357] width 150 height 38
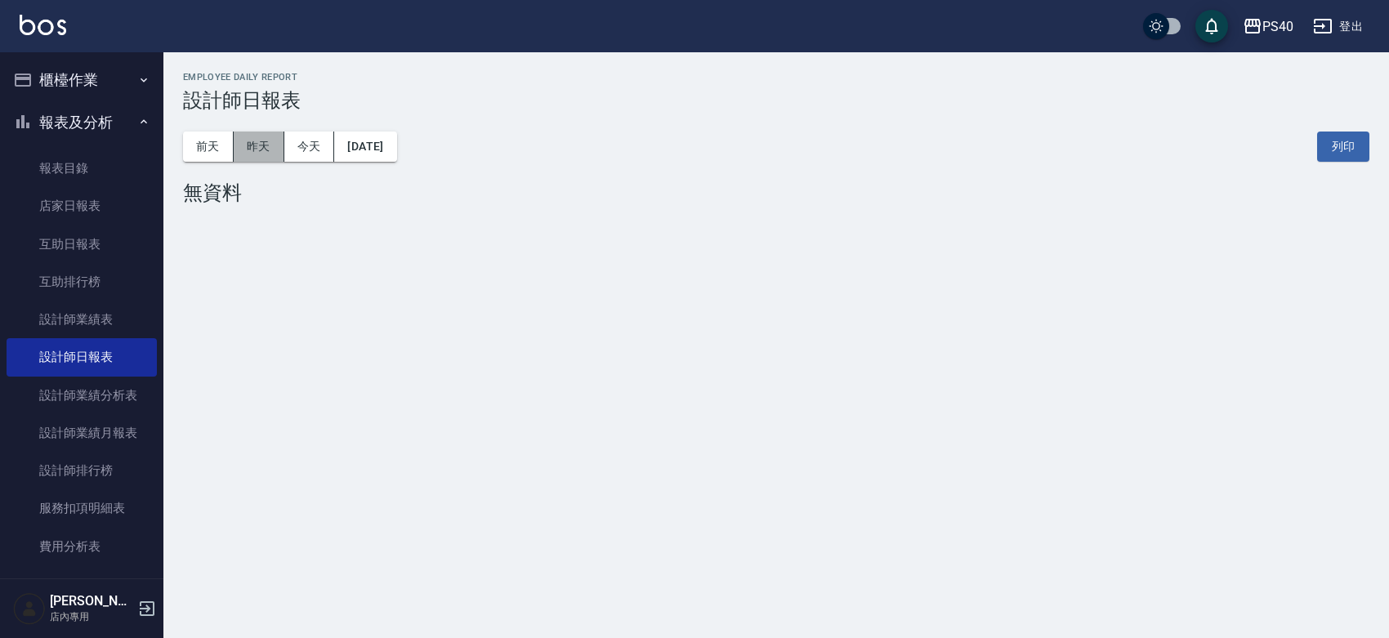
click at [264, 149] on button "昨天" at bounding box center [259, 147] width 51 height 30
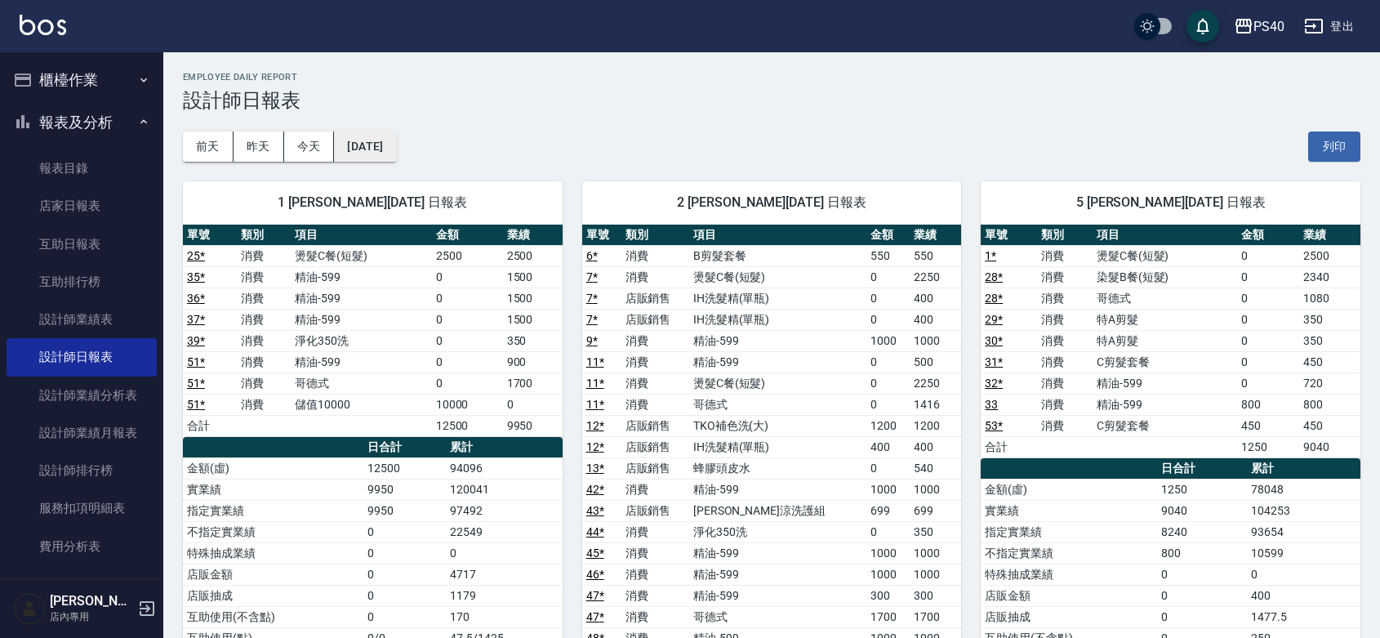
click at [386, 152] on button "2025/08/23" at bounding box center [365, 147] width 62 height 30
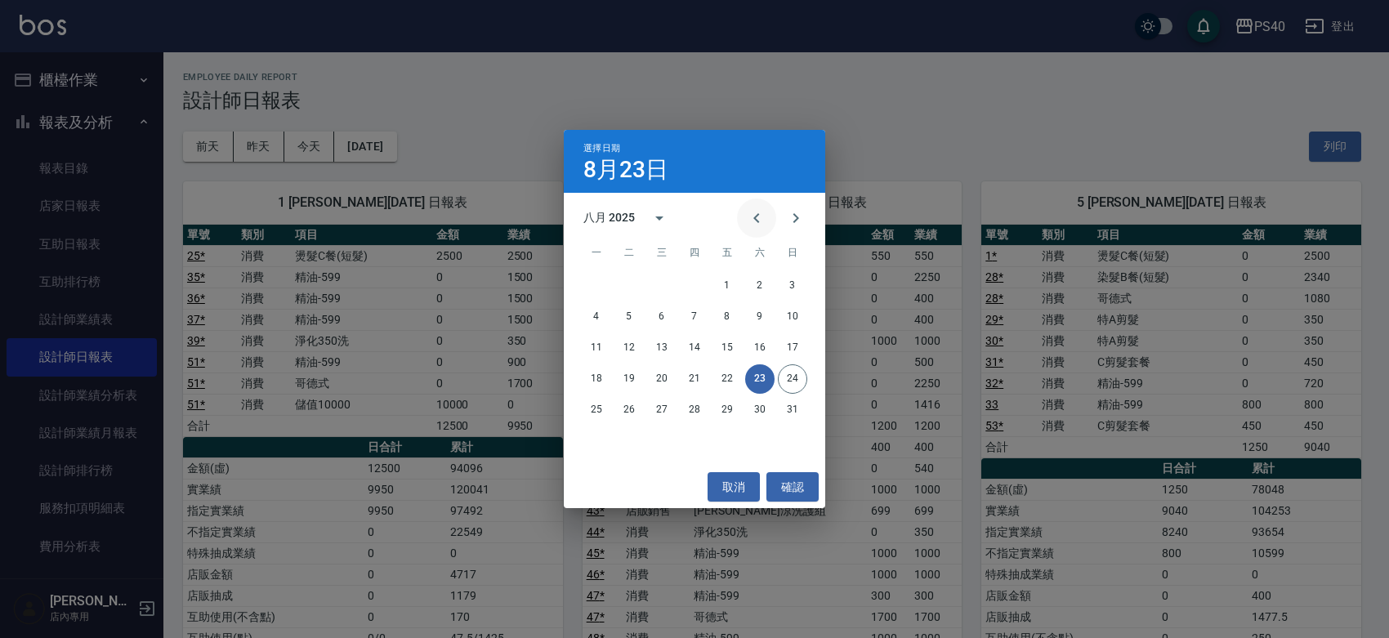
click at [747, 215] on icon "Previous month" at bounding box center [757, 218] width 20 height 20
click at [662, 384] on button "23" at bounding box center [661, 378] width 29 height 29
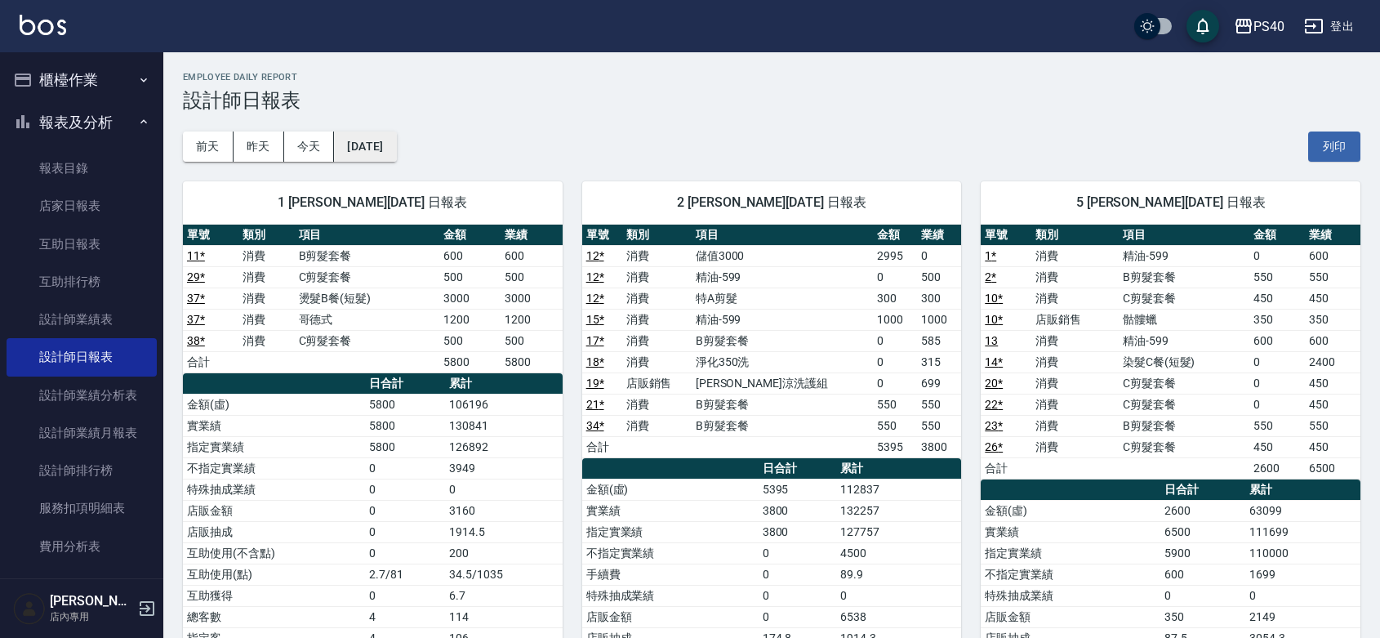
click at [396, 136] on button "2025/07/23" at bounding box center [365, 147] width 62 height 30
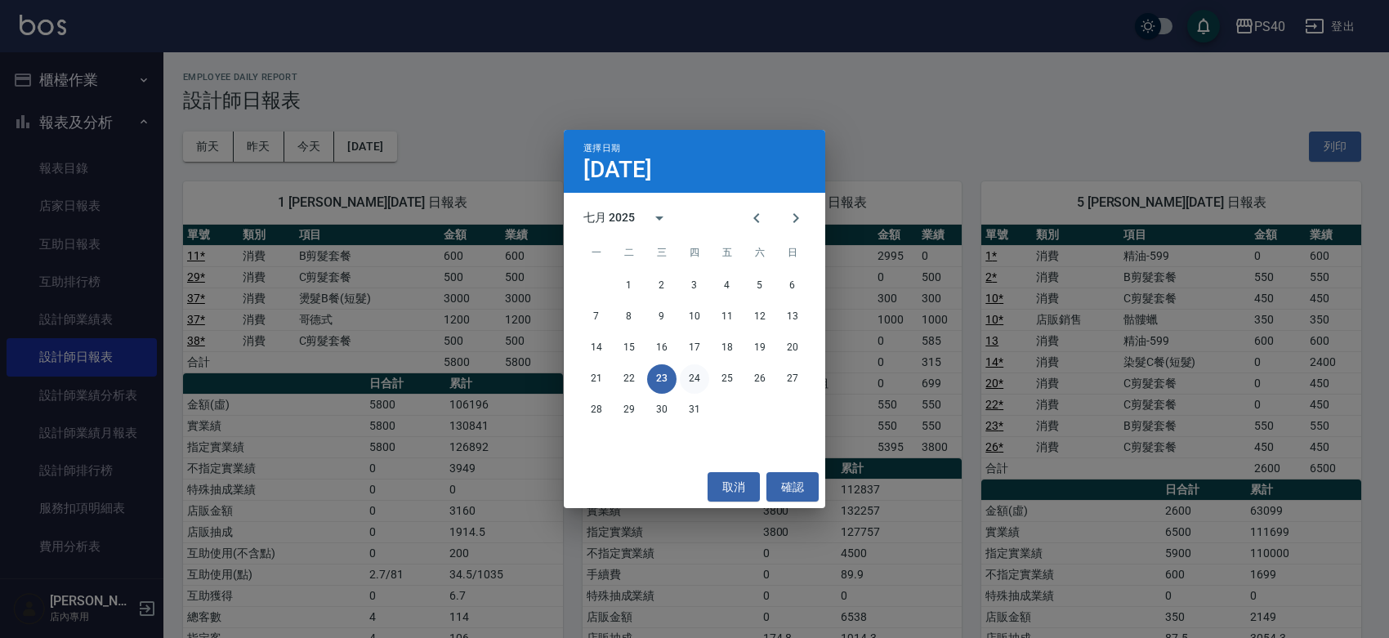
click at [694, 381] on button "24" at bounding box center [694, 378] width 29 height 29
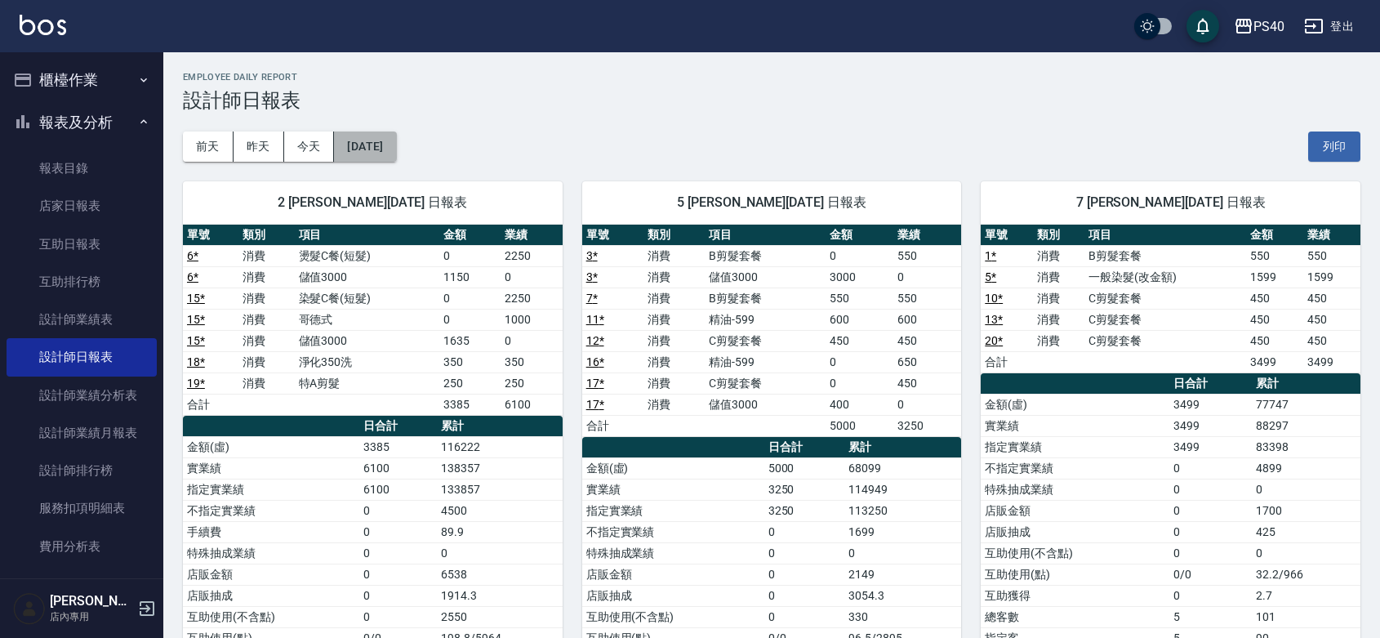
click at [357, 136] on button "2025/07/24" at bounding box center [365, 147] width 62 height 30
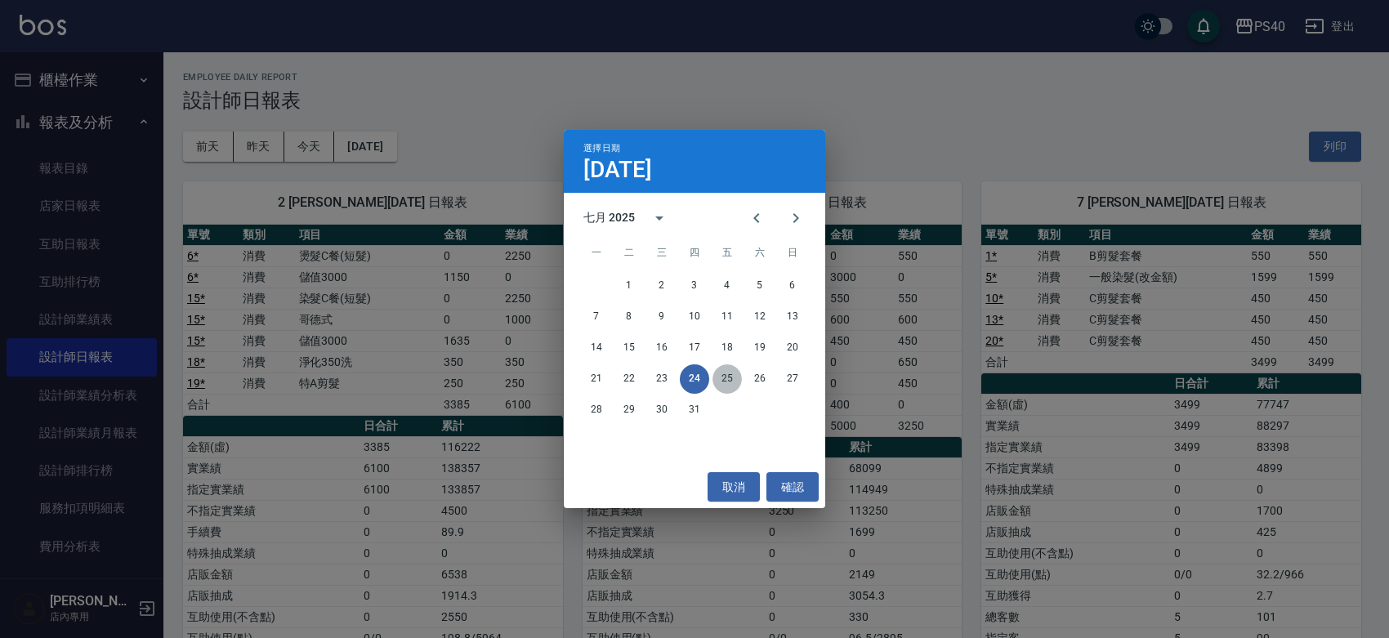
click at [725, 380] on button "25" at bounding box center [726, 378] width 29 height 29
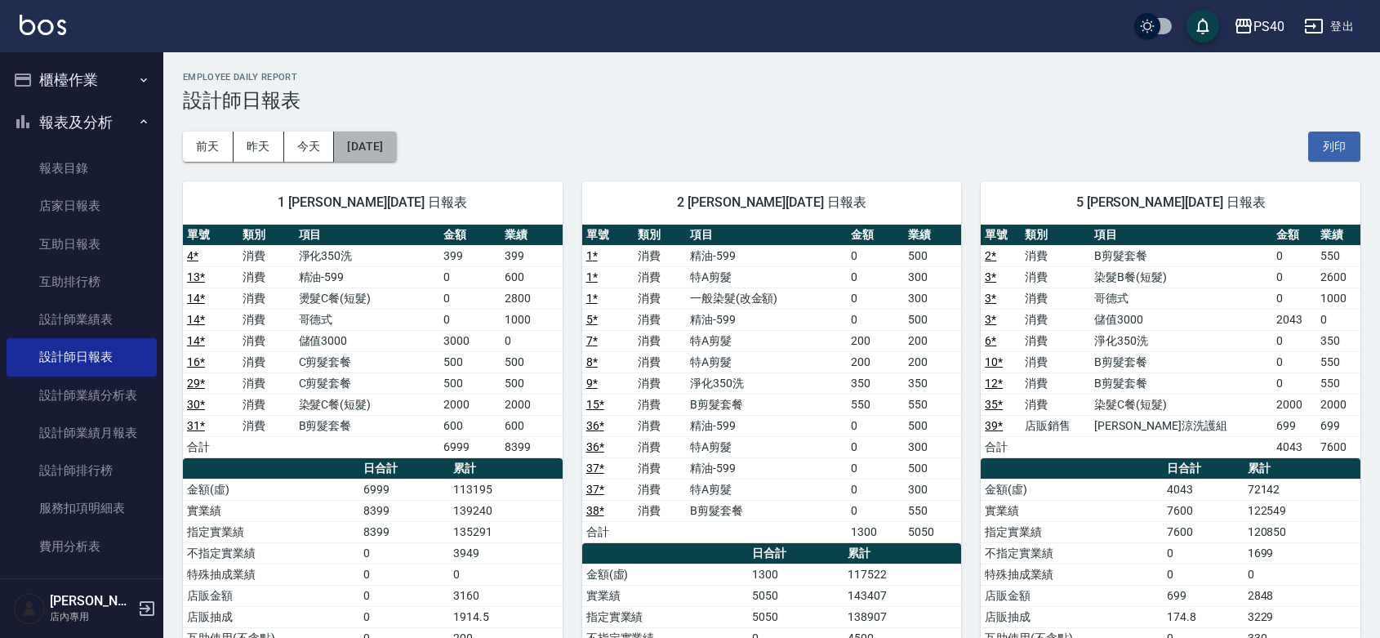
click at [377, 141] on button "2025/07/25" at bounding box center [365, 147] width 62 height 30
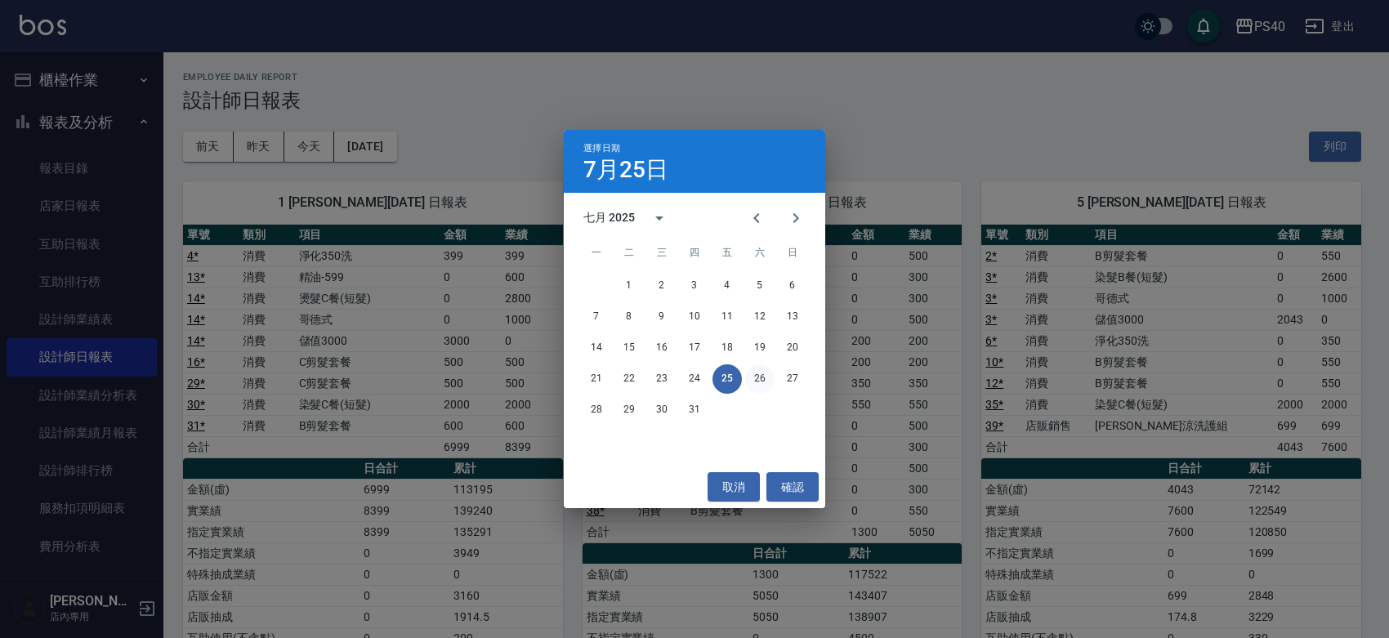
click at [753, 370] on button "26" at bounding box center [759, 378] width 29 height 29
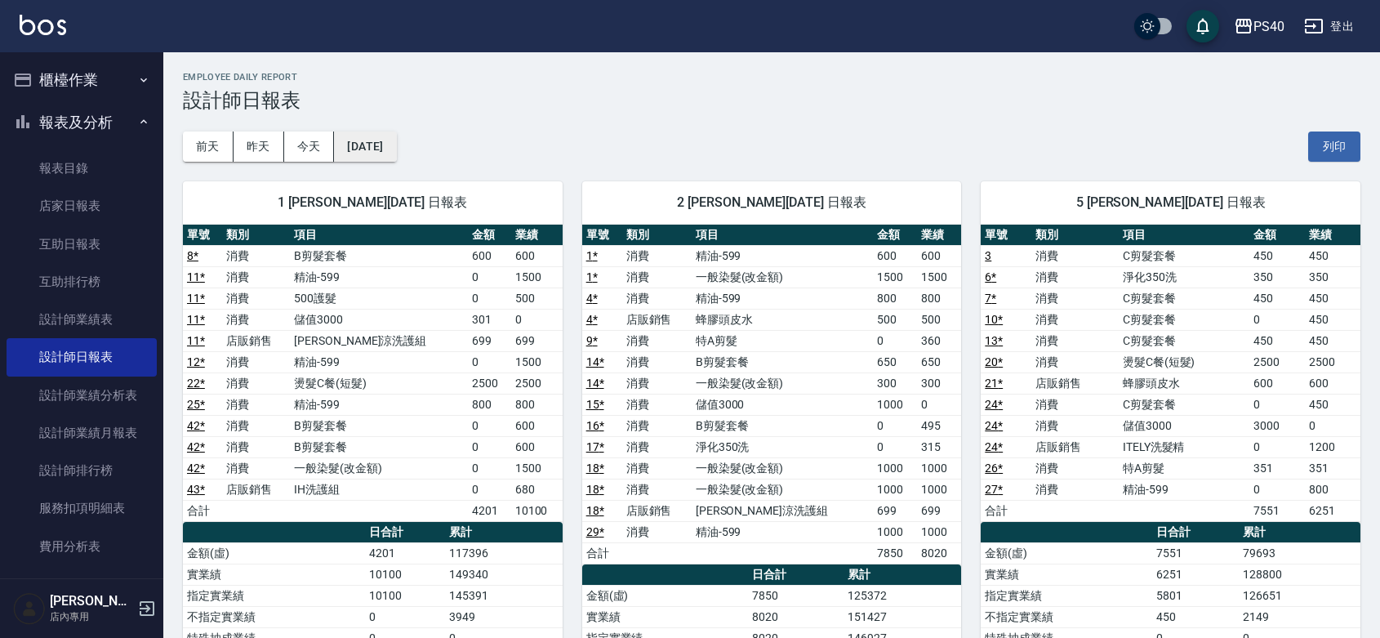
click at [385, 147] on button "2025/07/26" at bounding box center [365, 147] width 62 height 30
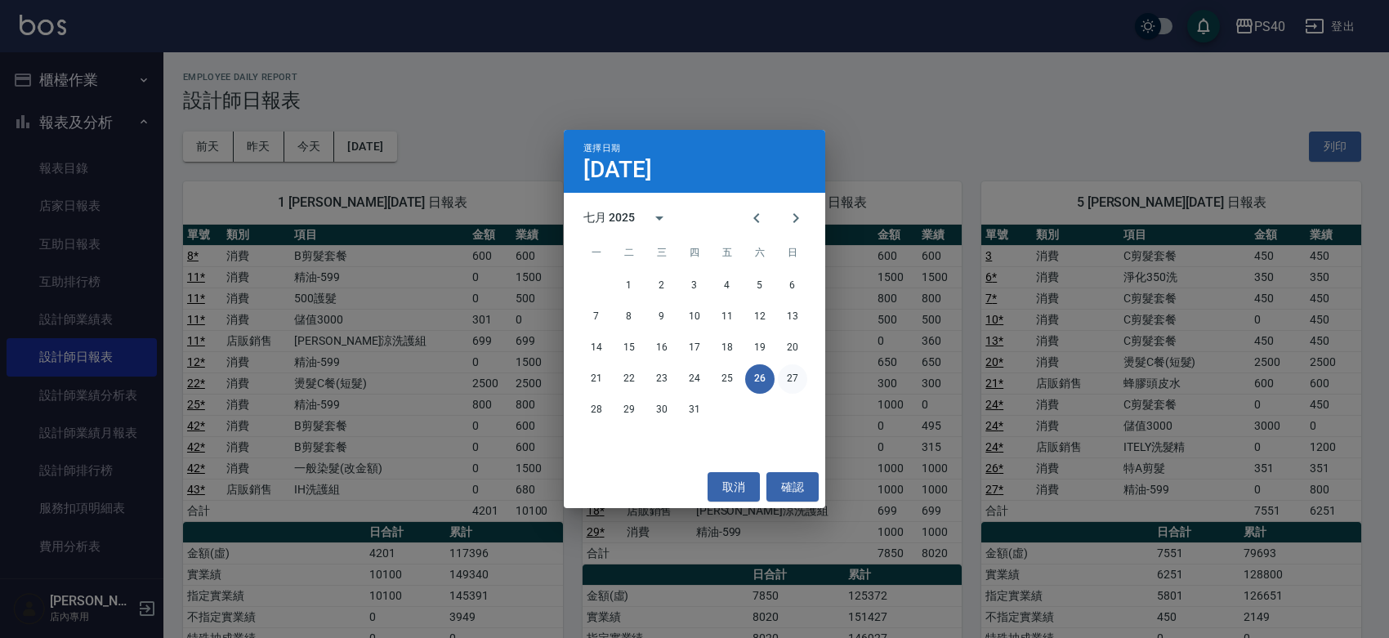
click at [791, 382] on button "27" at bounding box center [792, 378] width 29 height 29
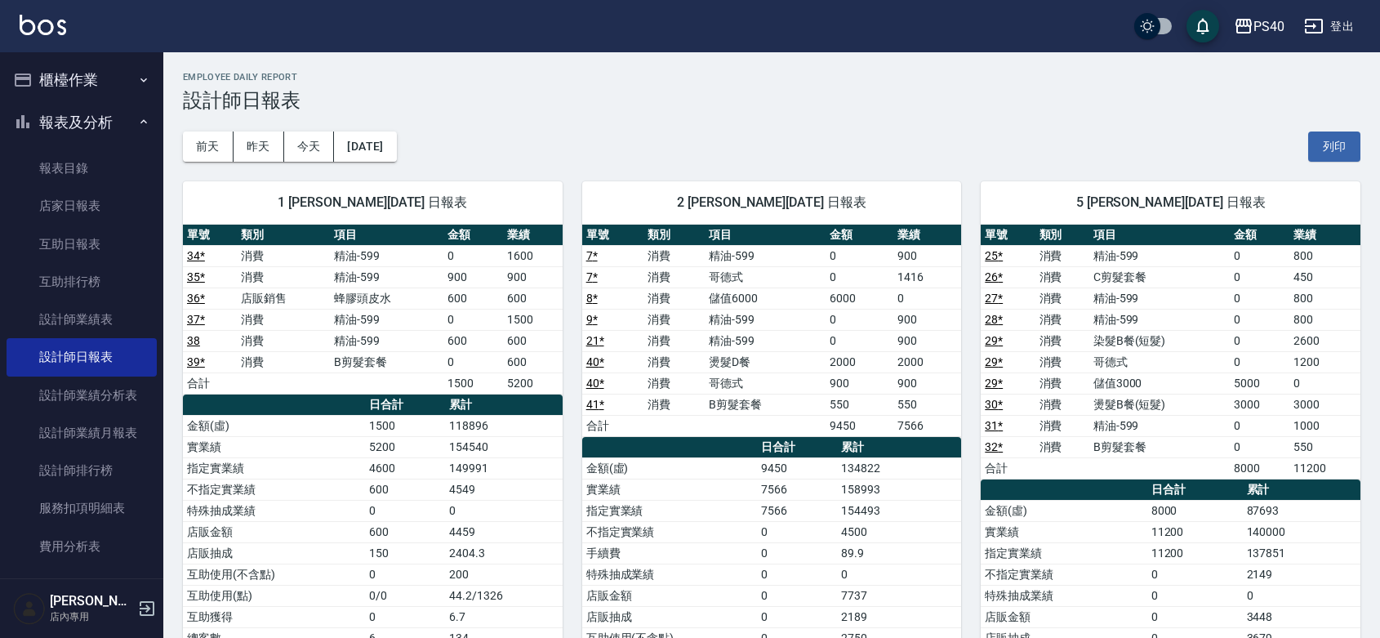
click at [427, 148] on div "前天 昨天 今天 2025/07/27 列印" at bounding box center [772, 146] width 1178 height 69
click at [396, 145] on button "2025/07/27" at bounding box center [365, 147] width 62 height 30
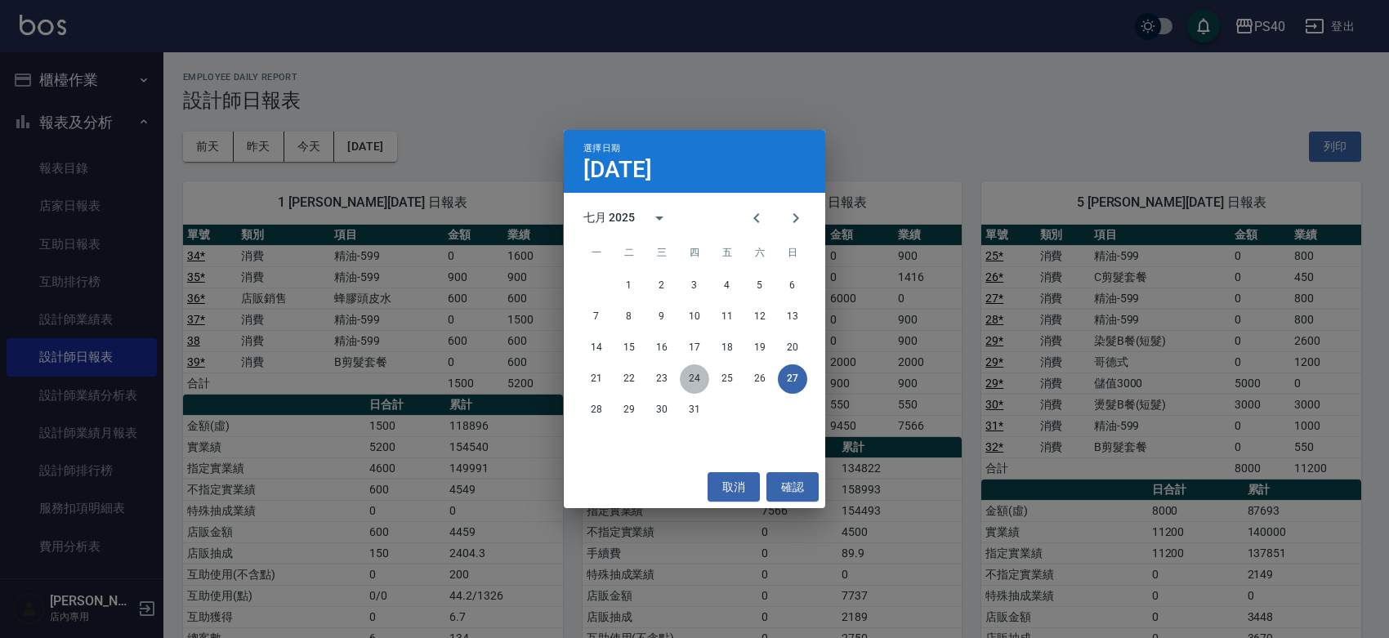
click at [695, 381] on button "24" at bounding box center [694, 378] width 29 height 29
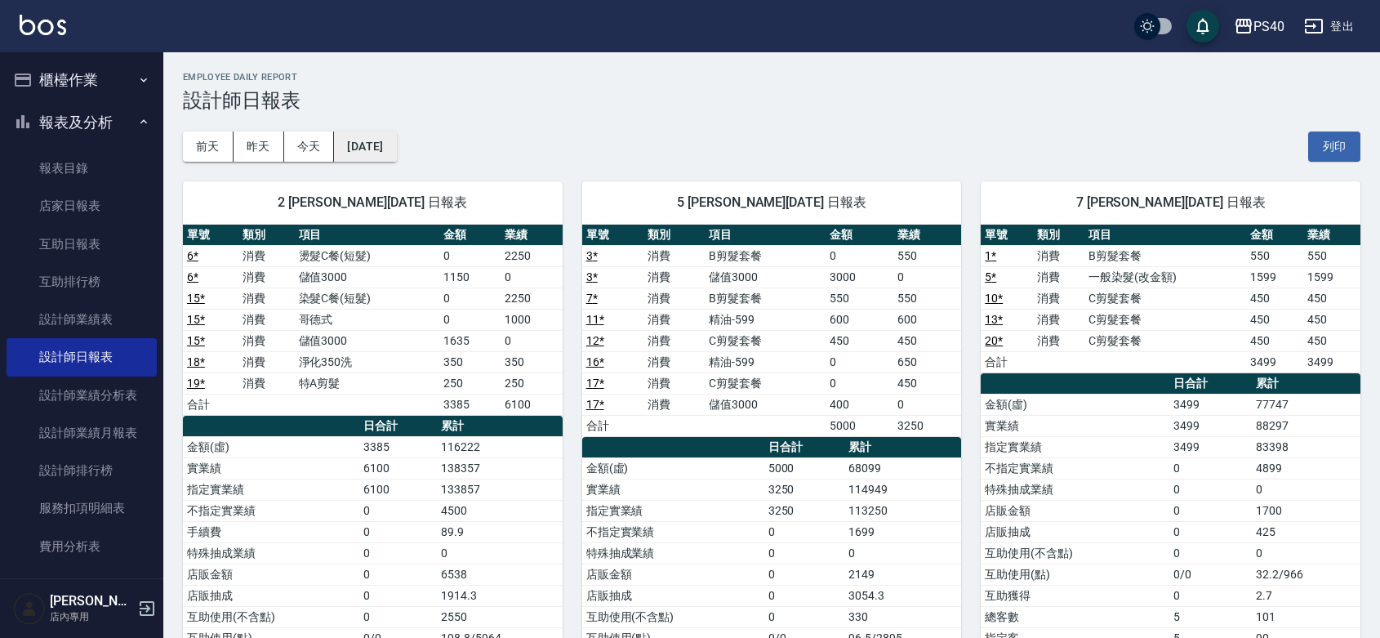
click at [386, 149] on button "2025/07/24" at bounding box center [365, 147] width 62 height 30
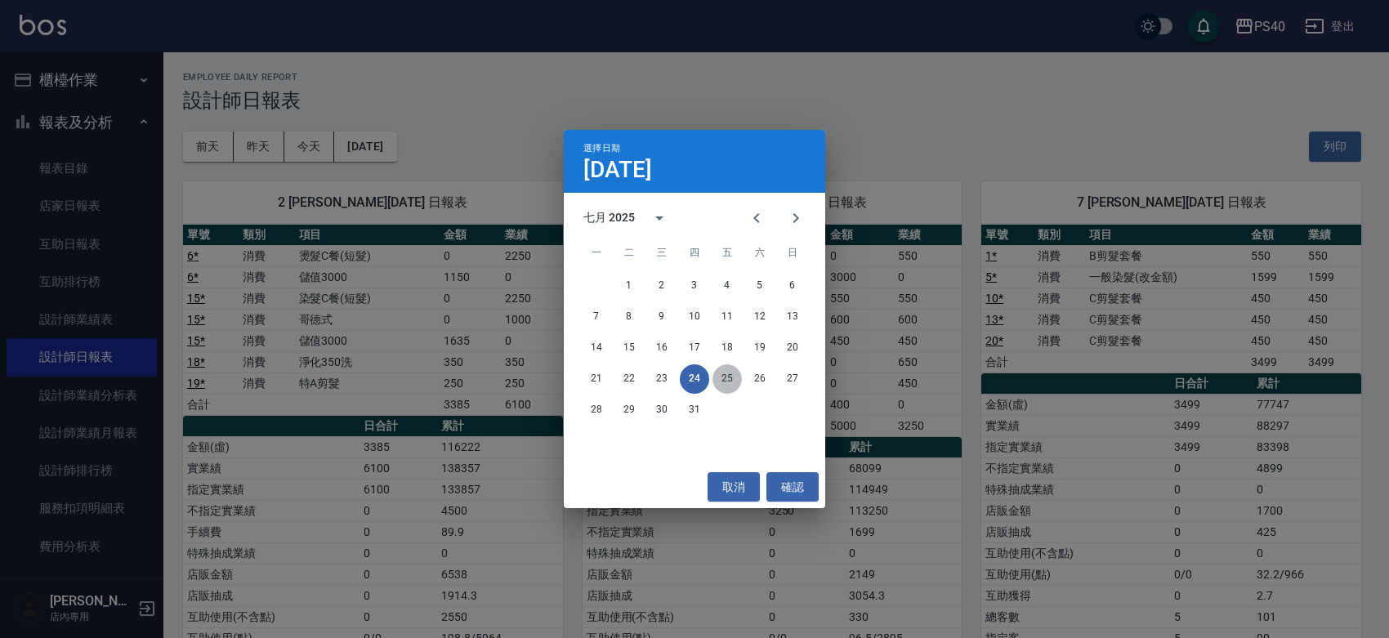
click at [721, 378] on button "25" at bounding box center [726, 378] width 29 height 29
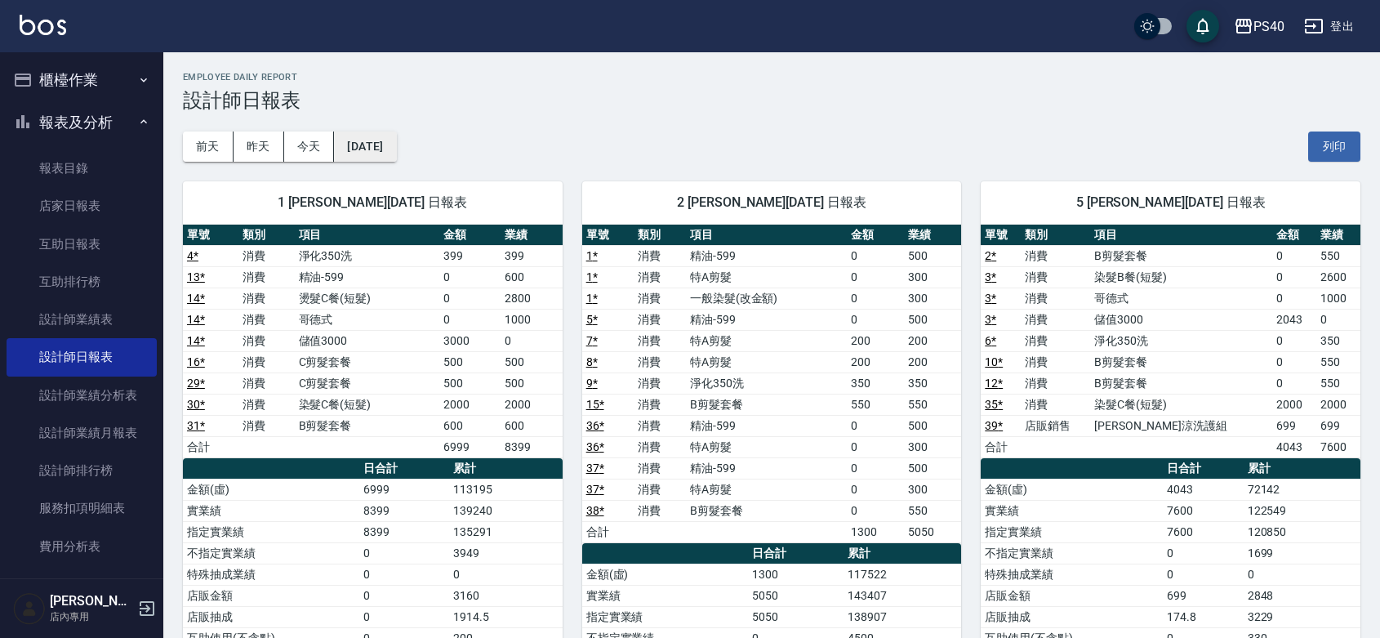
click at [396, 152] on button "2025/07/25" at bounding box center [365, 147] width 62 height 30
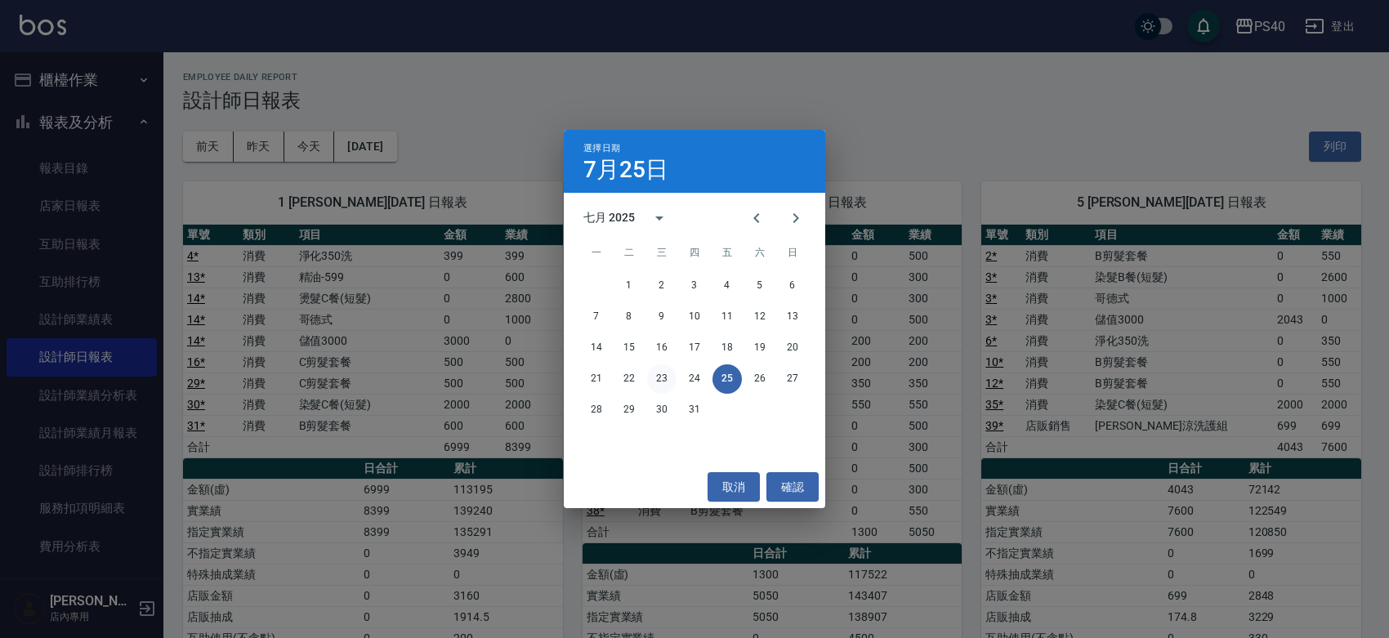
click at [672, 377] on button "23" at bounding box center [661, 378] width 29 height 29
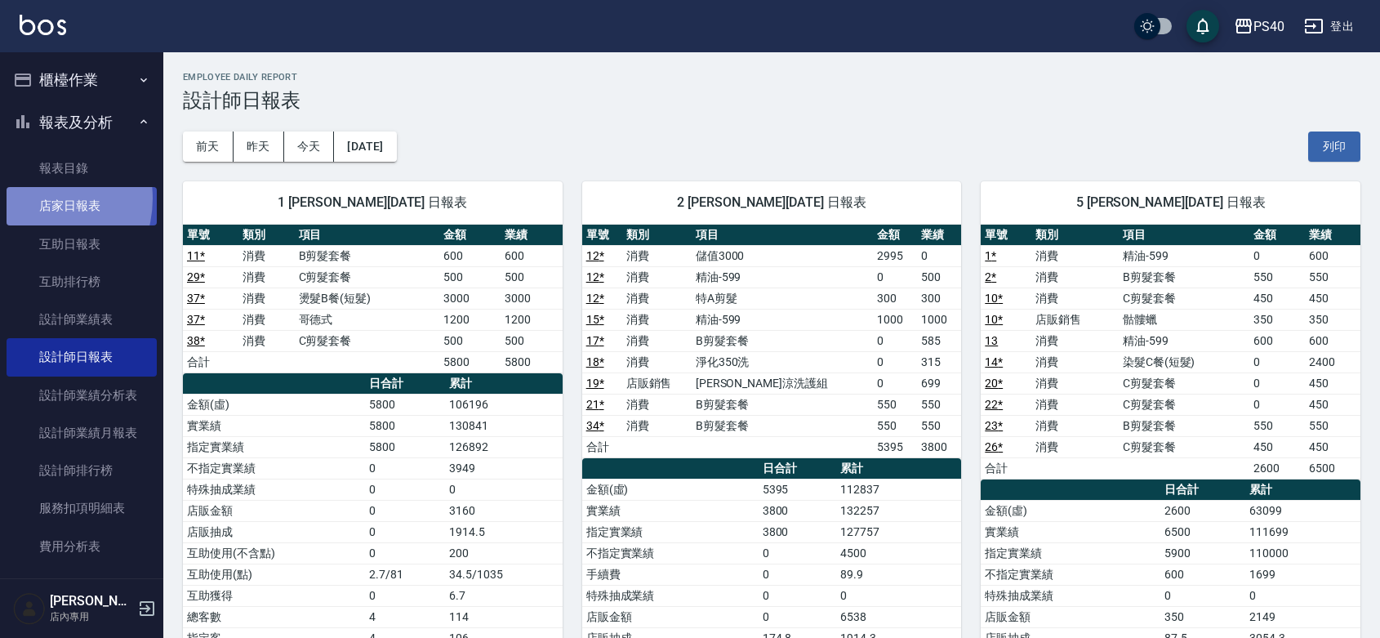
click at [34, 198] on link "店家日報表" at bounding box center [82, 206] width 150 height 38
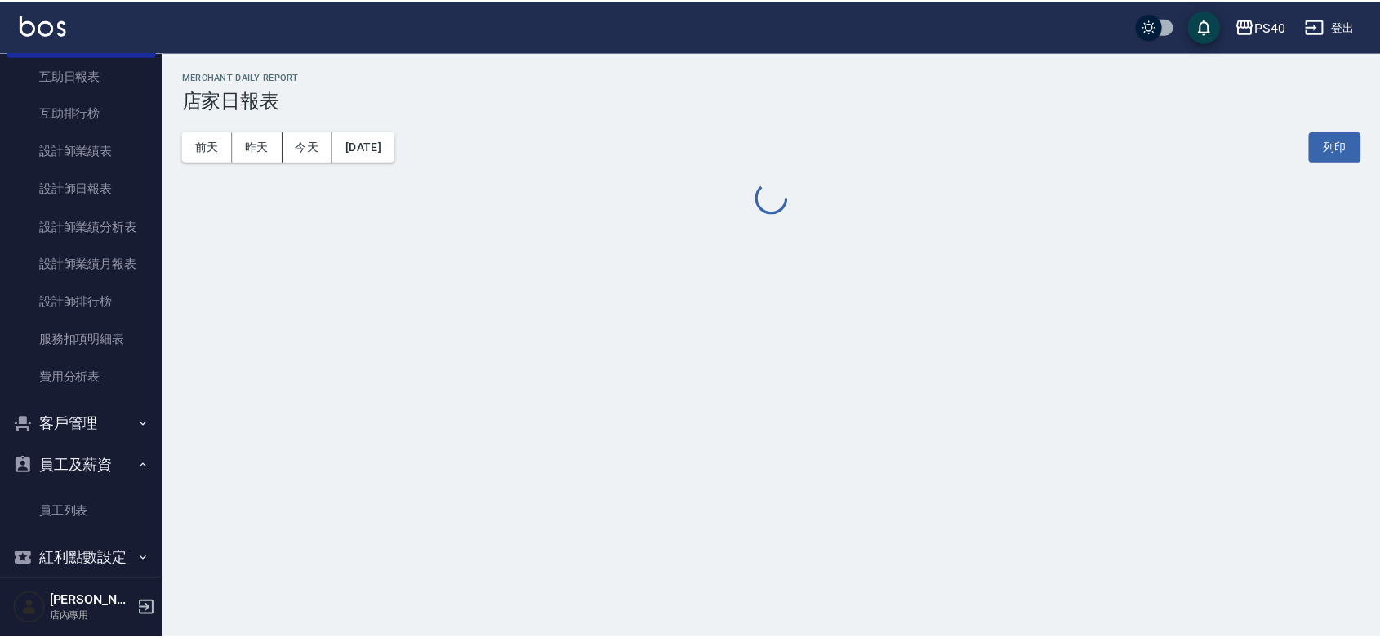
scroll to position [215, 0]
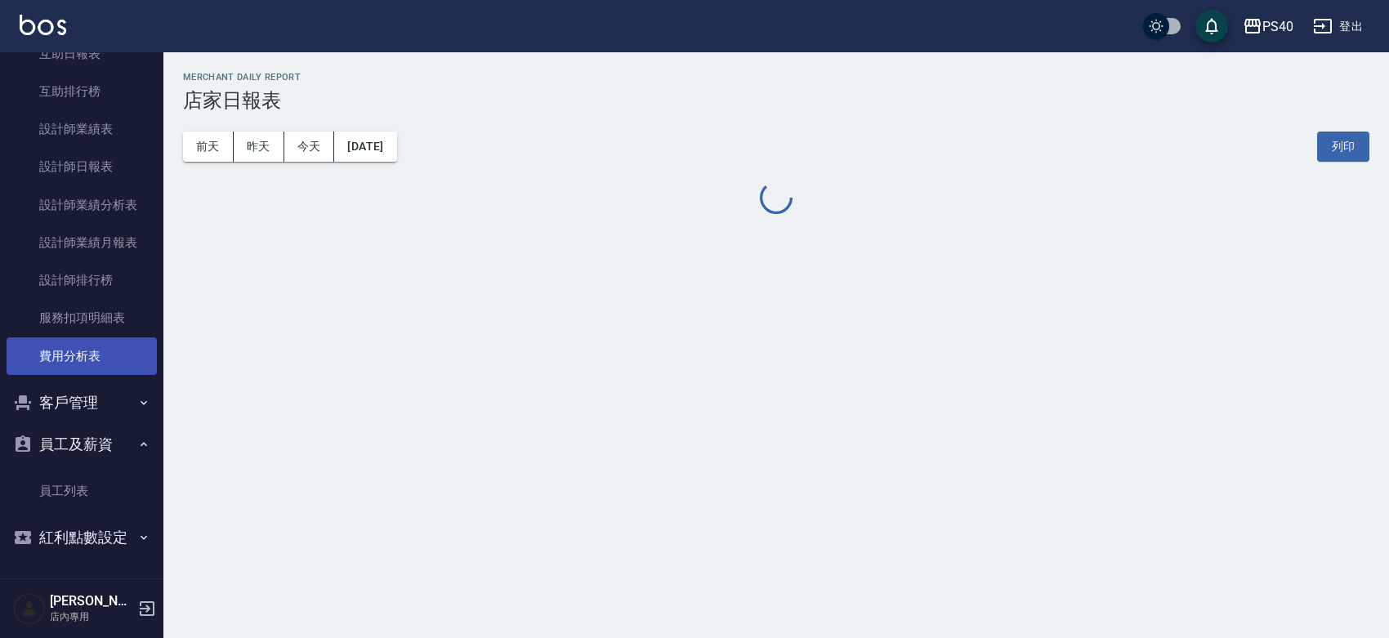
click at [79, 337] on link "費用分析表" at bounding box center [82, 356] width 150 height 38
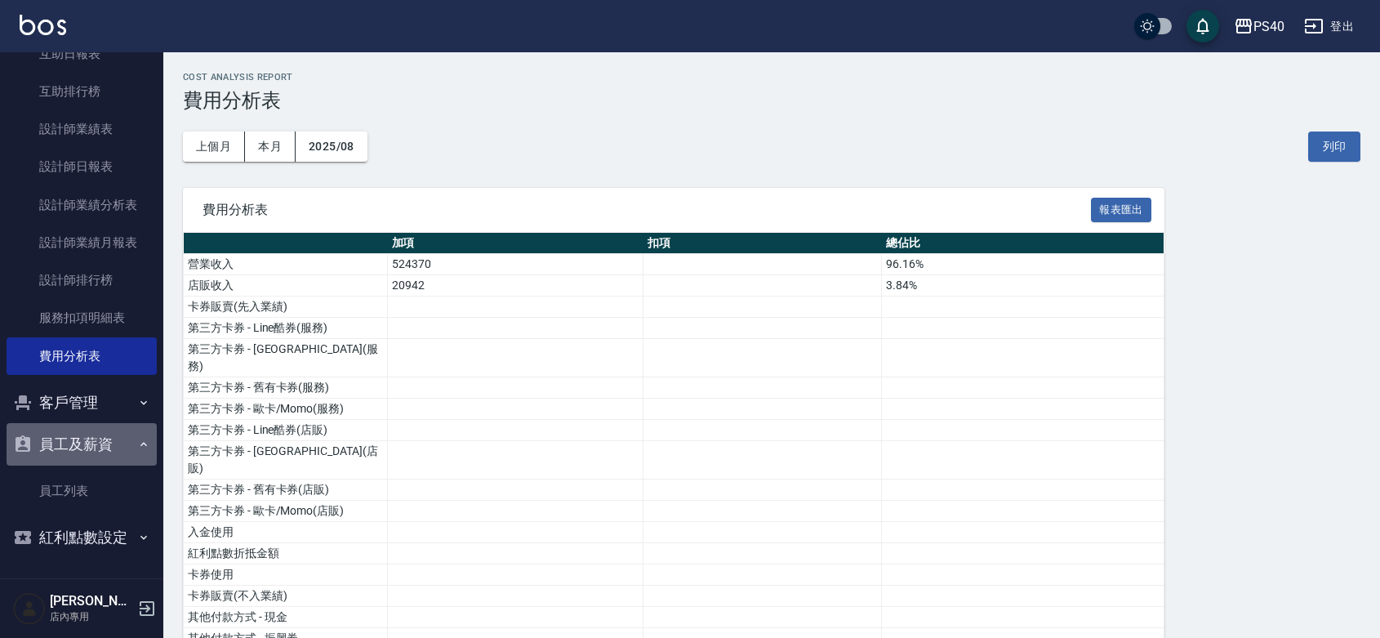
click at [91, 435] on button "員工及薪資" at bounding box center [82, 444] width 150 height 42
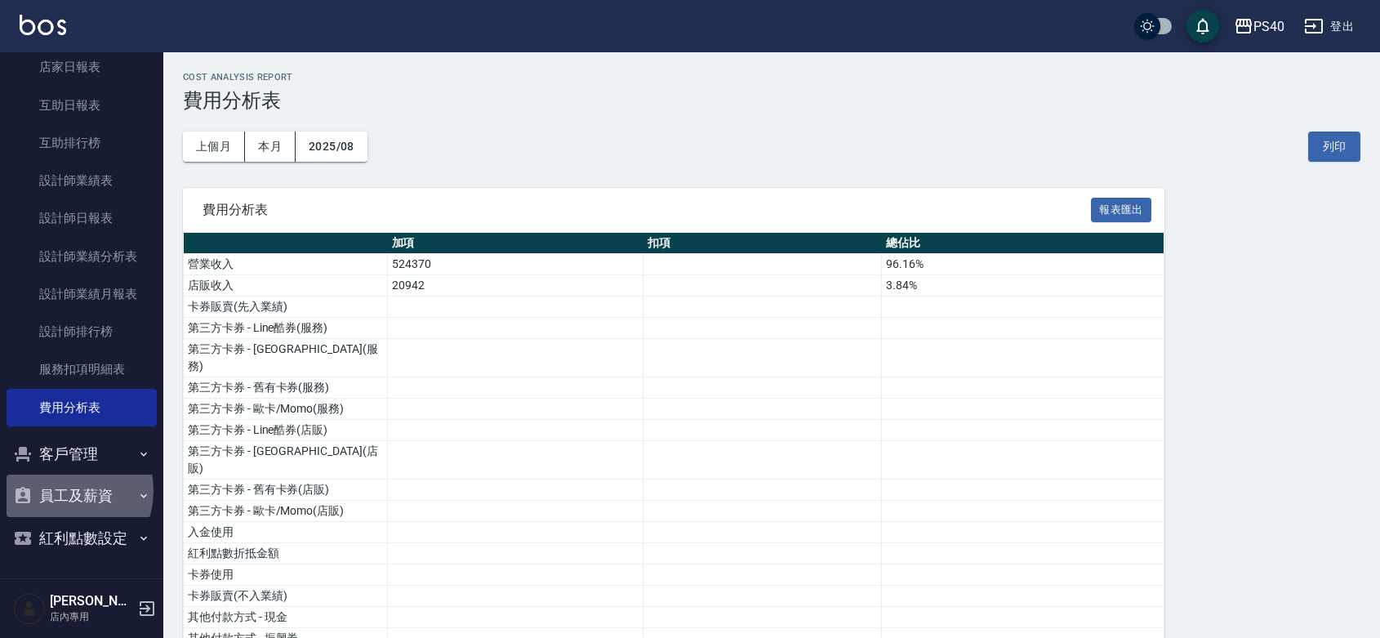
click at [64, 475] on button "員工及薪資" at bounding box center [82, 496] width 150 height 42
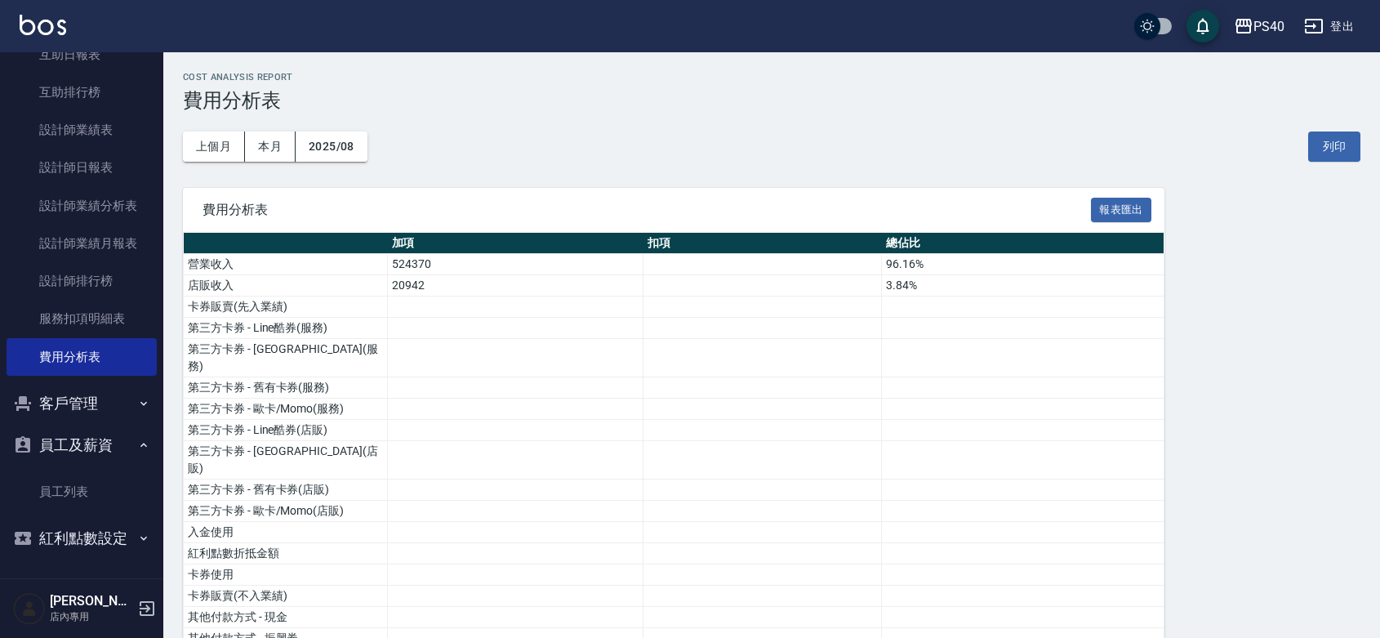
scroll to position [215, 0]
click at [64, 472] on link "員工列表" at bounding box center [82, 491] width 150 height 38
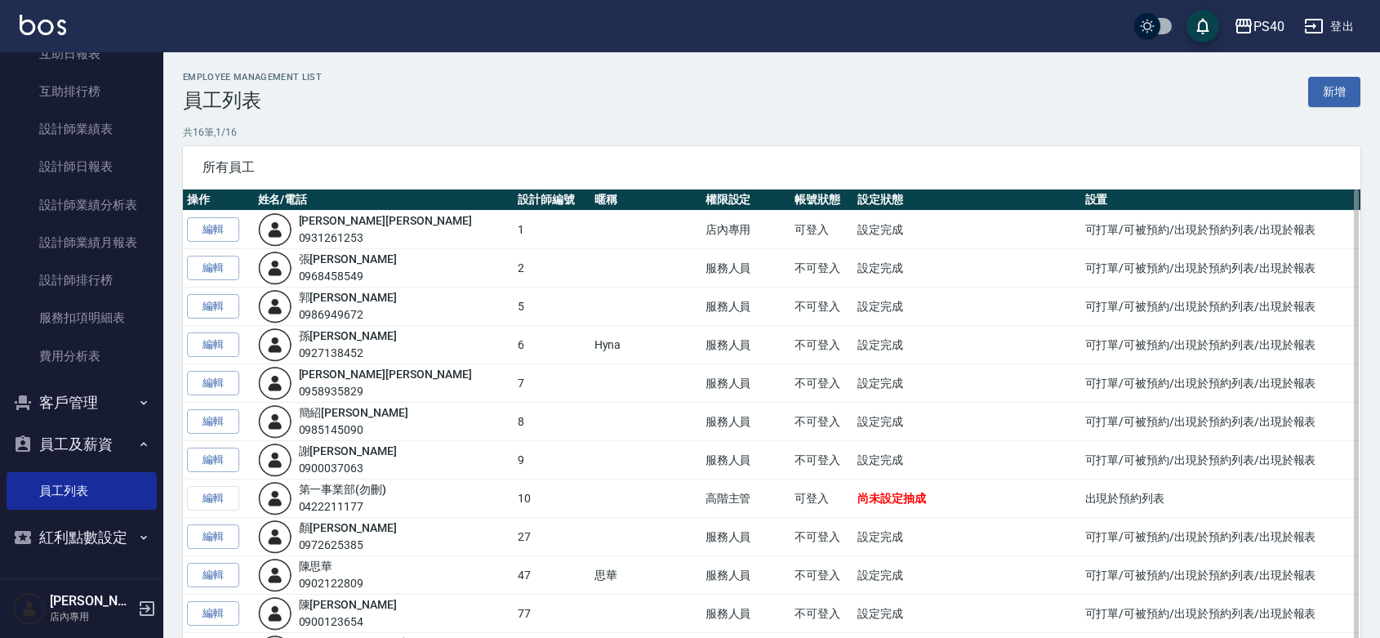
scroll to position [238, 0]
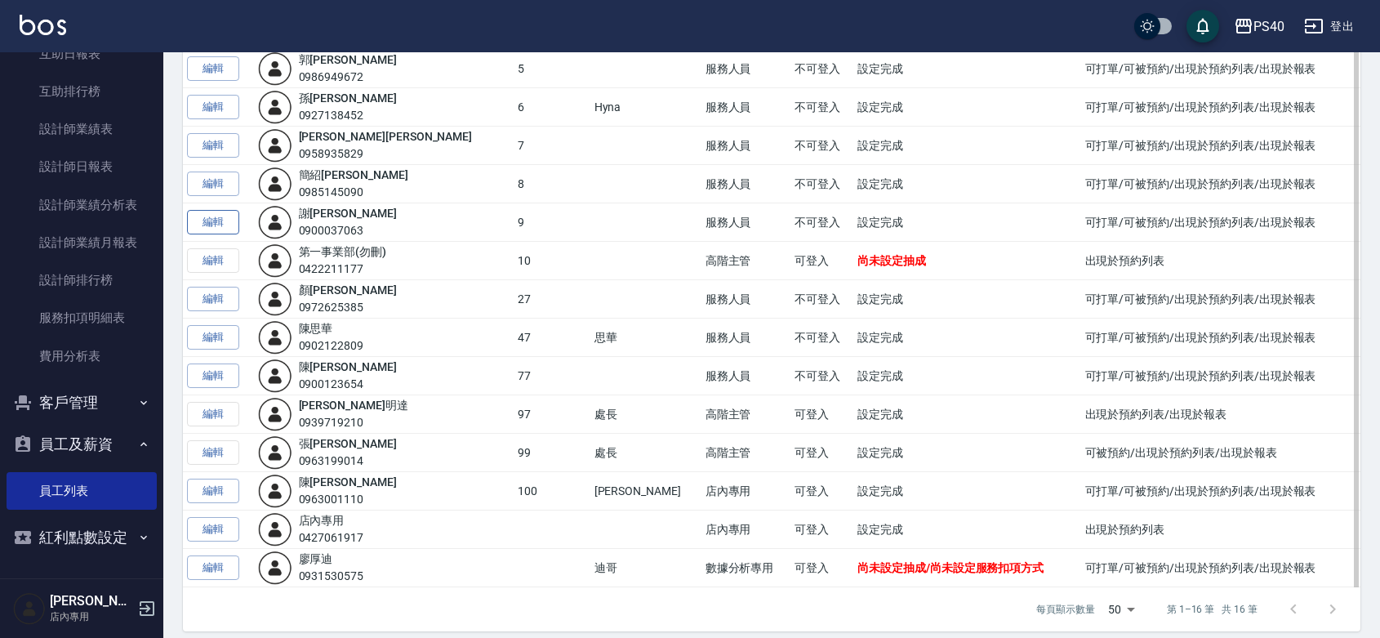
click at [214, 229] on link "編輯" at bounding box center [213, 222] width 52 height 25
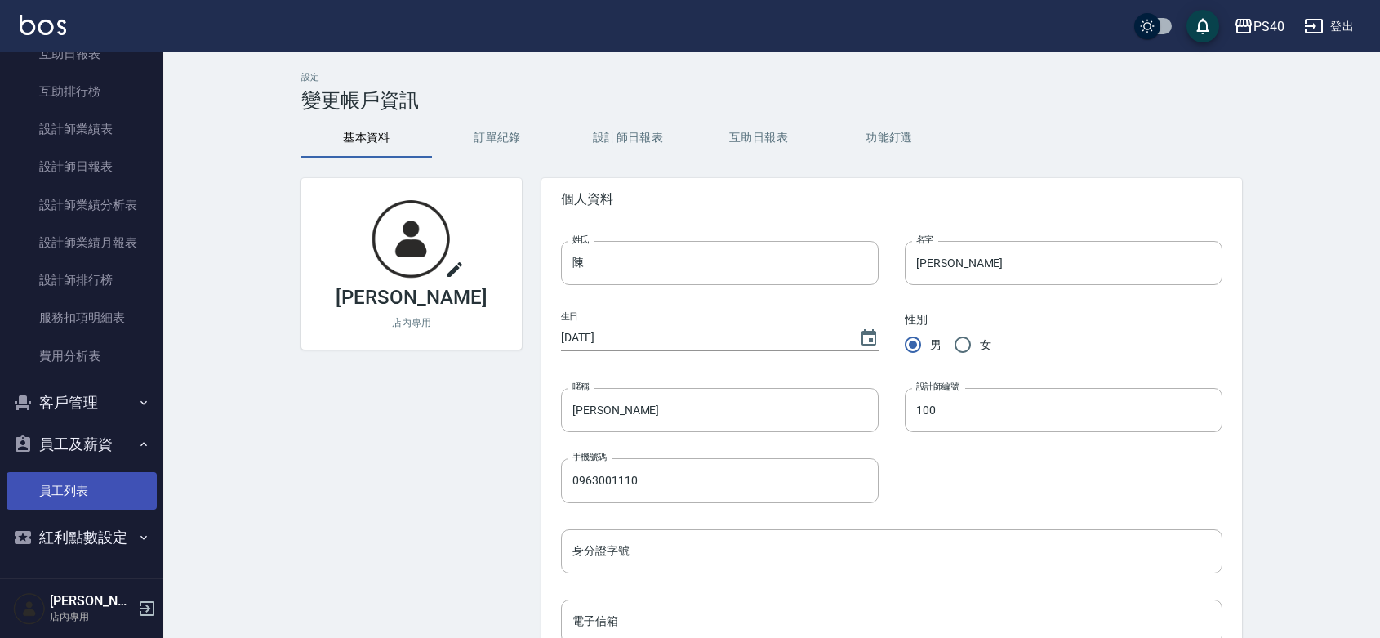
drag, startPoint x: 69, startPoint y: 460, endPoint x: 114, endPoint y: 448, distance: 46.6
click at [69, 472] on link "員工列表" at bounding box center [82, 491] width 150 height 38
